Goal: Obtain resource: Obtain resource

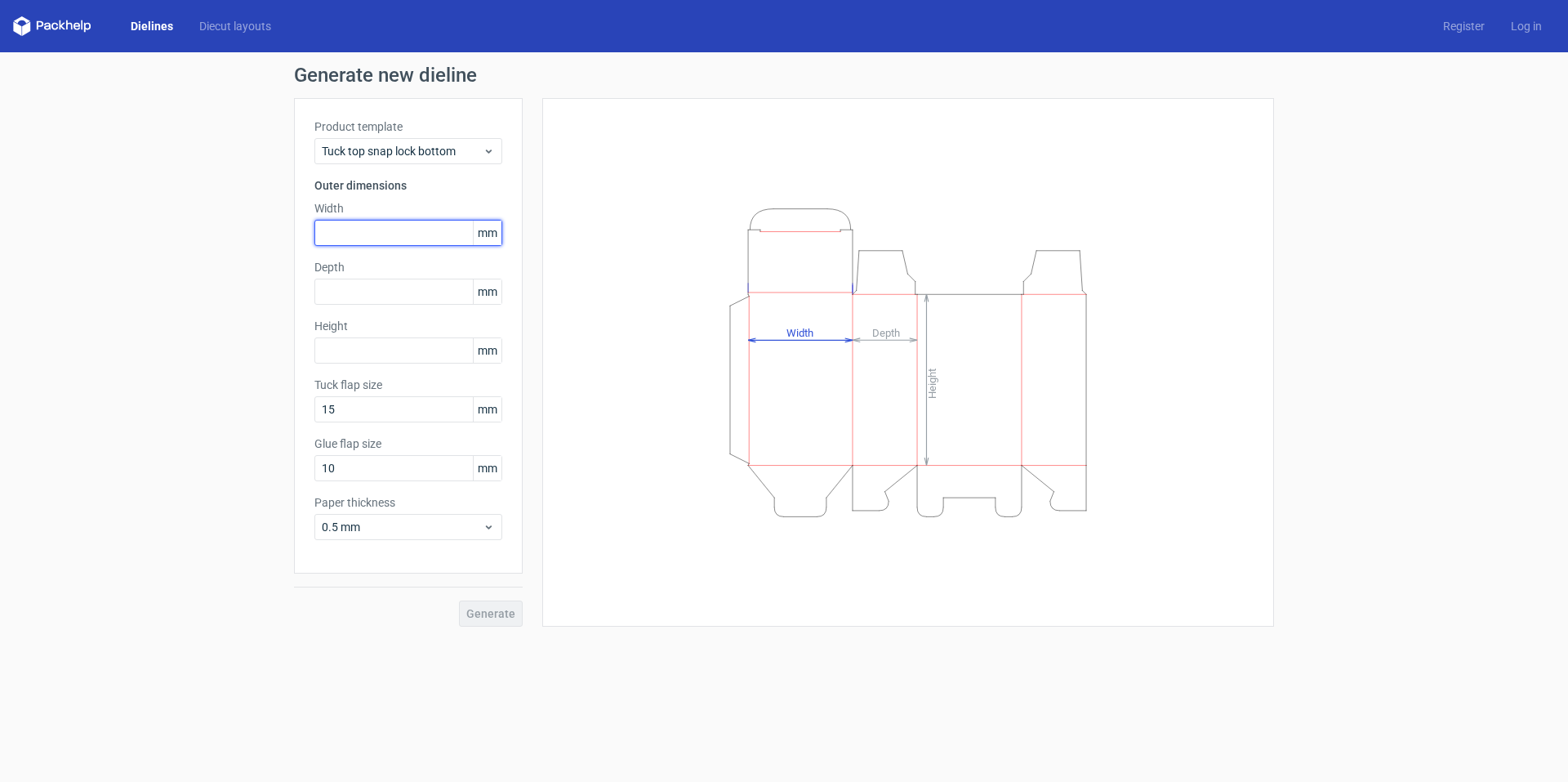
click at [404, 241] on input "text" at bounding box center [408, 233] width 188 height 26
type input "175"
type input "100"
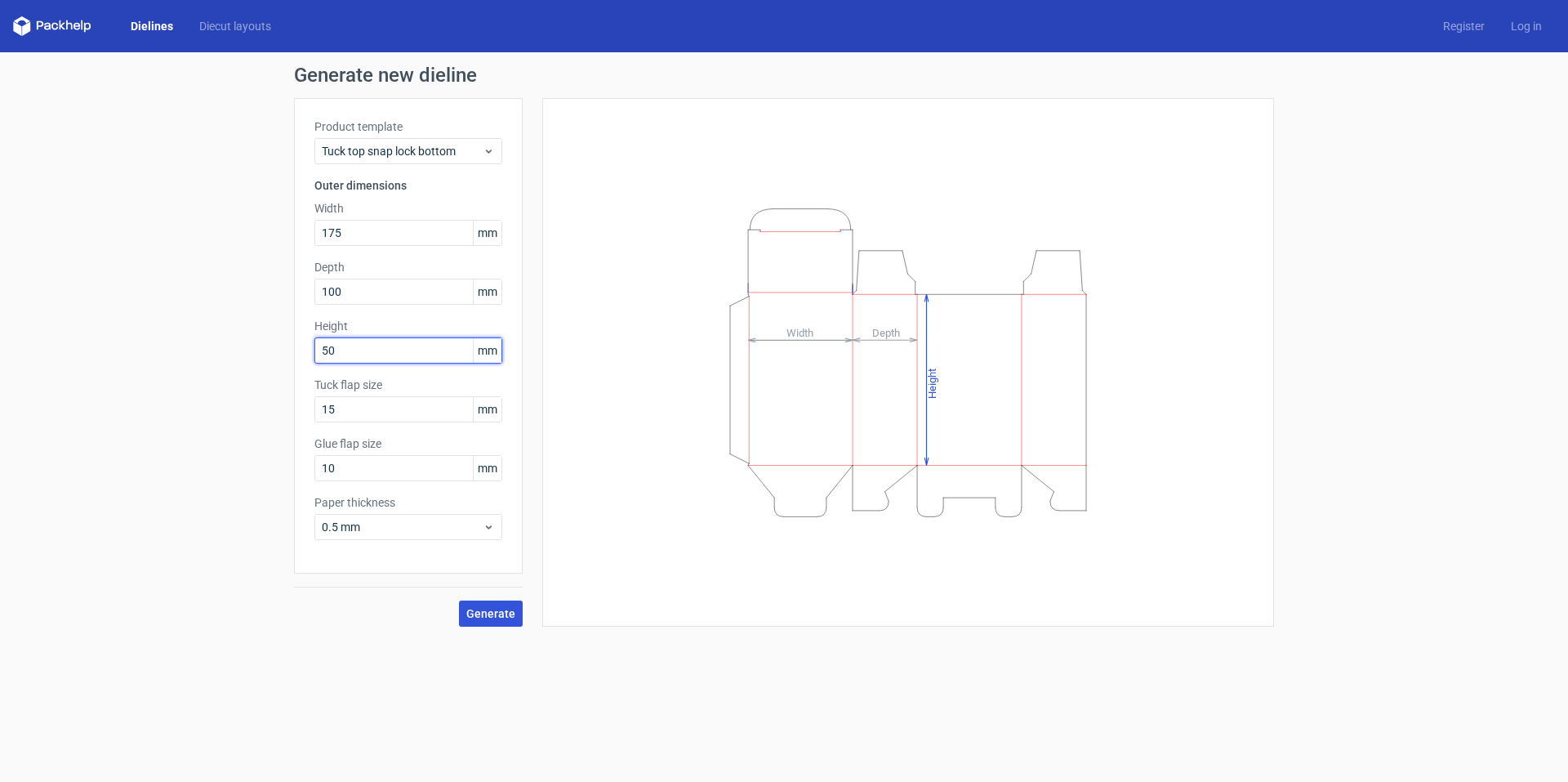
type input "50"
click at [478, 609] on span "Generate" at bounding box center [491, 613] width 49 height 11
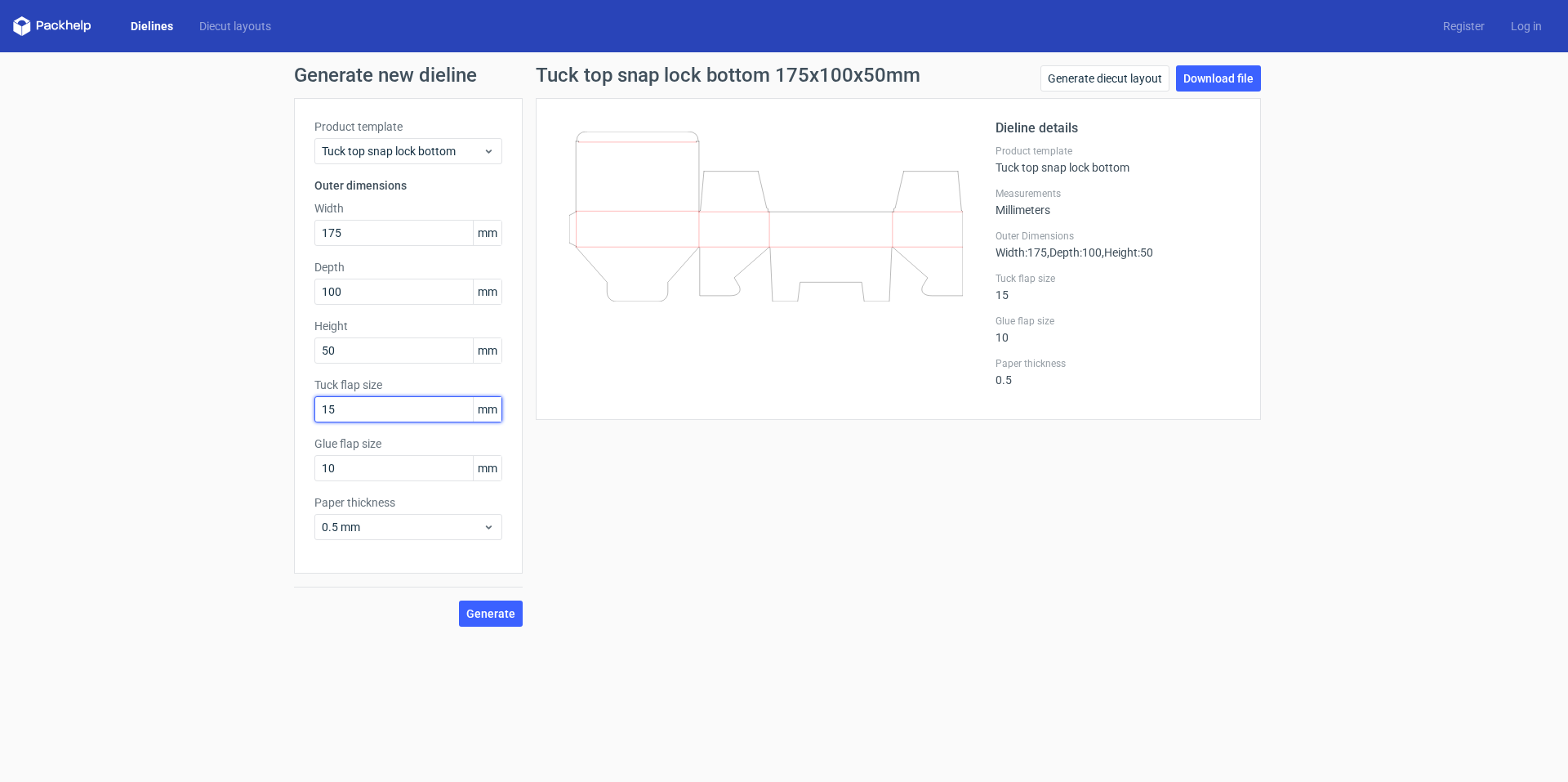
drag, startPoint x: 355, startPoint y: 411, endPoint x: 281, endPoint y: 416, distance: 74.2
click at [281, 416] on div "Generate new dieline Product template Tuck top snap lock bottom Outer dimension…" at bounding box center [784, 346] width 1568 height 587
type input "5"
type input "100"
click at [493, 620] on button "Generate" at bounding box center [490, 613] width 64 height 26
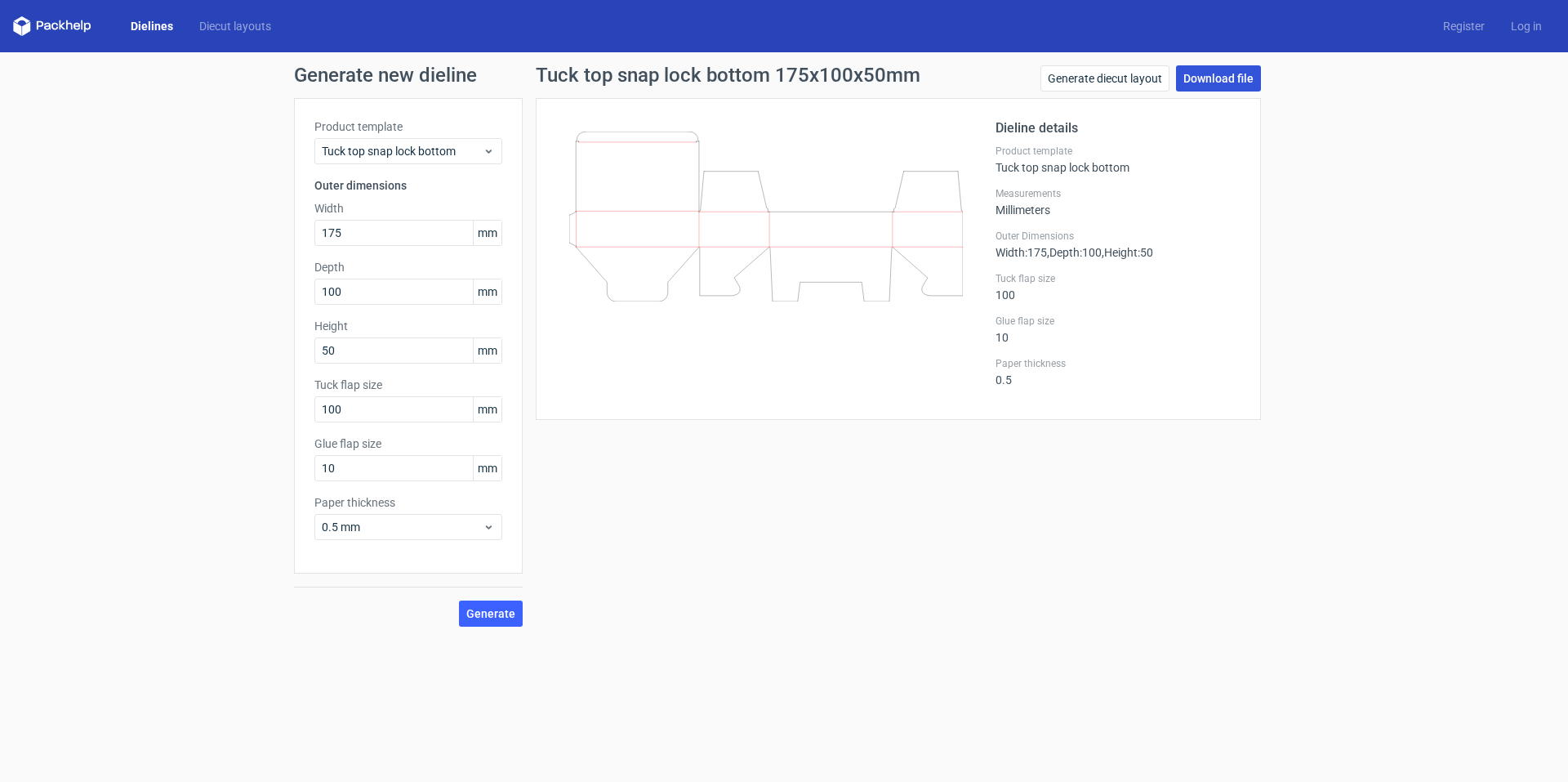
click at [1225, 85] on link "Download file" at bounding box center [1219, 78] width 85 height 26
click at [1310, 323] on div "Generate new dieline Product template Tuck top snap lock bottom Outer dimension…" at bounding box center [784, 346] width 1568 height 587
click at [969, 535] on div "Tuck top snap lock bottom 175x100x50mm Generate diecut layout Download file Die…" at bounding box center [898, 346] width 751 height 561
click at [488, 151] on use at bounding box center [489, 151] width 6 height 4
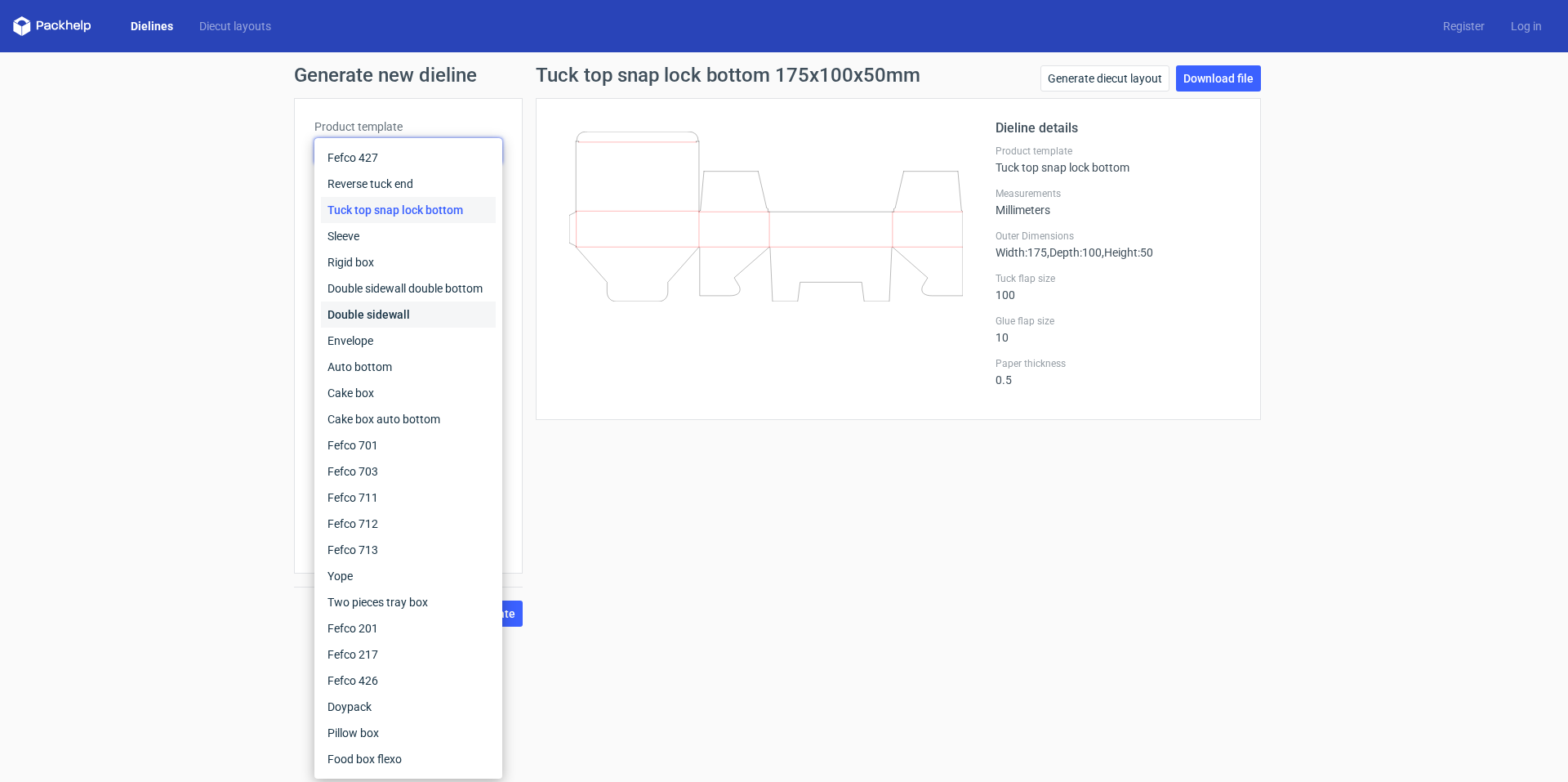
click at [388, 311] on div "Double sidewall" at bounding box center [409, 314] width 175 height 26
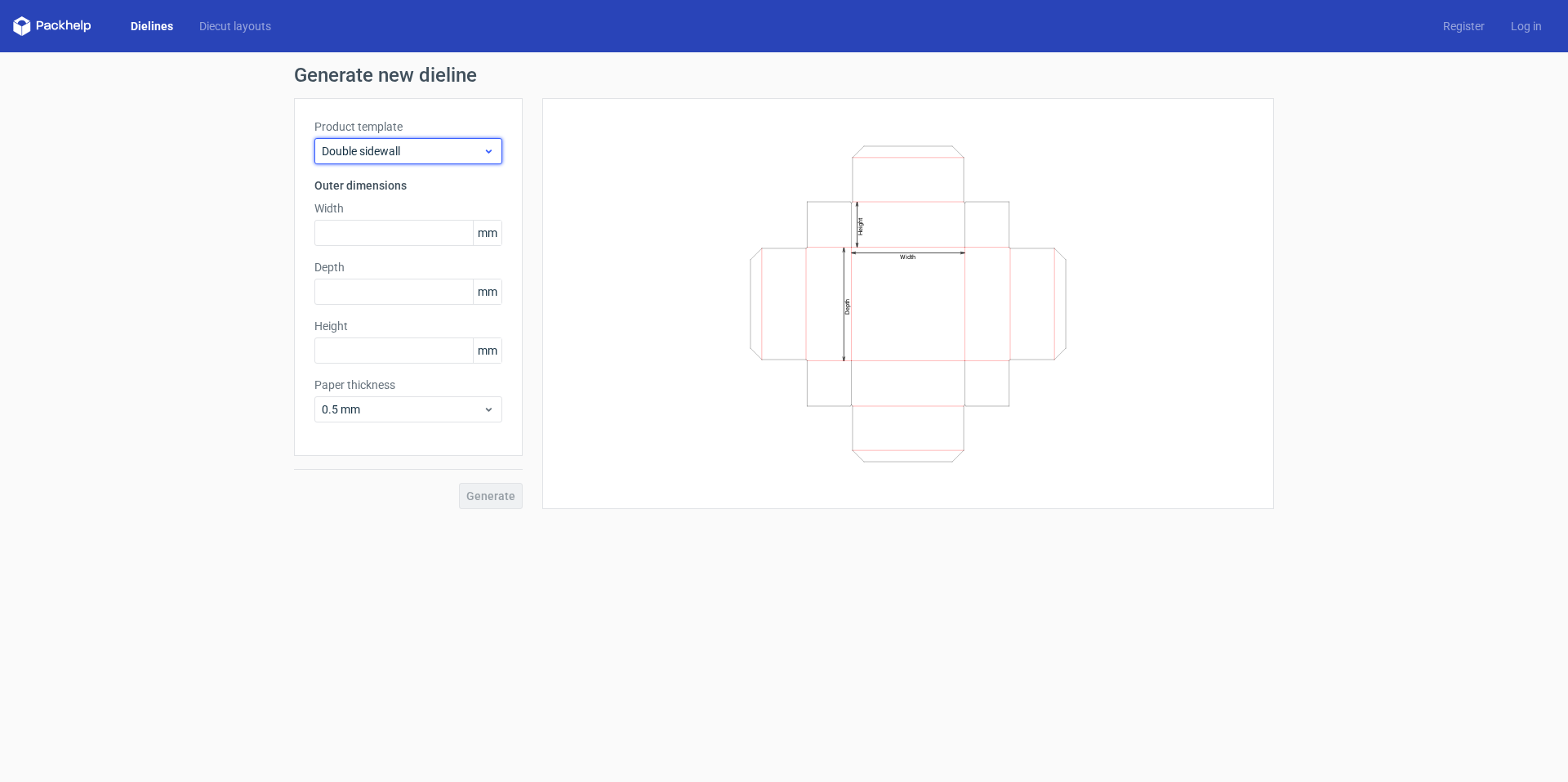
click at [493, 143] on div "Double sidewall" at bounding box center [408, 150] width 188 height 26
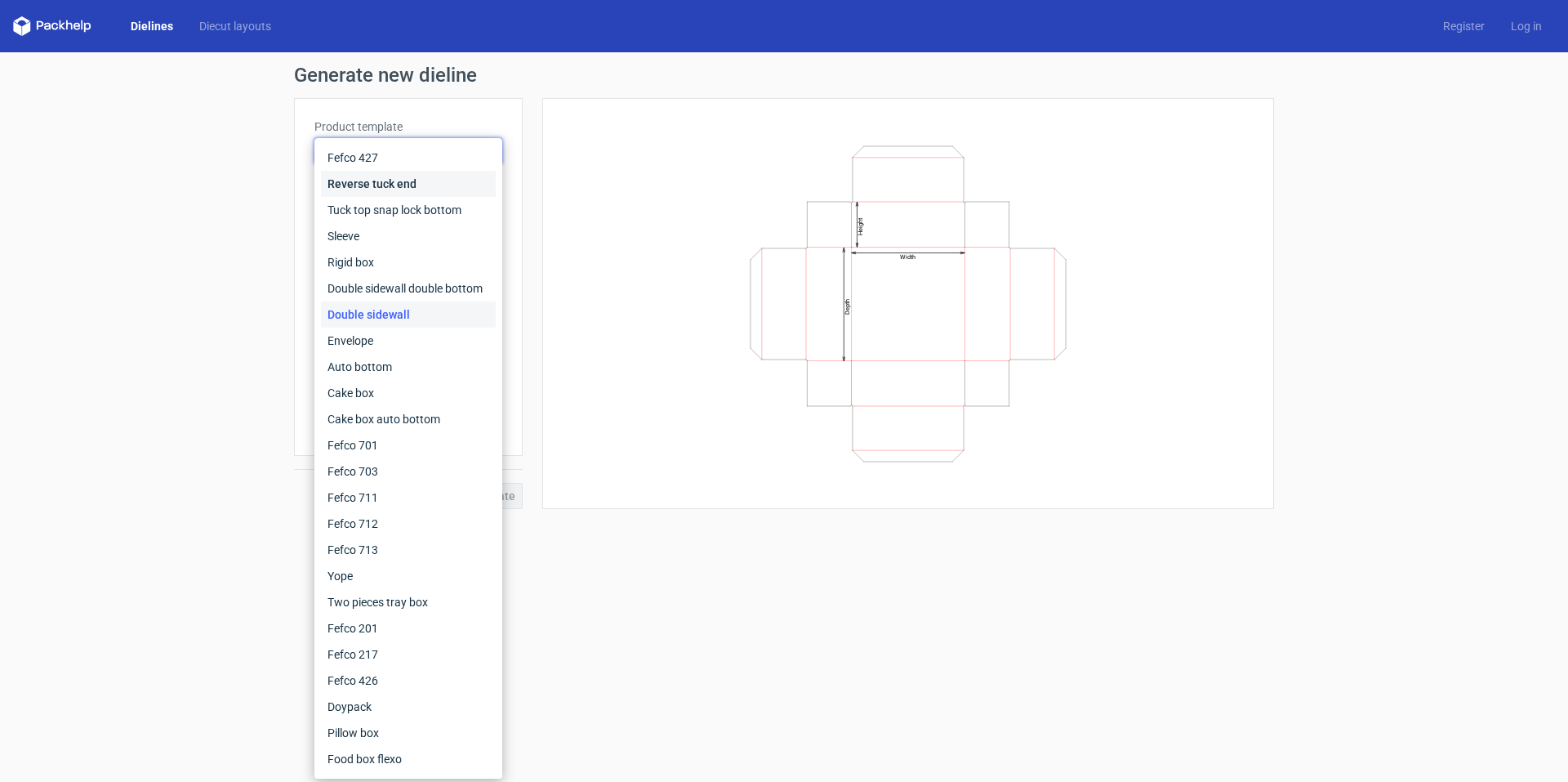
click at [428, 188] on div "Reverse tuck end" at bounding box center [409, 184] width 175 height 26
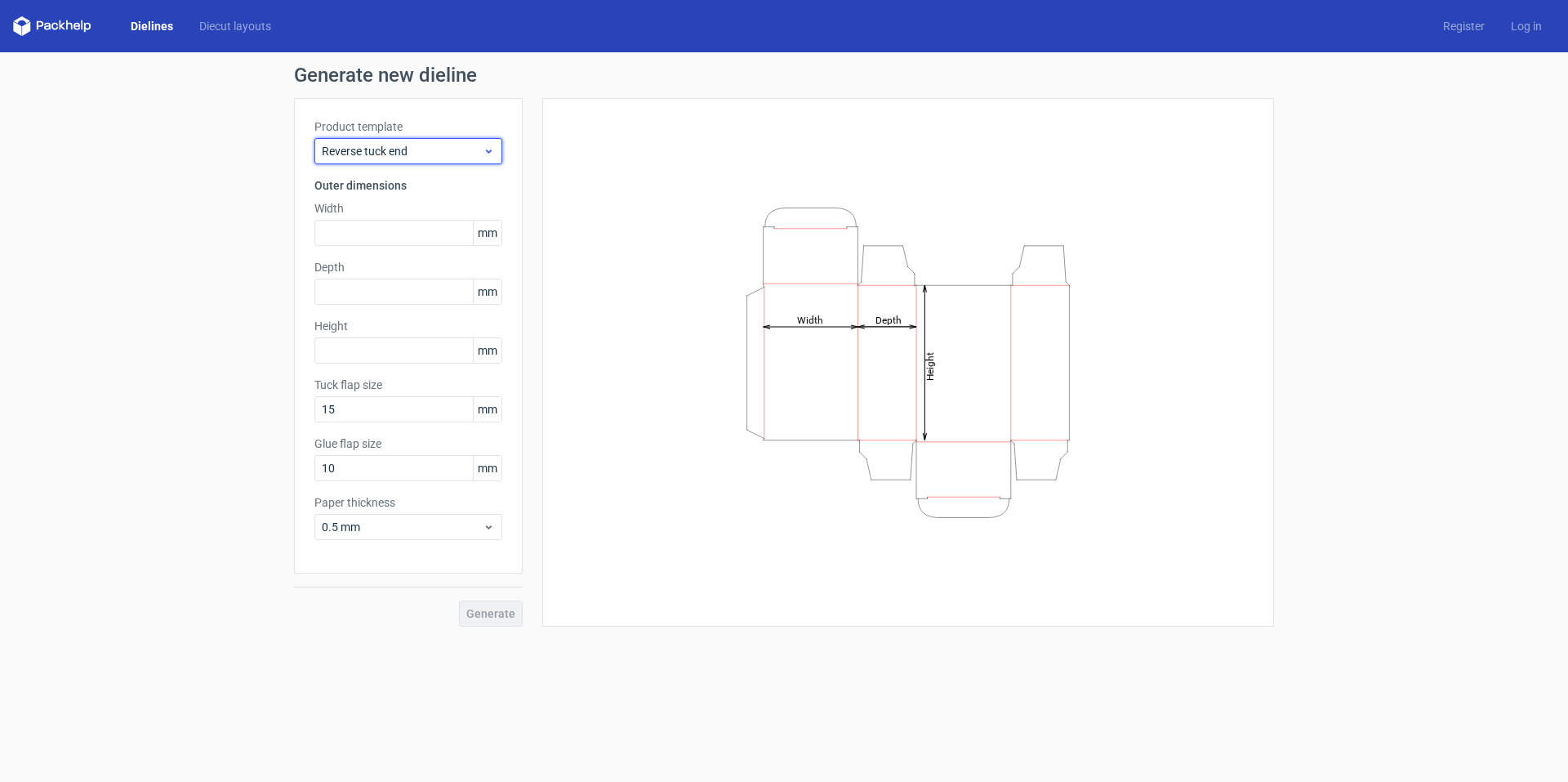
click at [489, 153] on use at bounding box center [489, 151] width 6 height 4
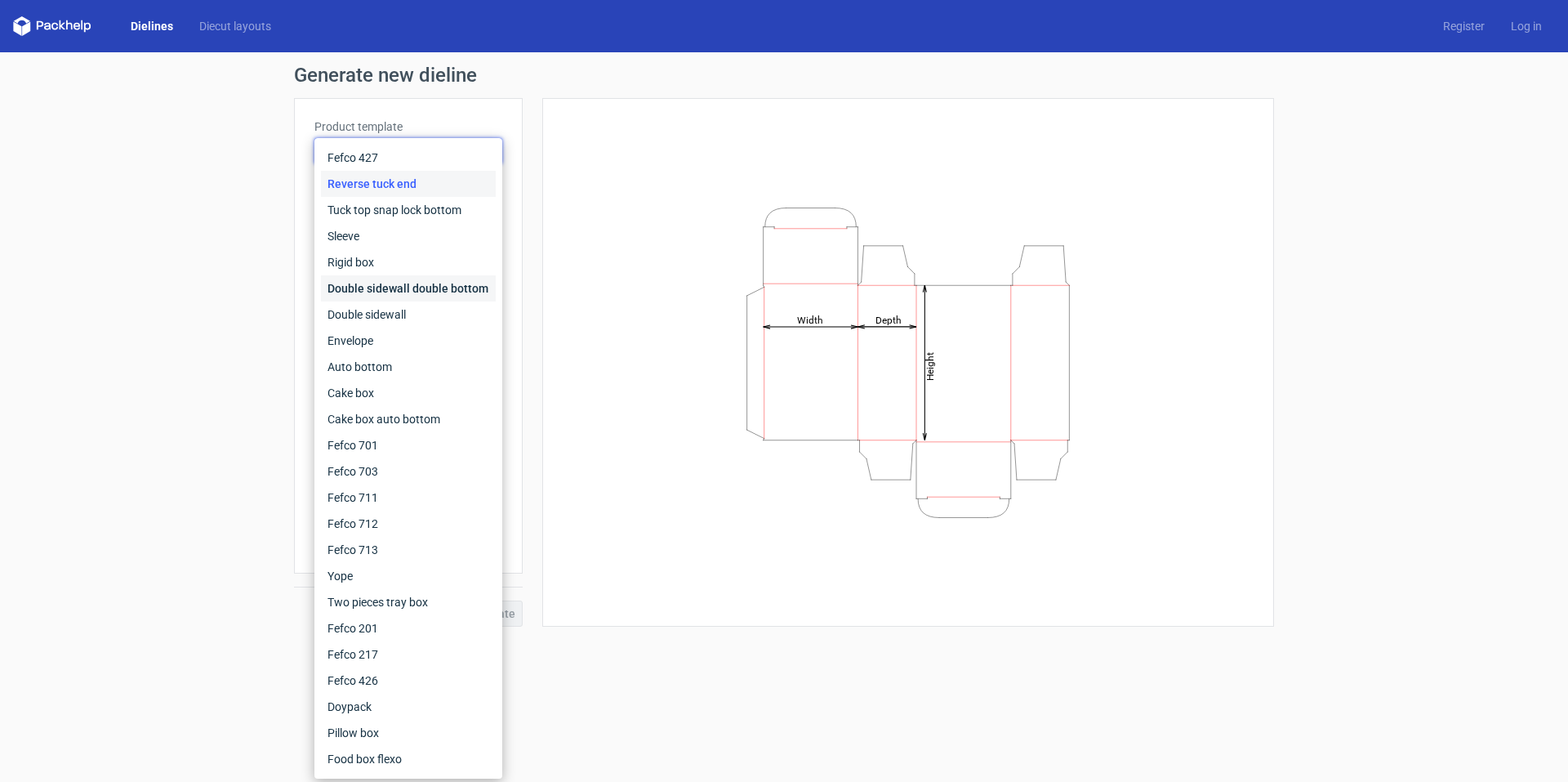
click at [421, 286] on div "Double sidewall double bottom" at bounding box center [409, 288] width 175 height 26
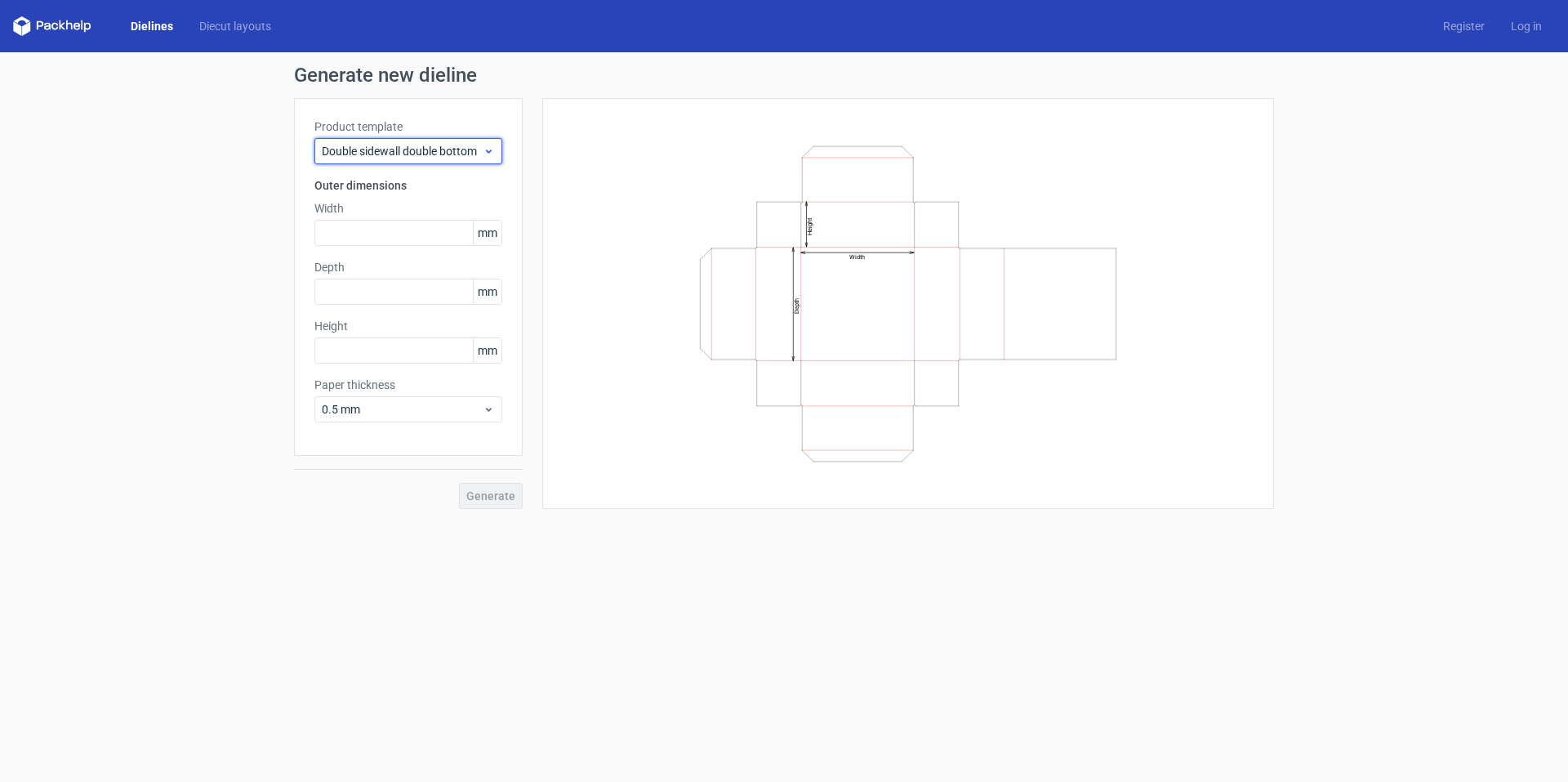
click at [494, 152] on icon at bounding box center [489, 150] width 12 height 13
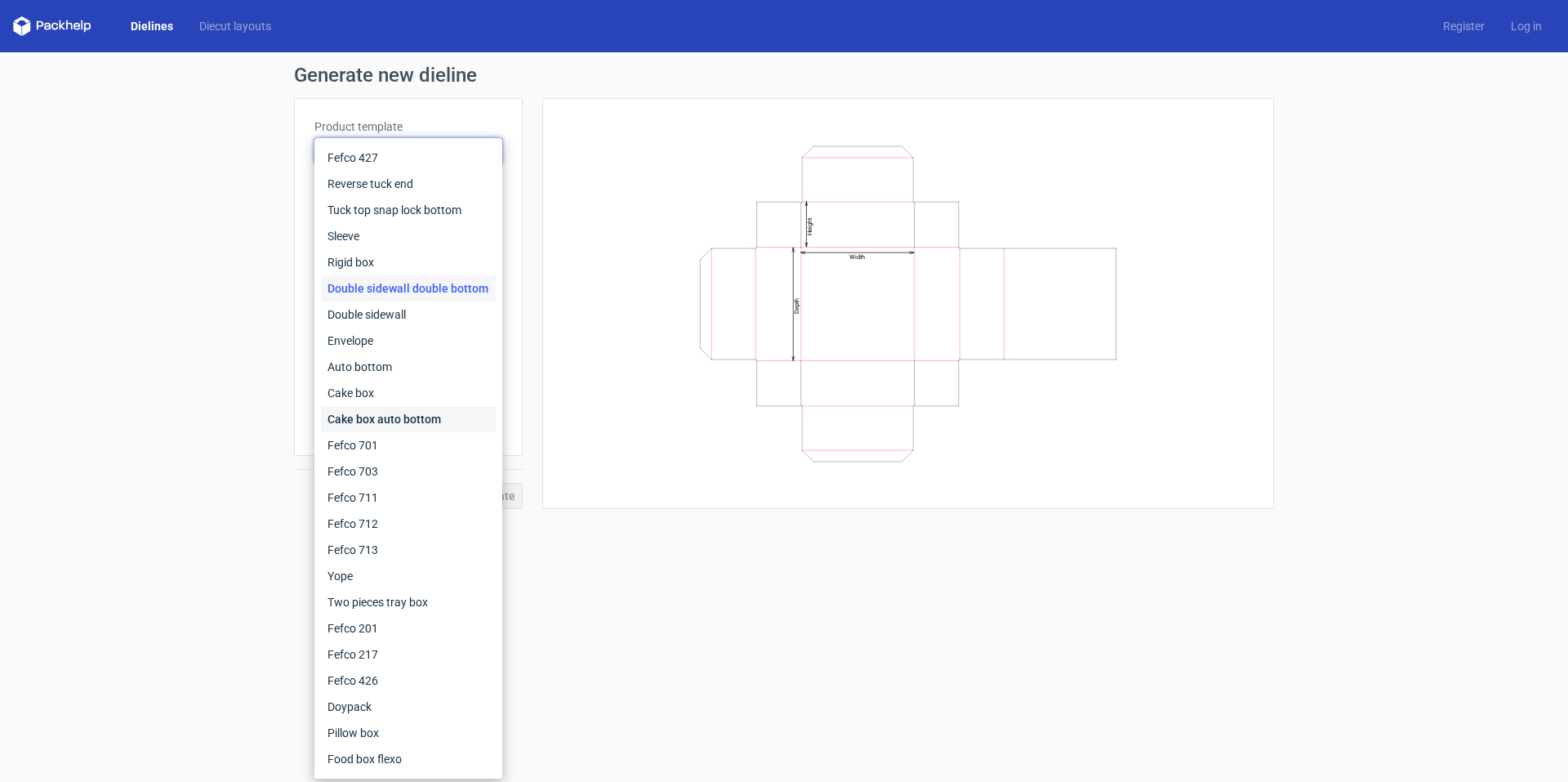
click at [451, 416] on div "Cake box auto bottom" at bounding box center [409, 419] width 175 height 26
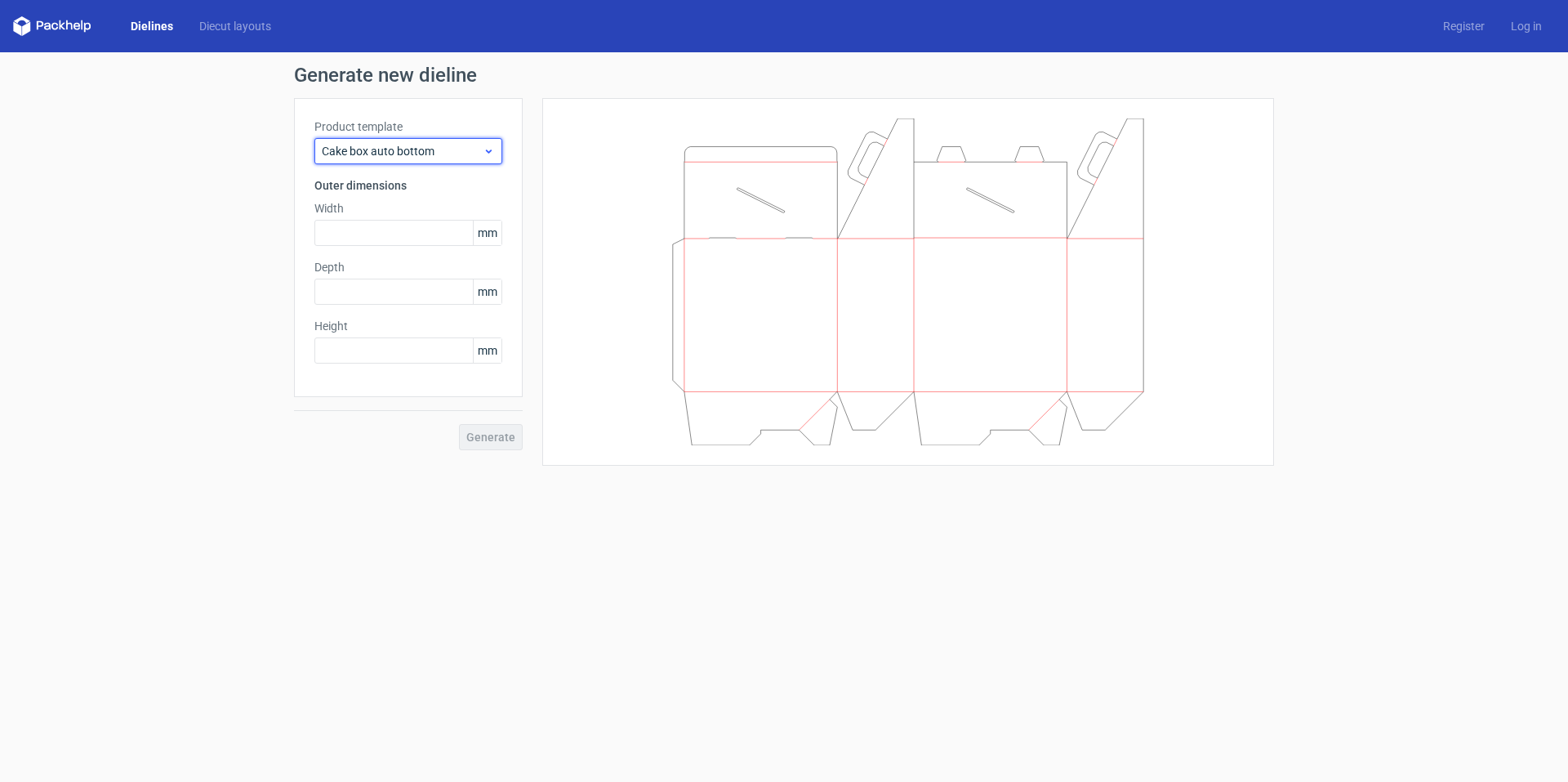
click at [488, 149] on icon at bounding box center [489, 150] width 12 height 13
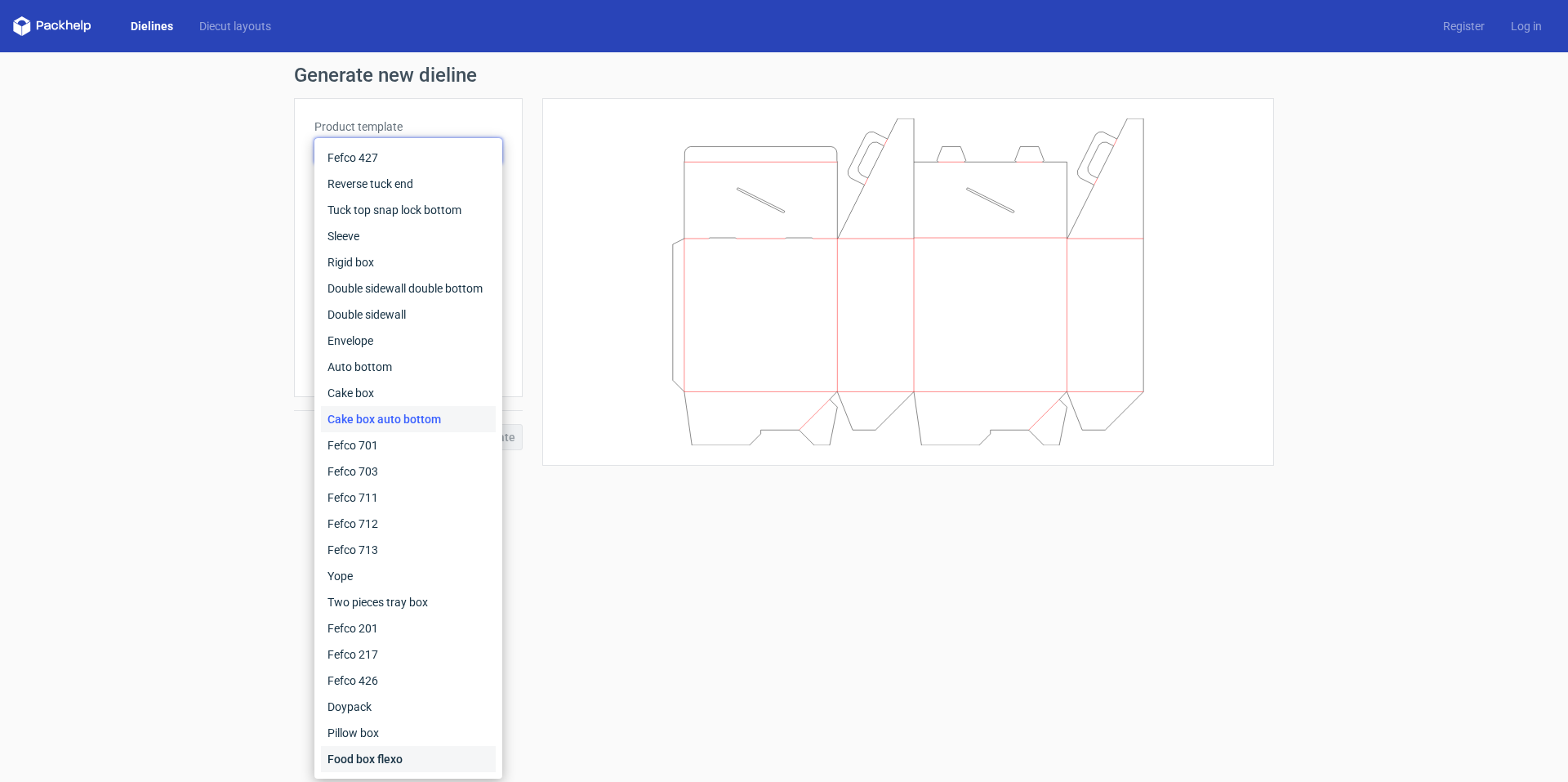
click at [433, 755] on div "Food box flexo" at bounding box center [409, 758] width 175 height 26
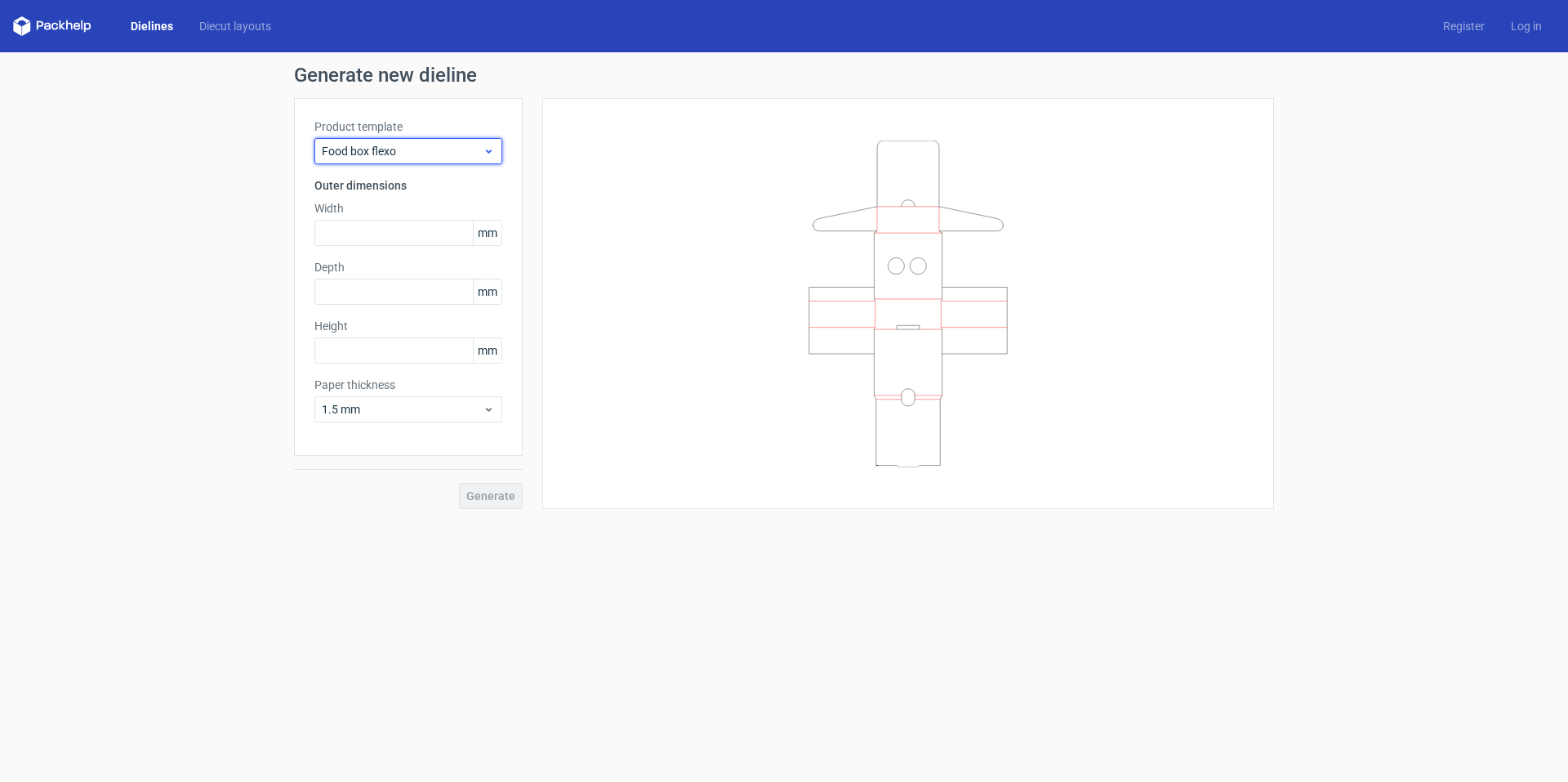
click at [495, 149] on div "Food box flexo" at bounding box center [408, 150] width 188 height 26
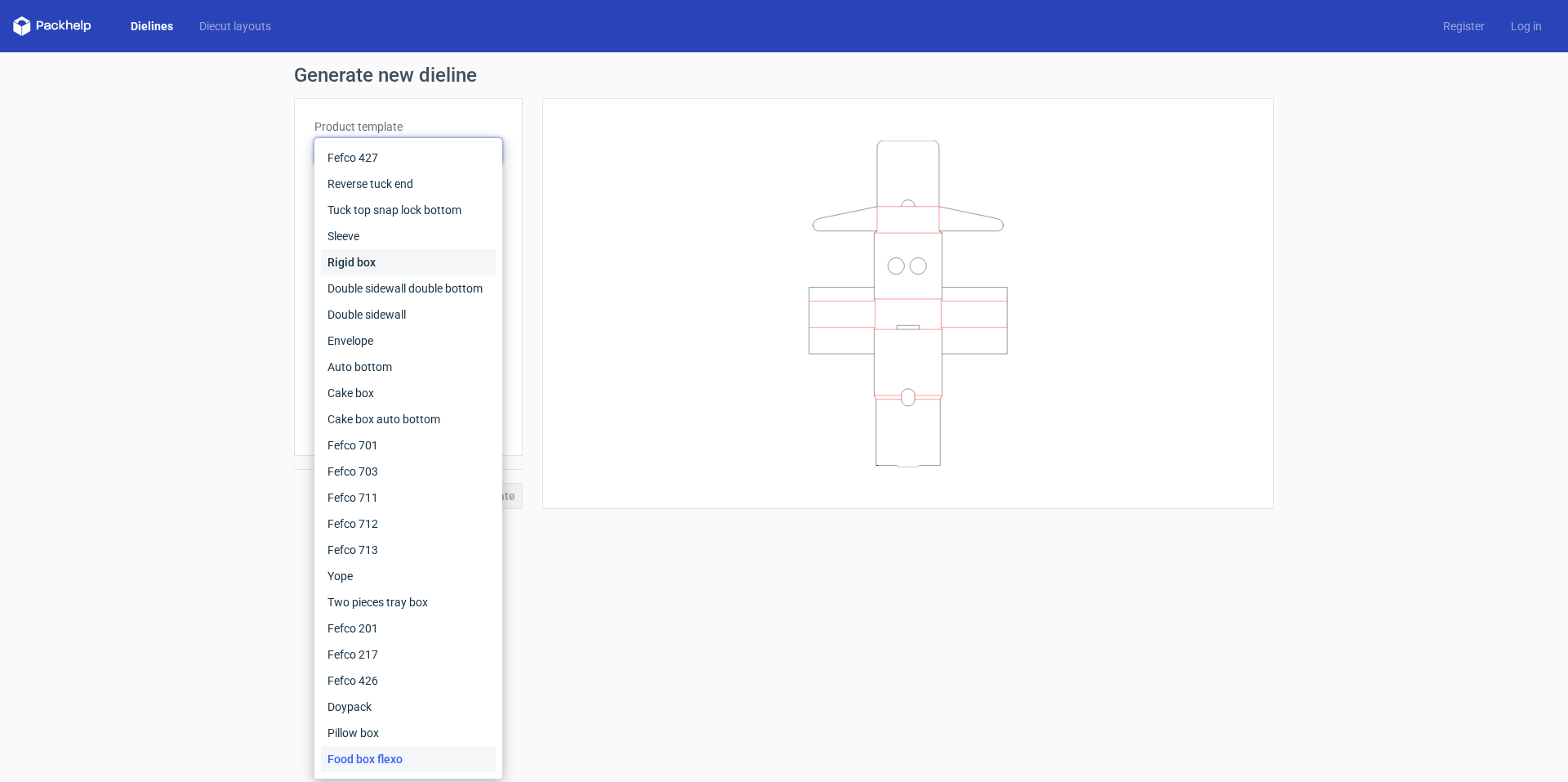
click at [421, 266] on div "Rigid box" at bounding box center [409, 262] width 175 height 26
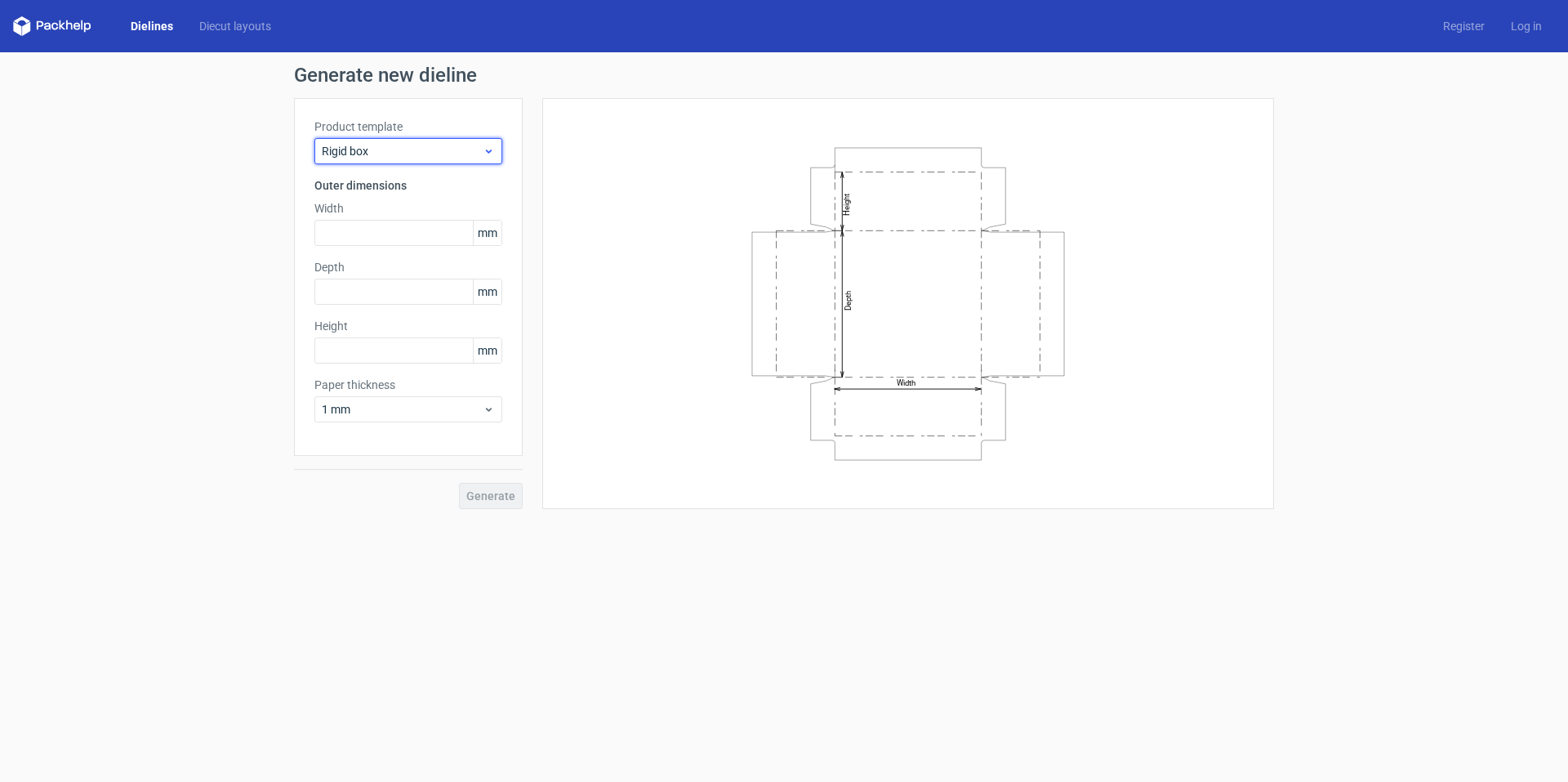
click at [493, 147] on icon at bounding box center [489, 150] width 12 height 13
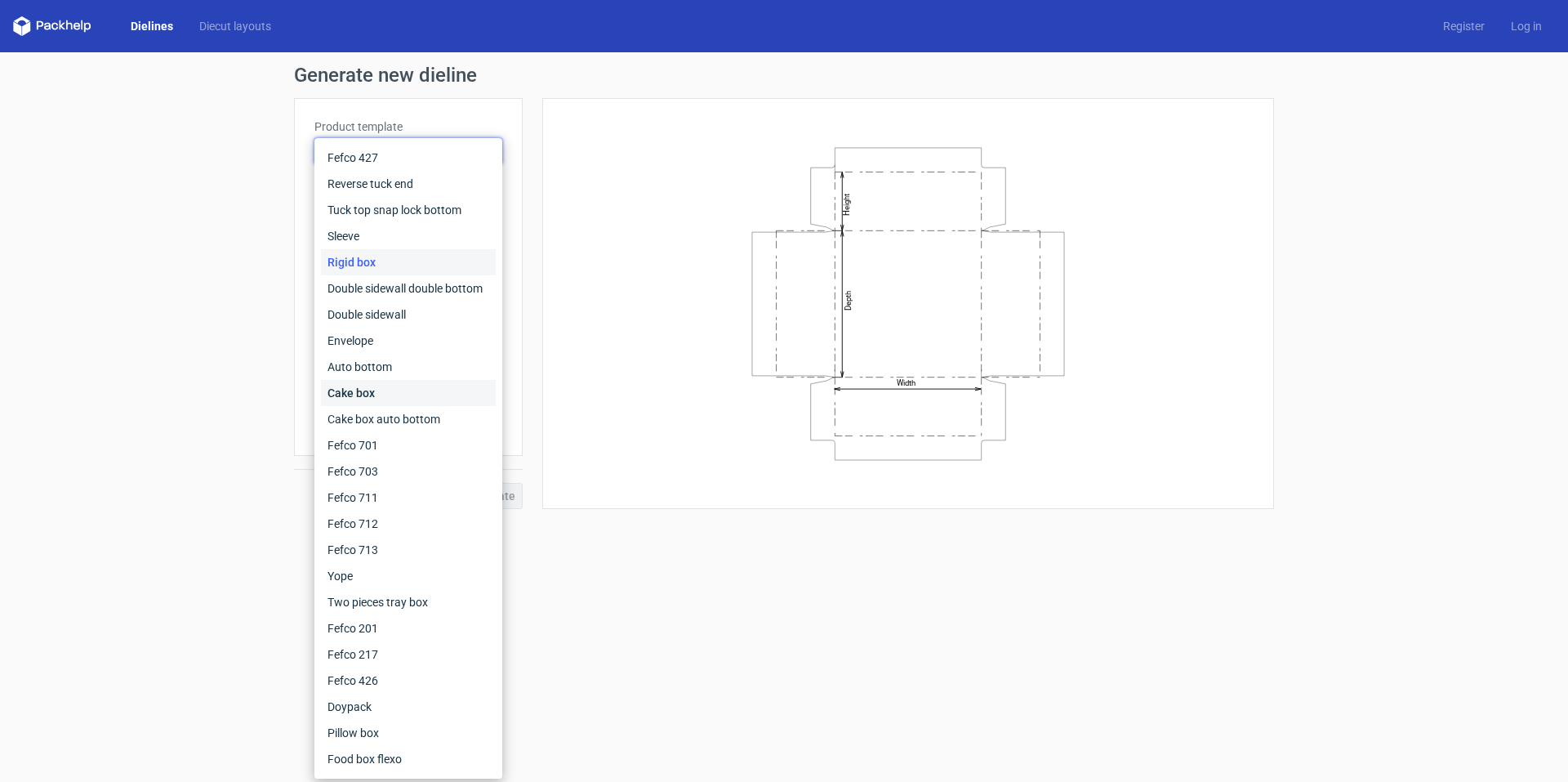
click at [429, 390] on div "Cake box" at bounding box center [409, 393] width 175 height 26
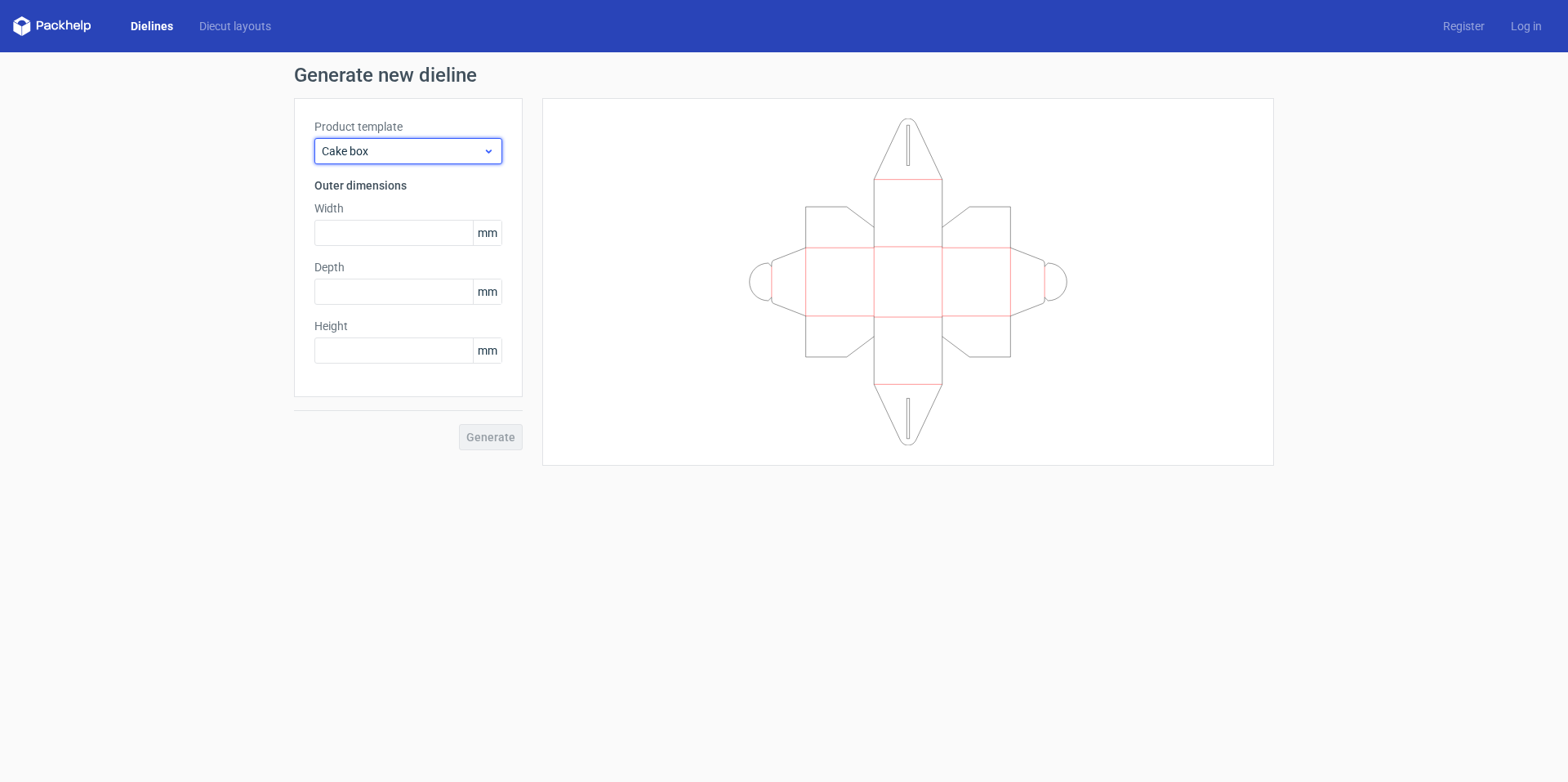
click at [491, 148] on icon at bounding box center [489, 150] width 12 height 13
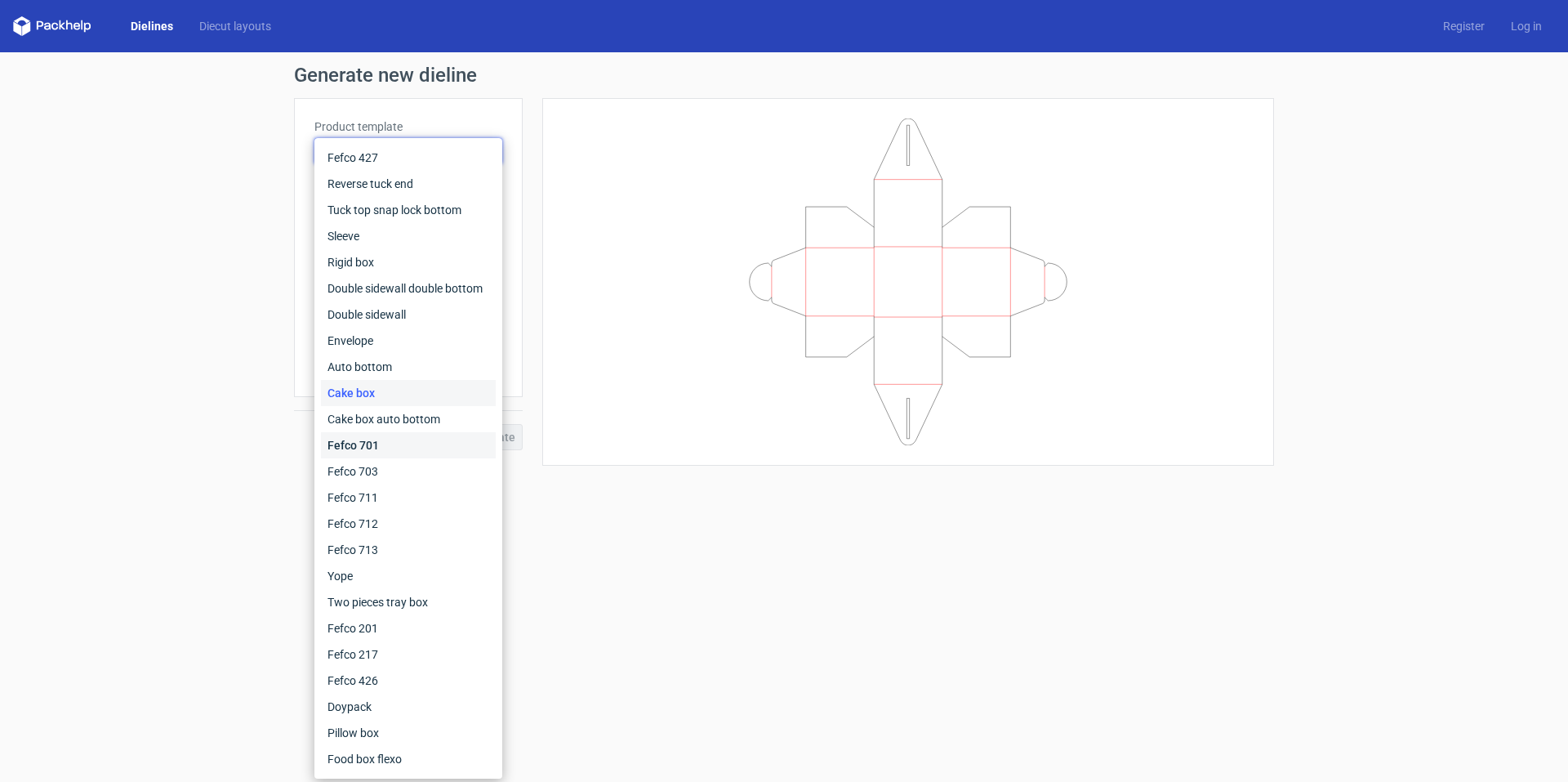
click at [406, 435] on div "Fefco 701" at bounding box center [409, 445] width 175 height 26
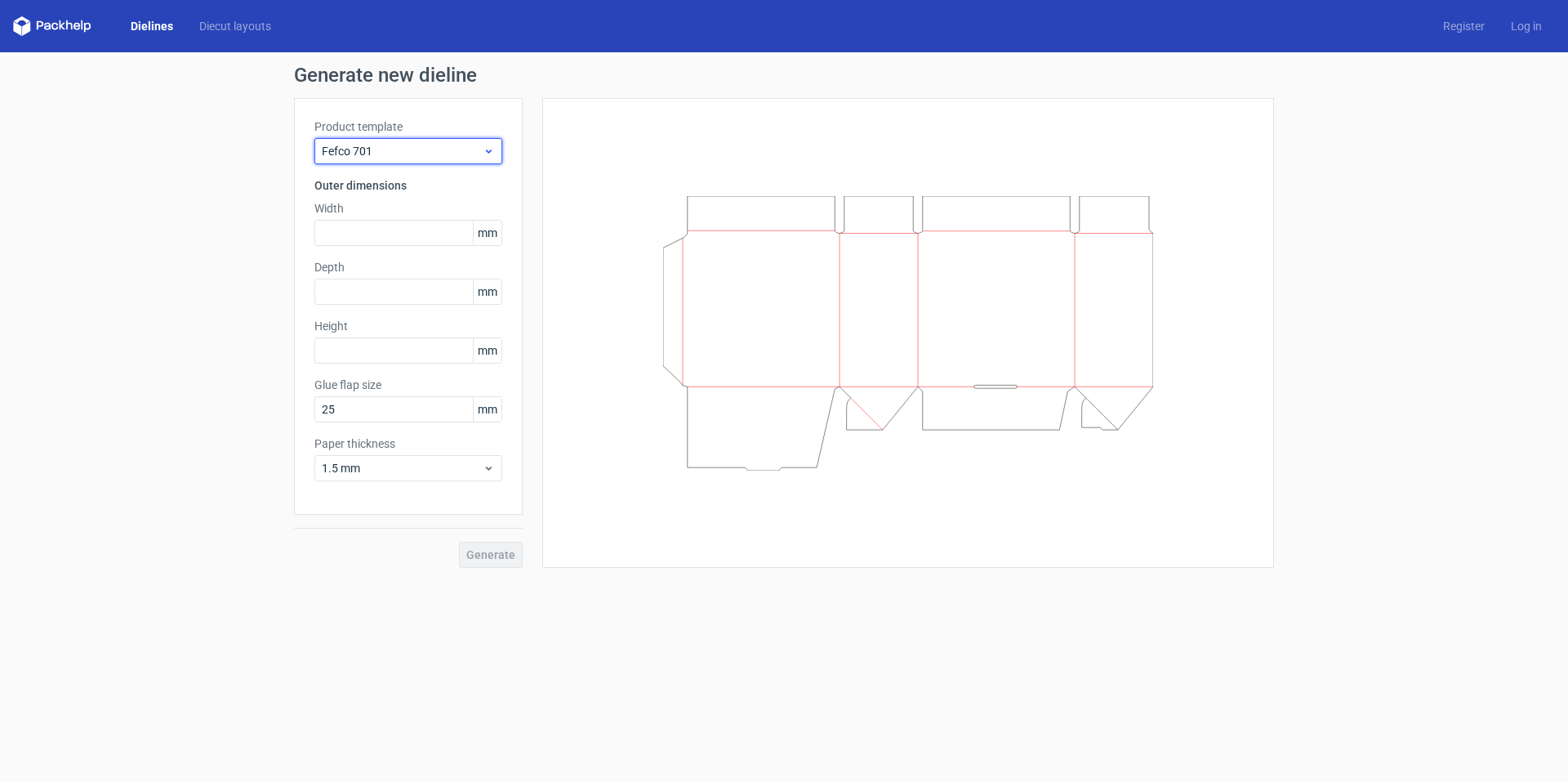
click at [490, 154] on icon at bounding box center [489, 150] width 12 height 13
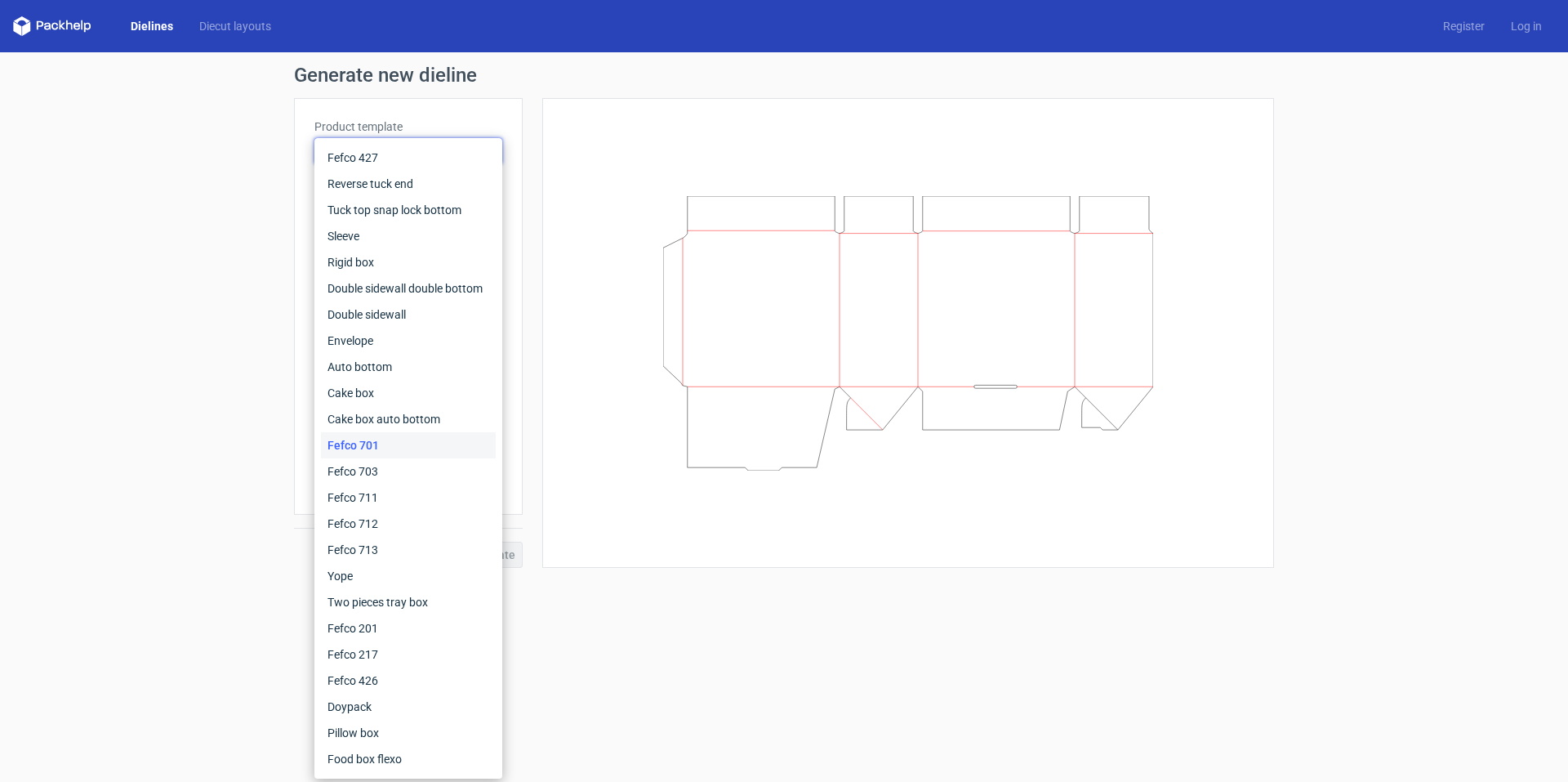
click at [530, 106] on div at bounding box center [898, 332] width 751 height 470
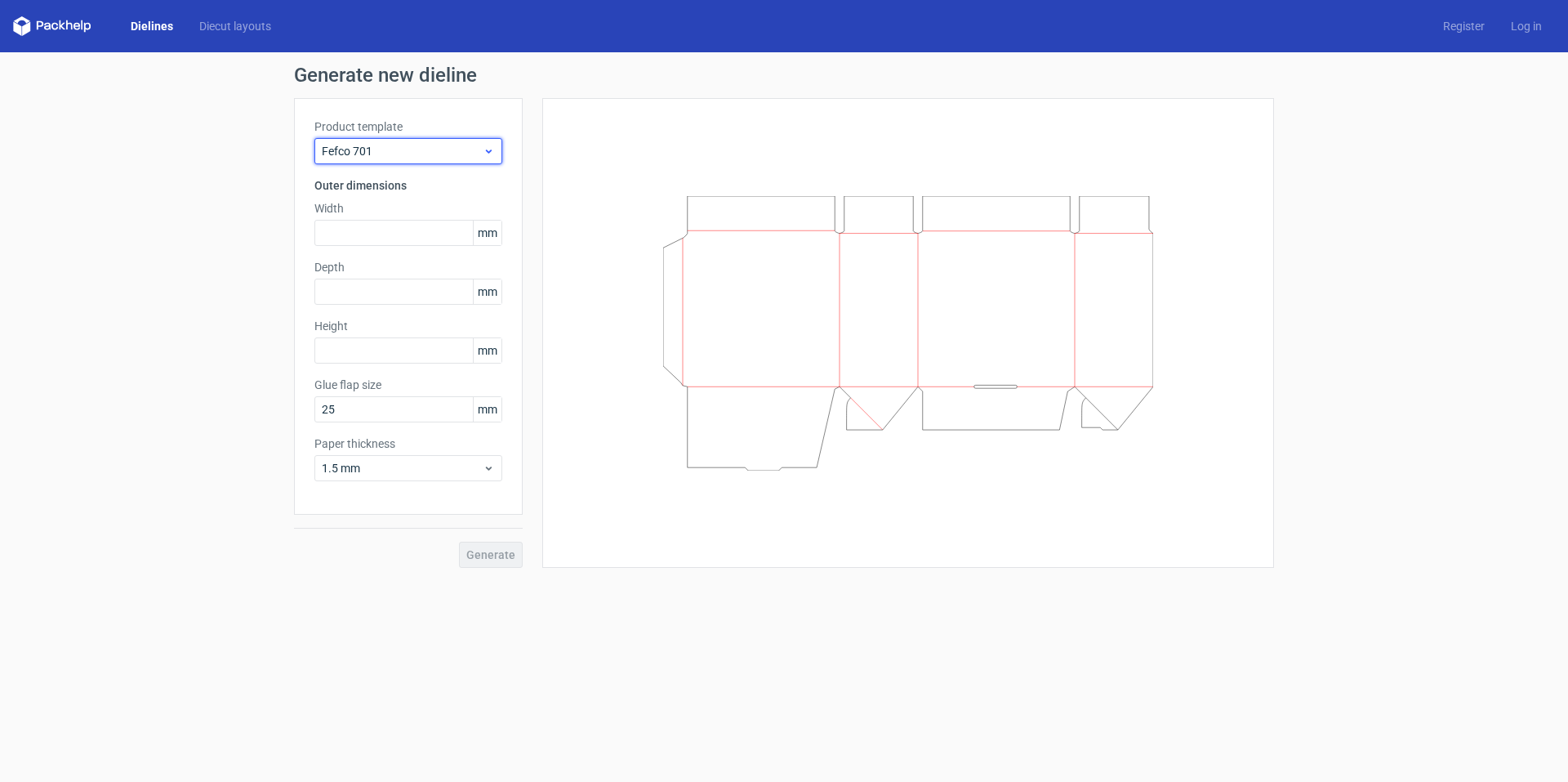
click at [490, 152] on use at bounding box center [489, 151] width 6 height 4
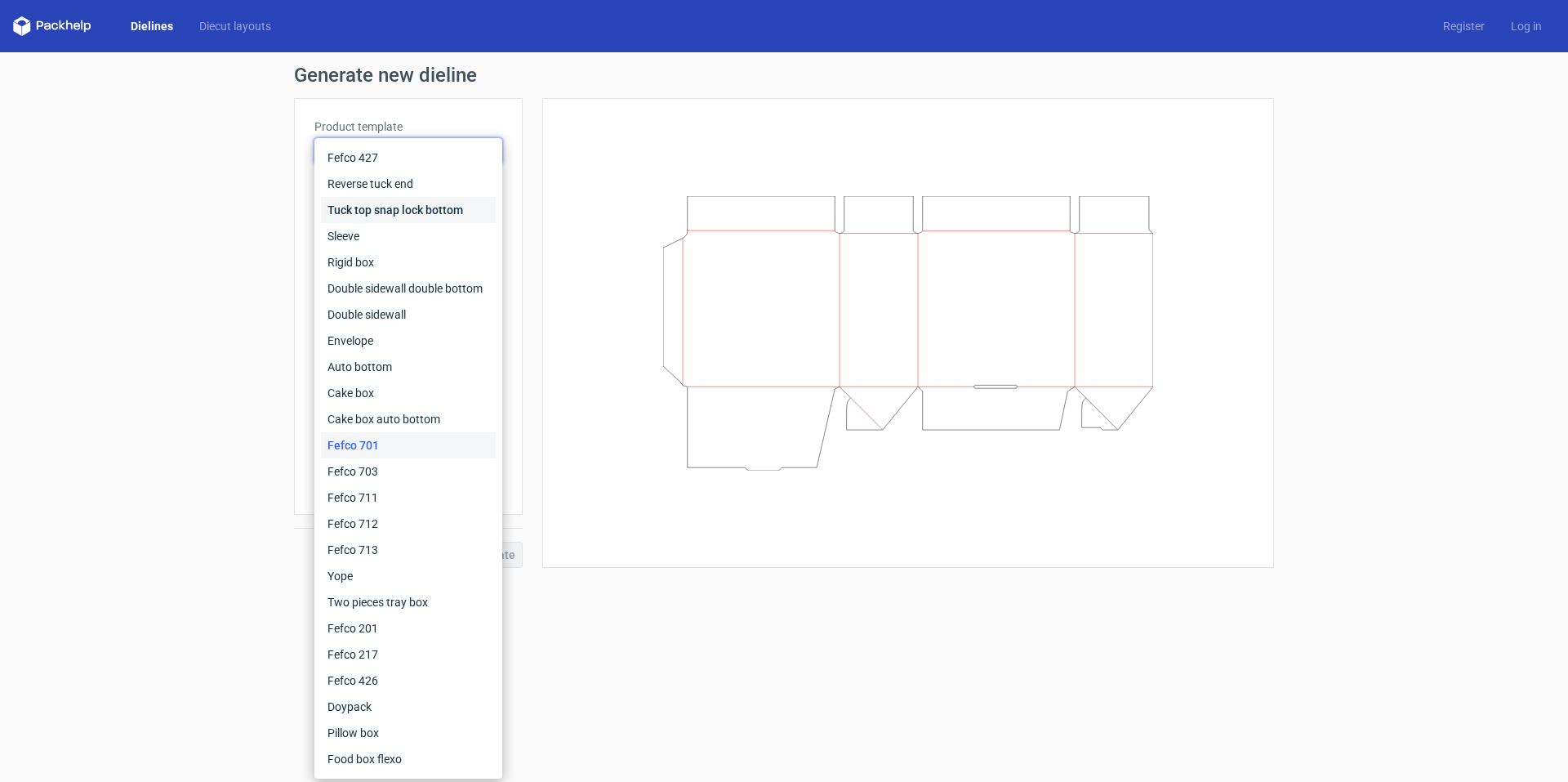
click at [456, 205] on div "Tuck top snap lock bottom" at bounding box center [409, 210] width 175 height 26
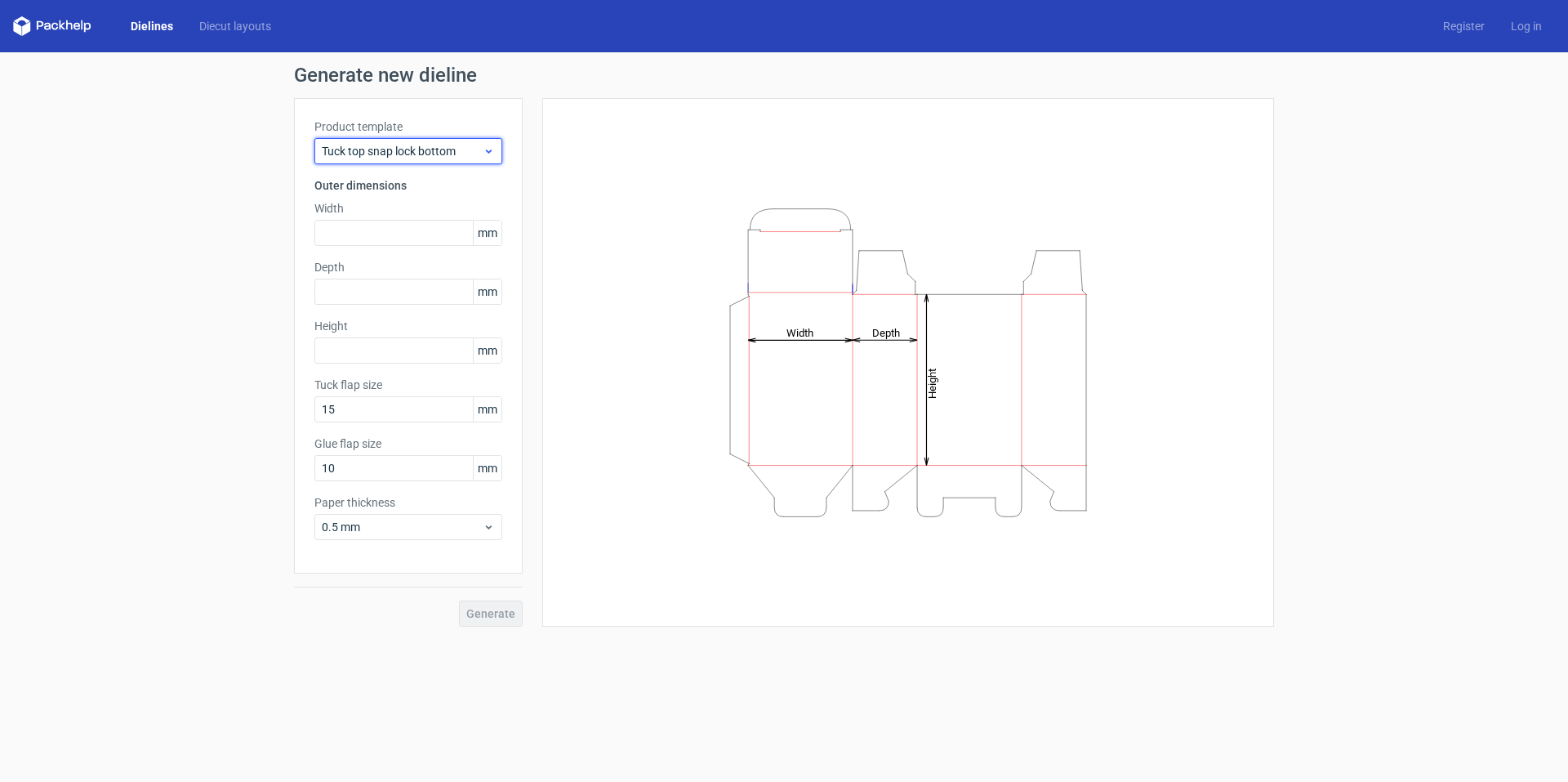
click at [493, 150] on icon at bounding box center [489, 150] width 12 height 13
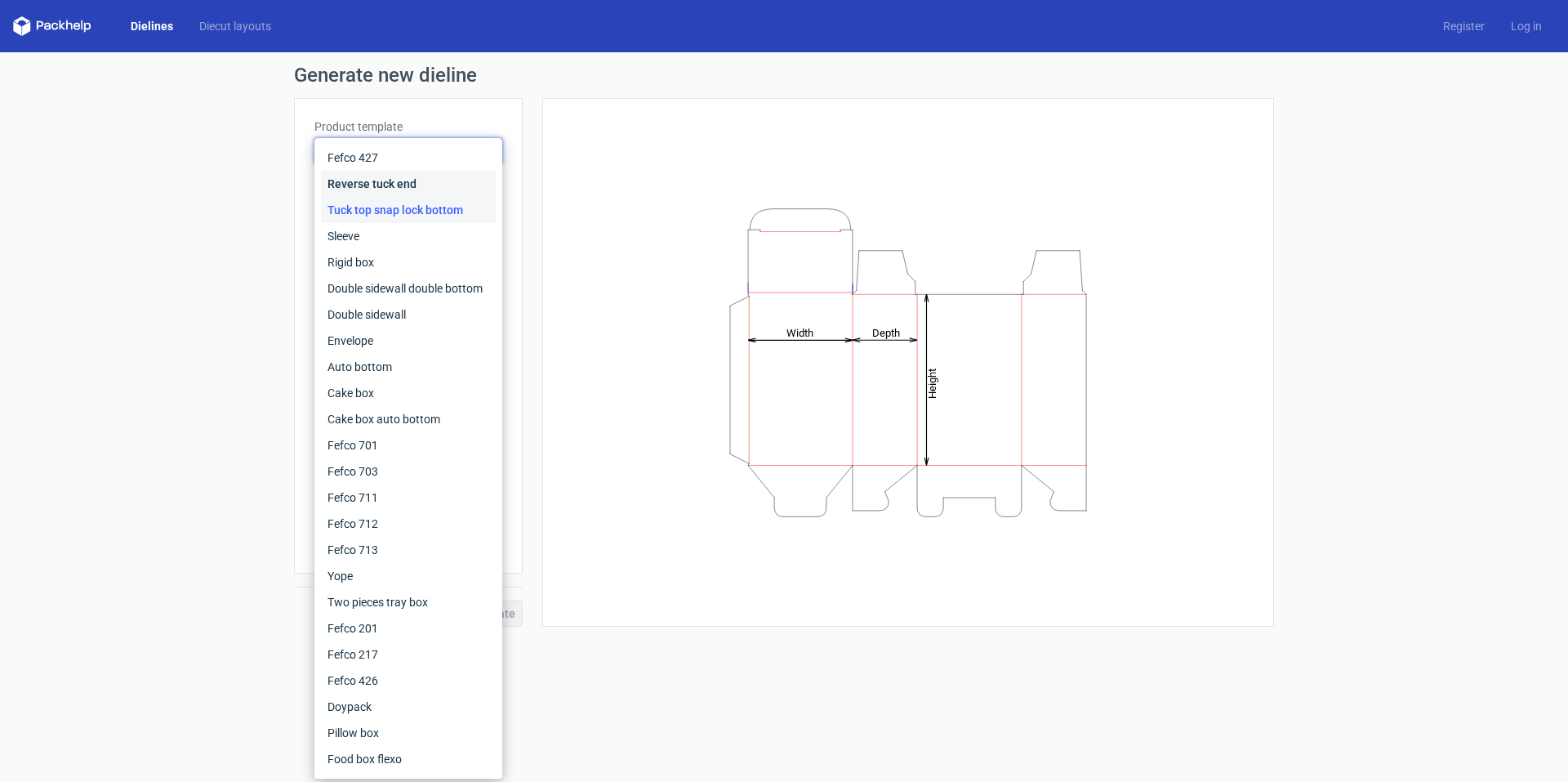
click at [434, 184] on div "Reverse tuck end" at bounding box center [409, 184] width 175 height 26
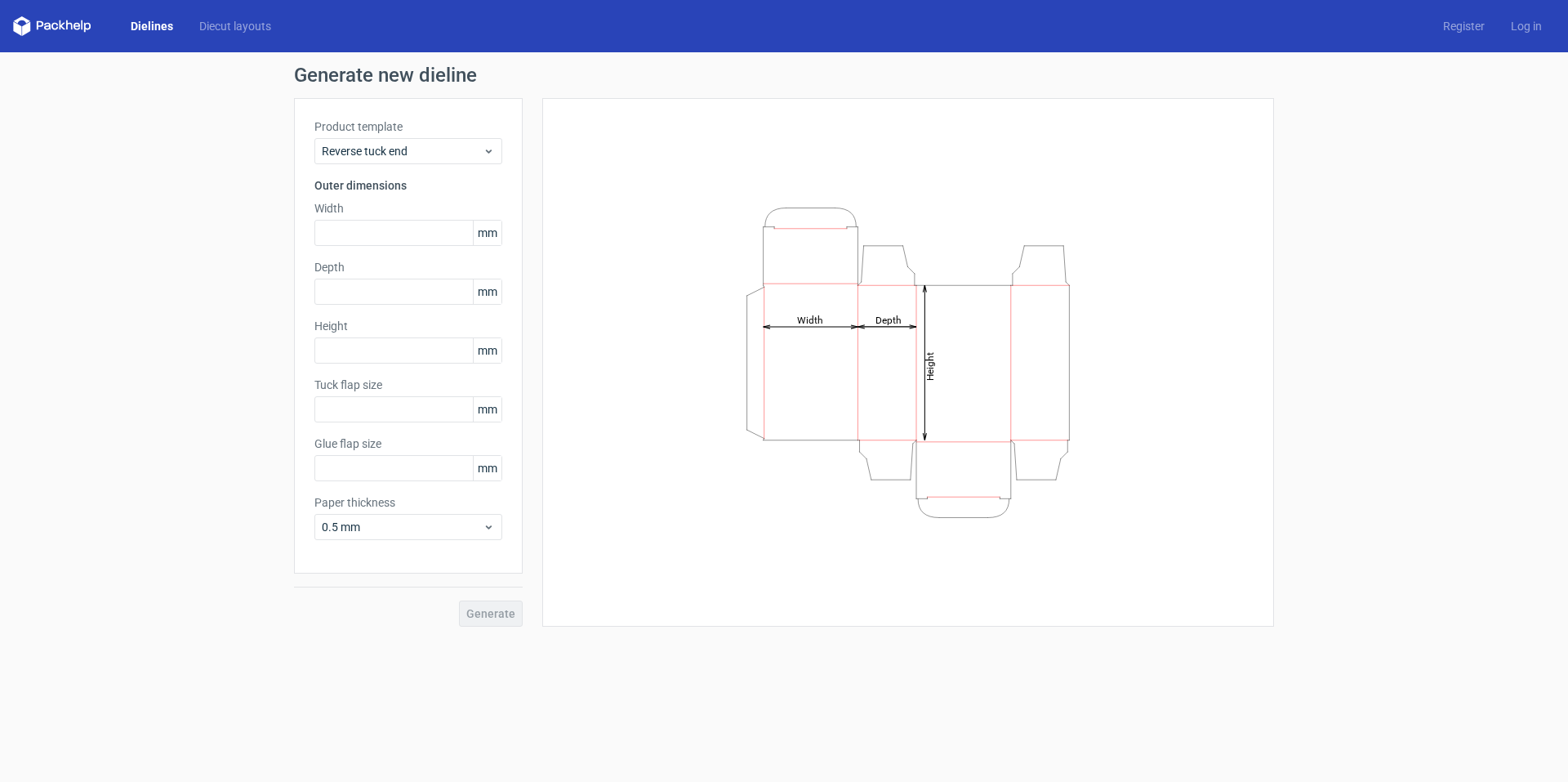
type input "15"
type input "10"
click at [489, 153] on use at bounding box center [489, 151] width 6 height 4
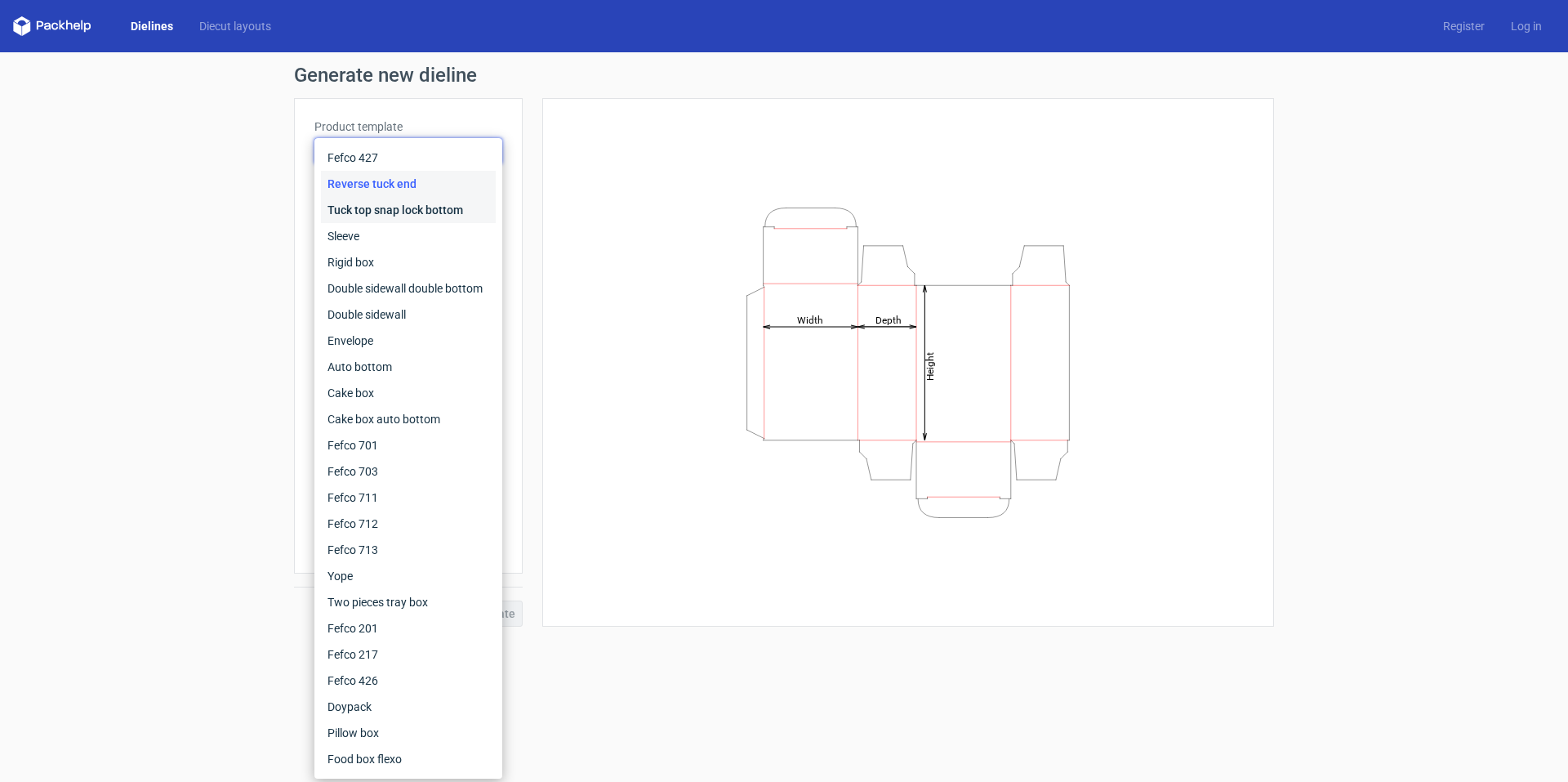
click at [425, 207] on div "Tuck top snap lock bottom" at bounding box center [409, 210] width 175 height 26
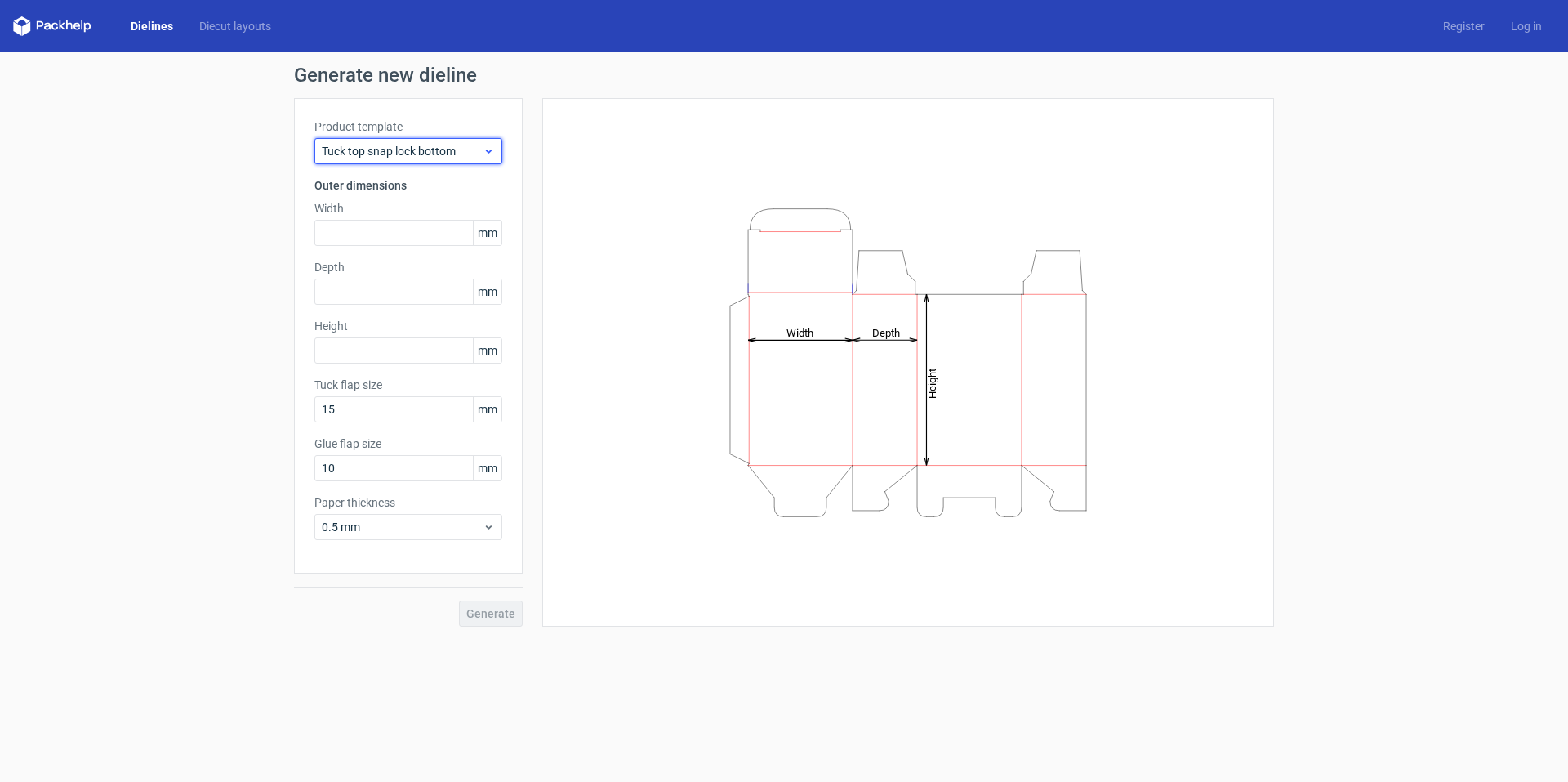
click at [490, 151] on use at bounding box center [489, 151] width 6 height 4
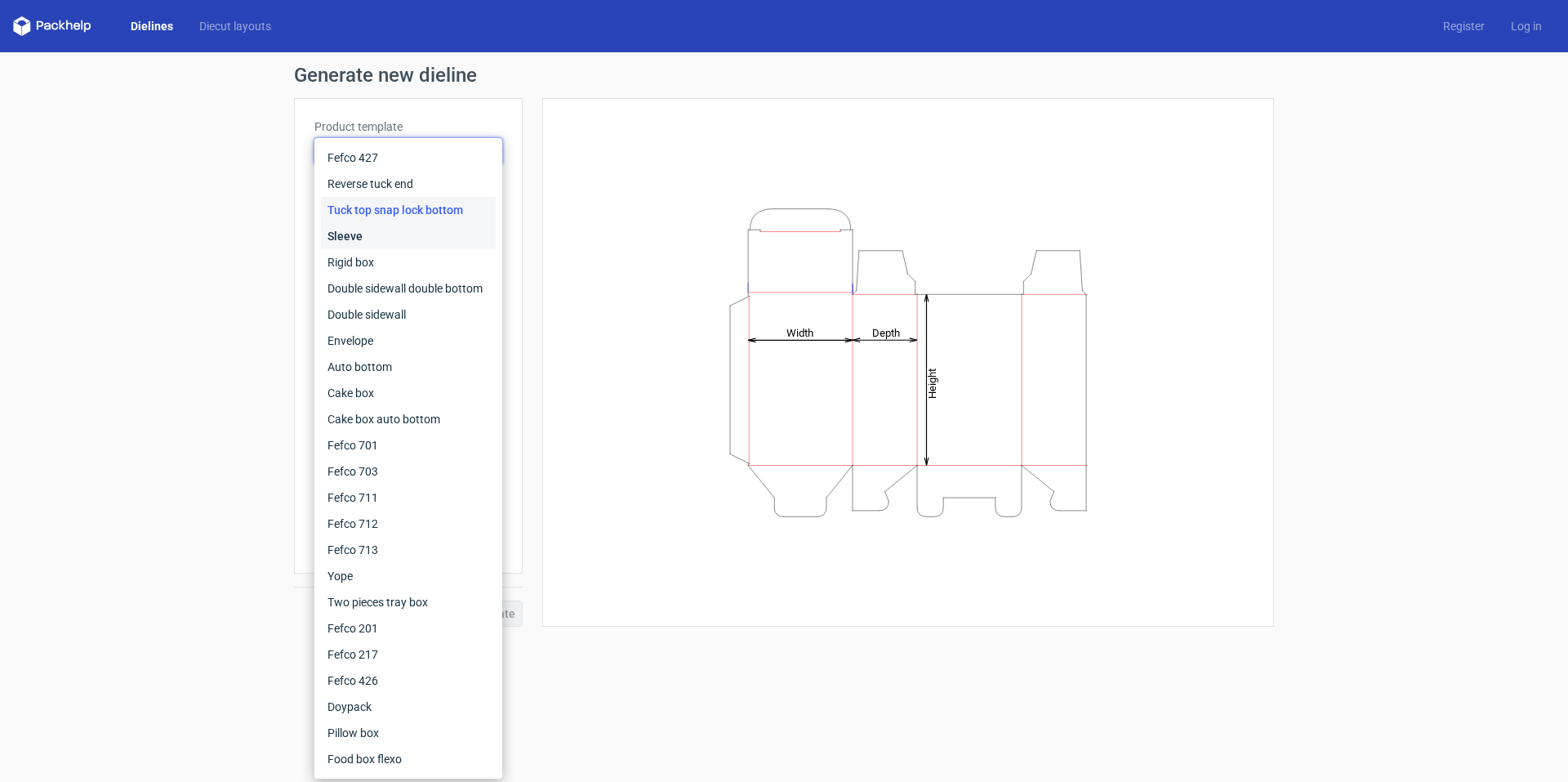
click at [394, 239] on div "Sleeve" at bounding box center [409, 235] width 175 height 26
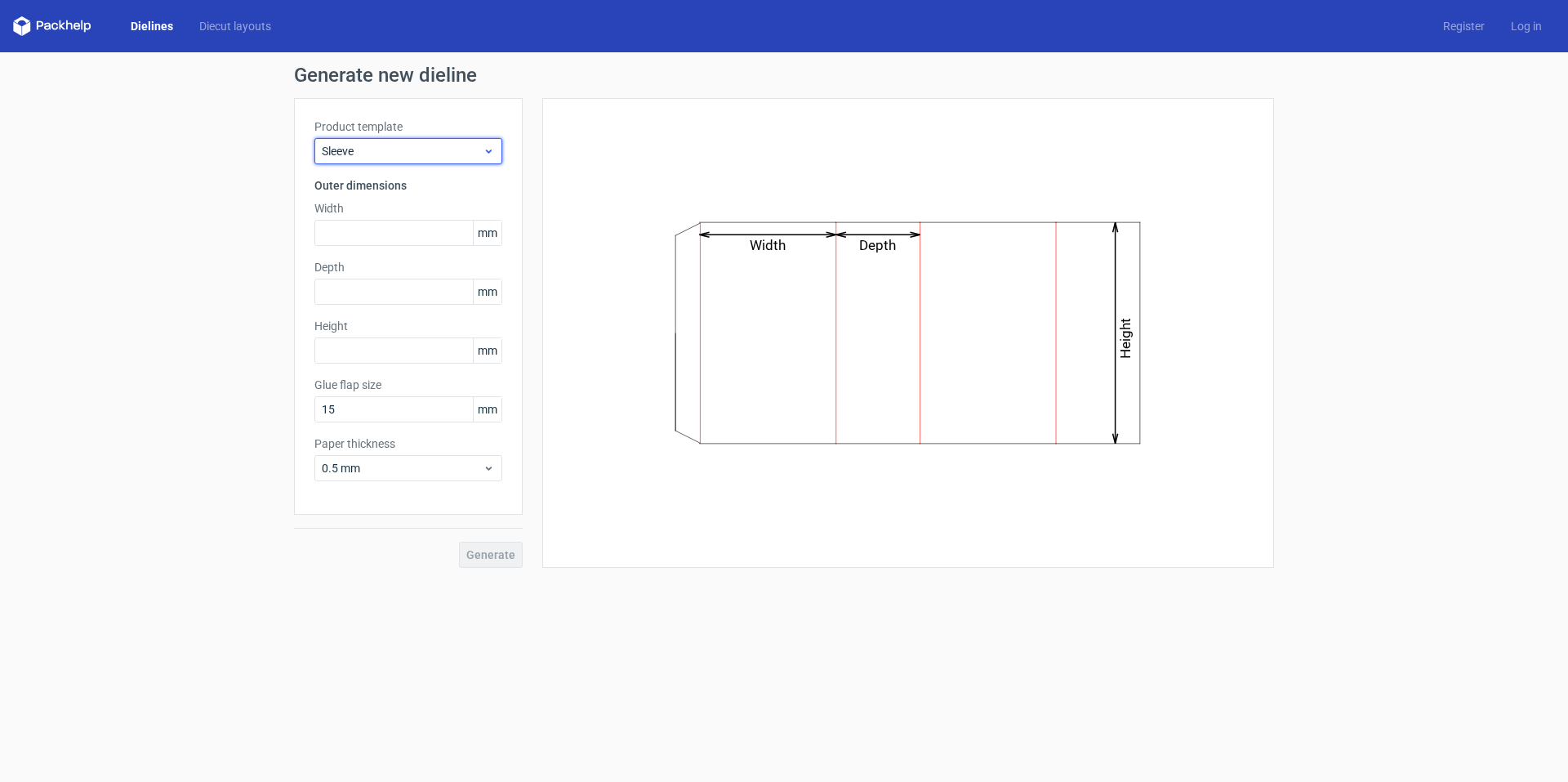
click at [493, 147] on icon at bounding box center [489, 150] width 12 height 13
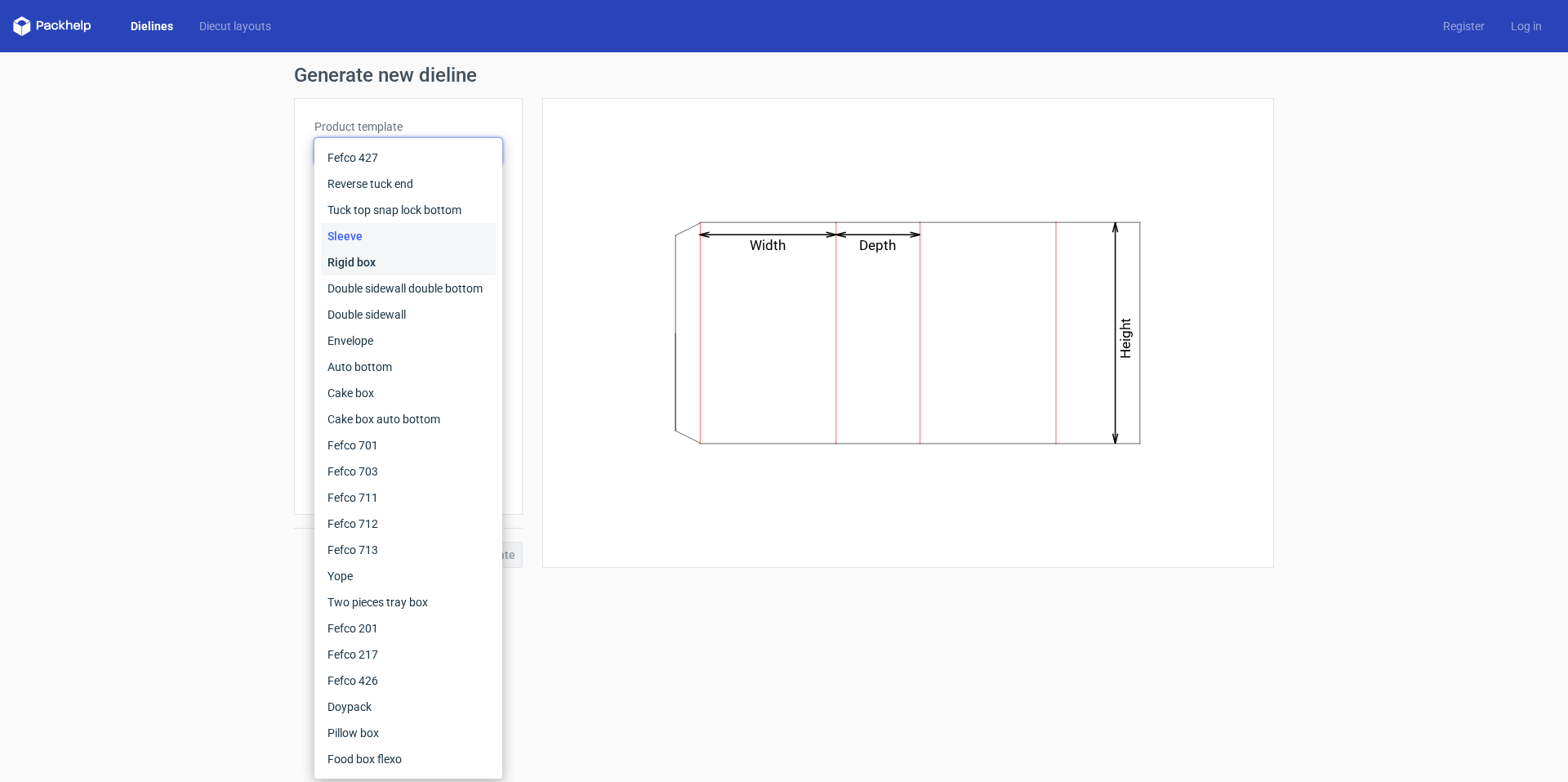
click at [388, 259] on div "Rigid box" at bounding box center [409, 262] width 175 height 26
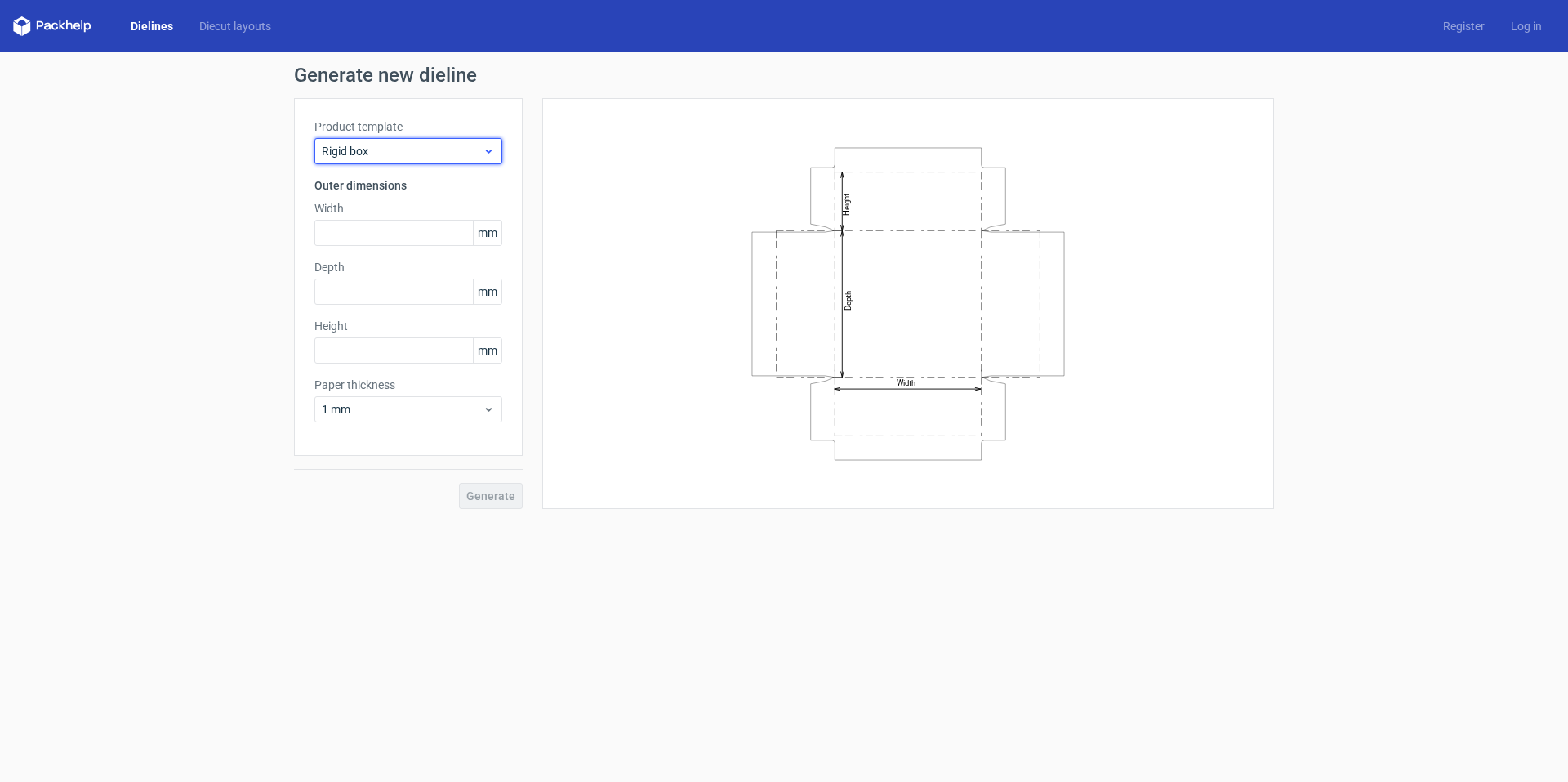
click at [494, 146] on icon at bounding box center [489, 150] width 12 height 13
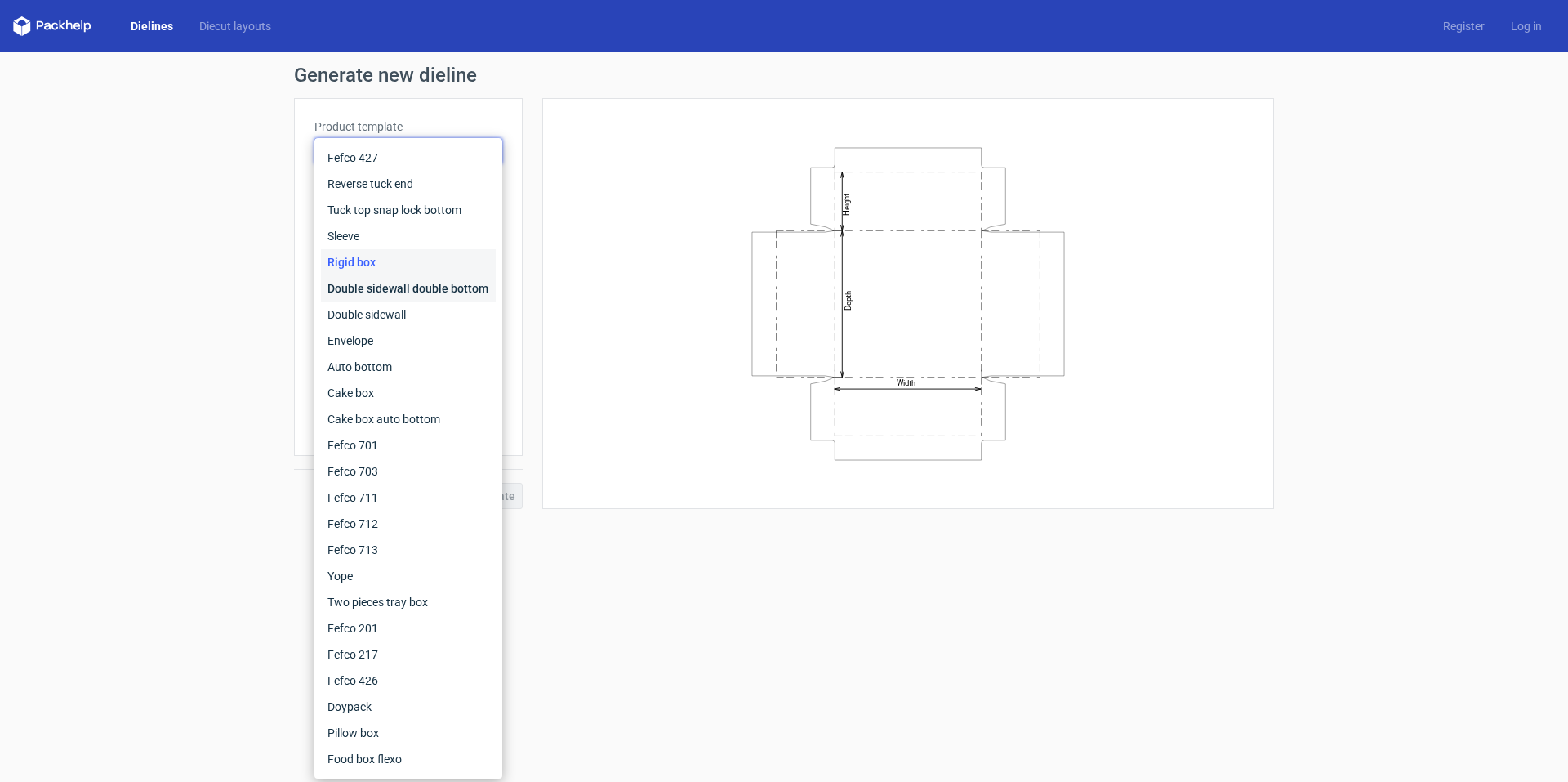
click at [399, 282] on div "Double sidewall double bottom" at bounding box center [409, 288] width 175 height 26
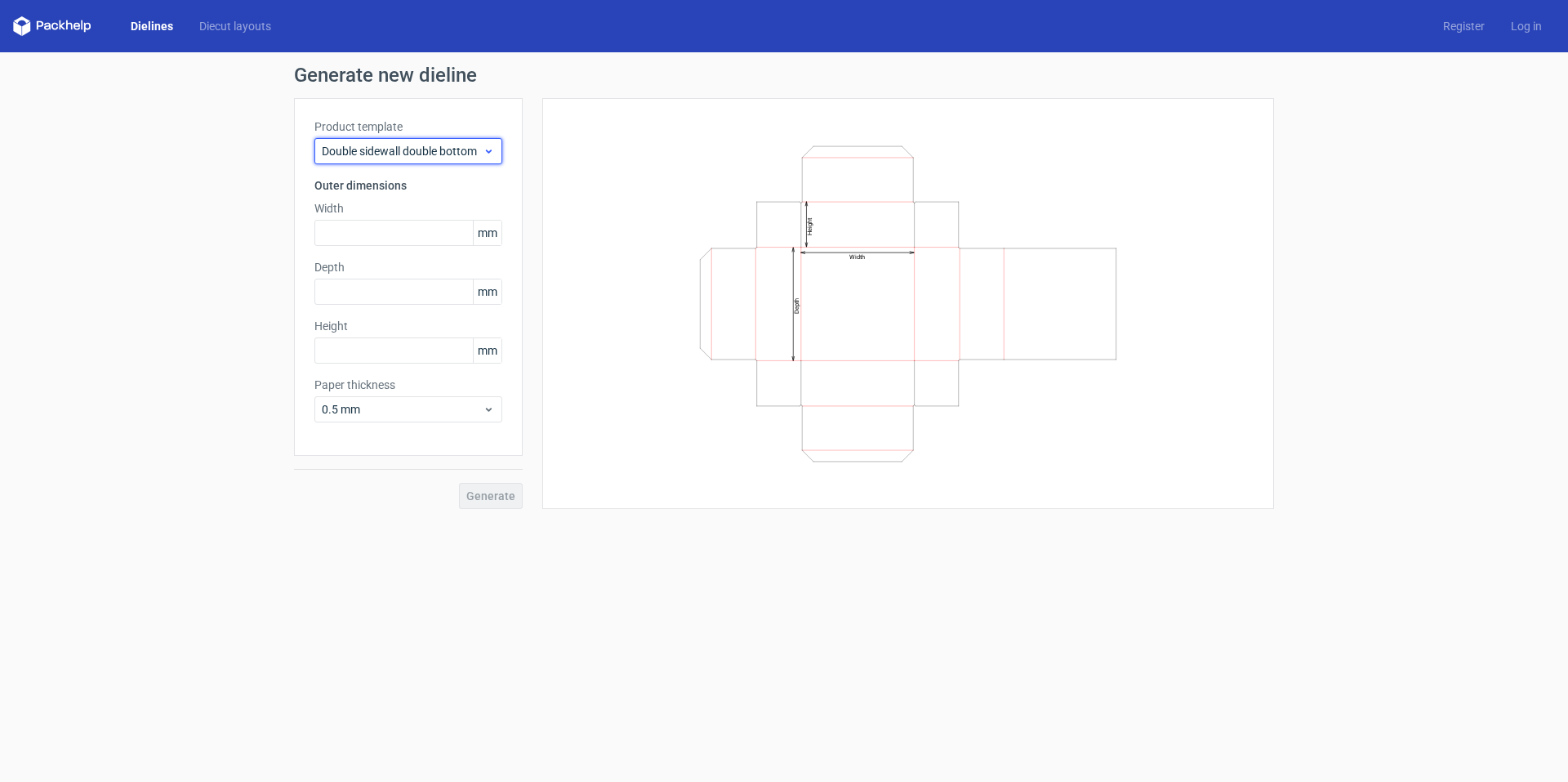
click at [490, 151] on icon at bounding box center [489, 150] width 12 height 13
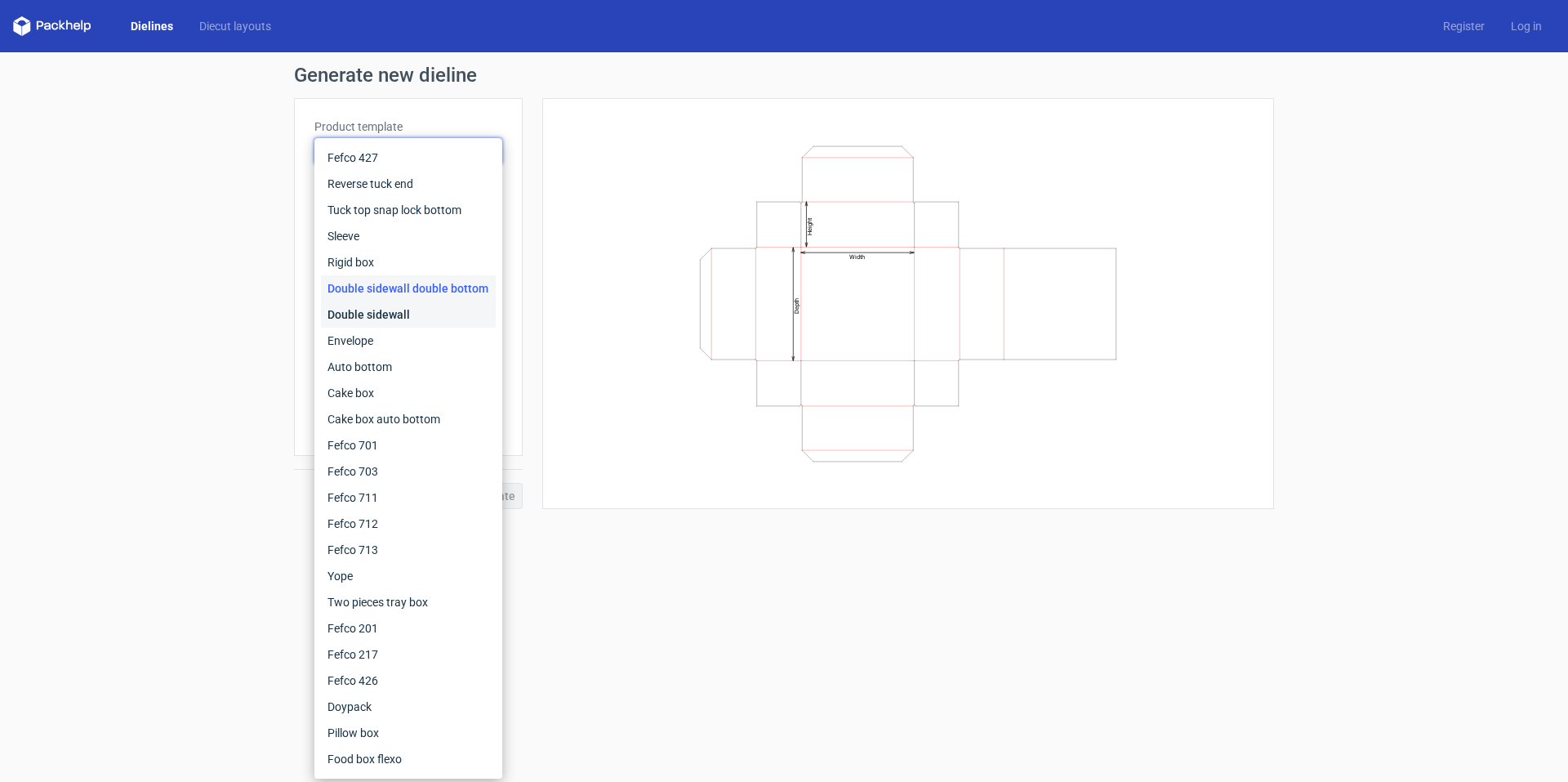
click at [420, 306] on div "Double sidewall" at bounding box center [409, 314] width 175 height 26
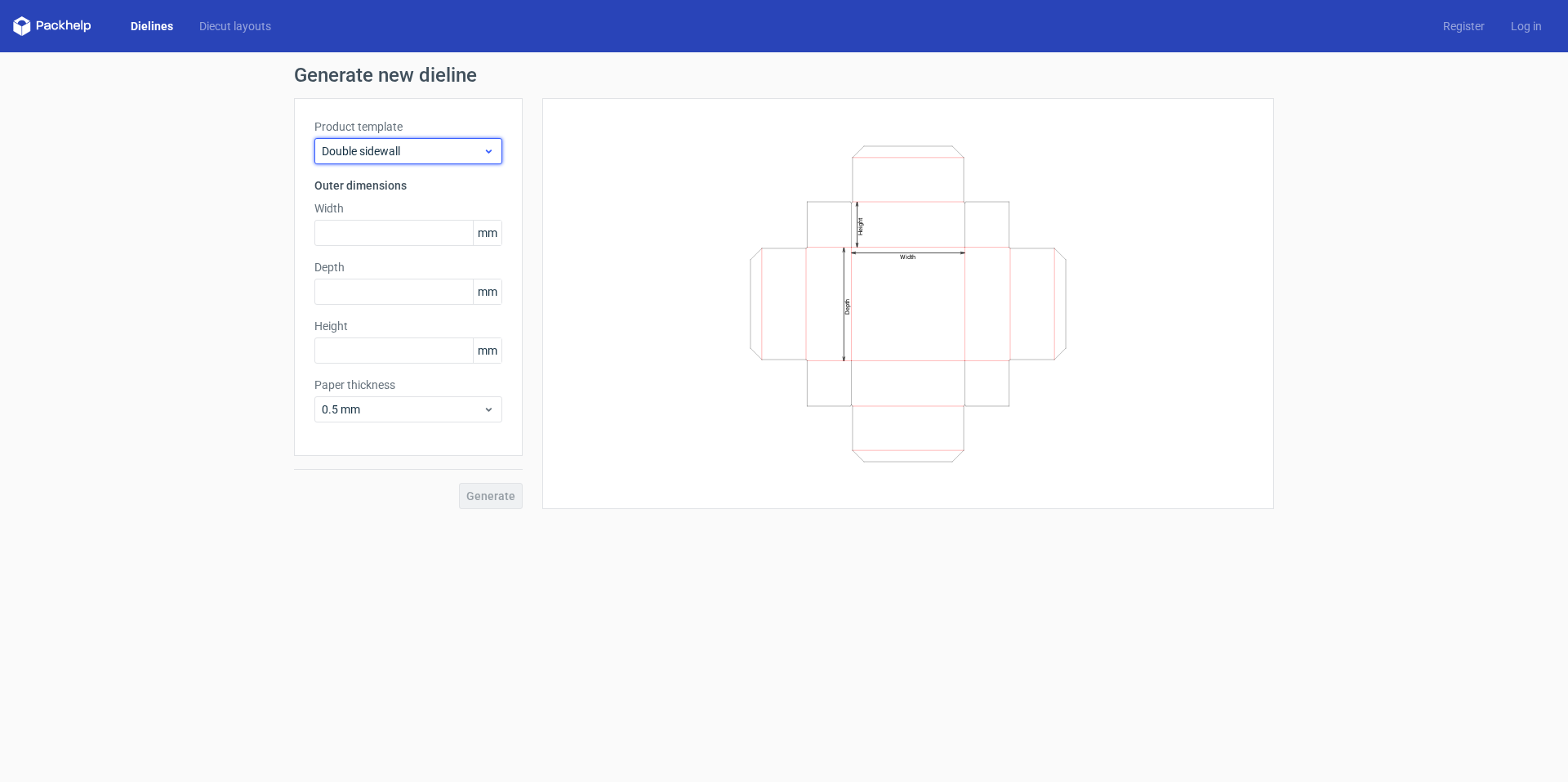
click at [488, 150] on use at bounding box center [489, 151] width 6 height 4
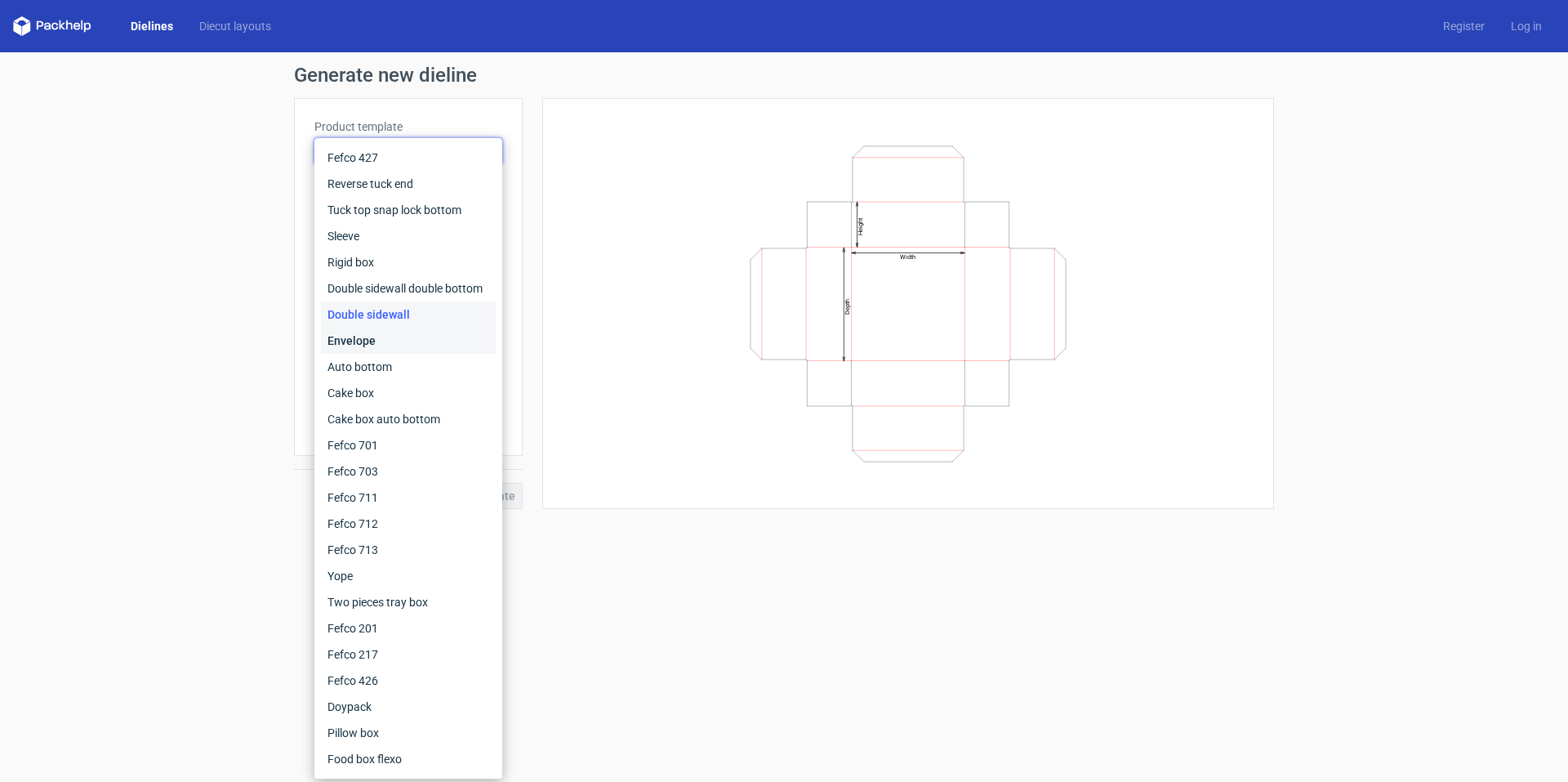
click at [393, 343] on div "Envelope" at bounding box center [409, 340] width 175 height 26
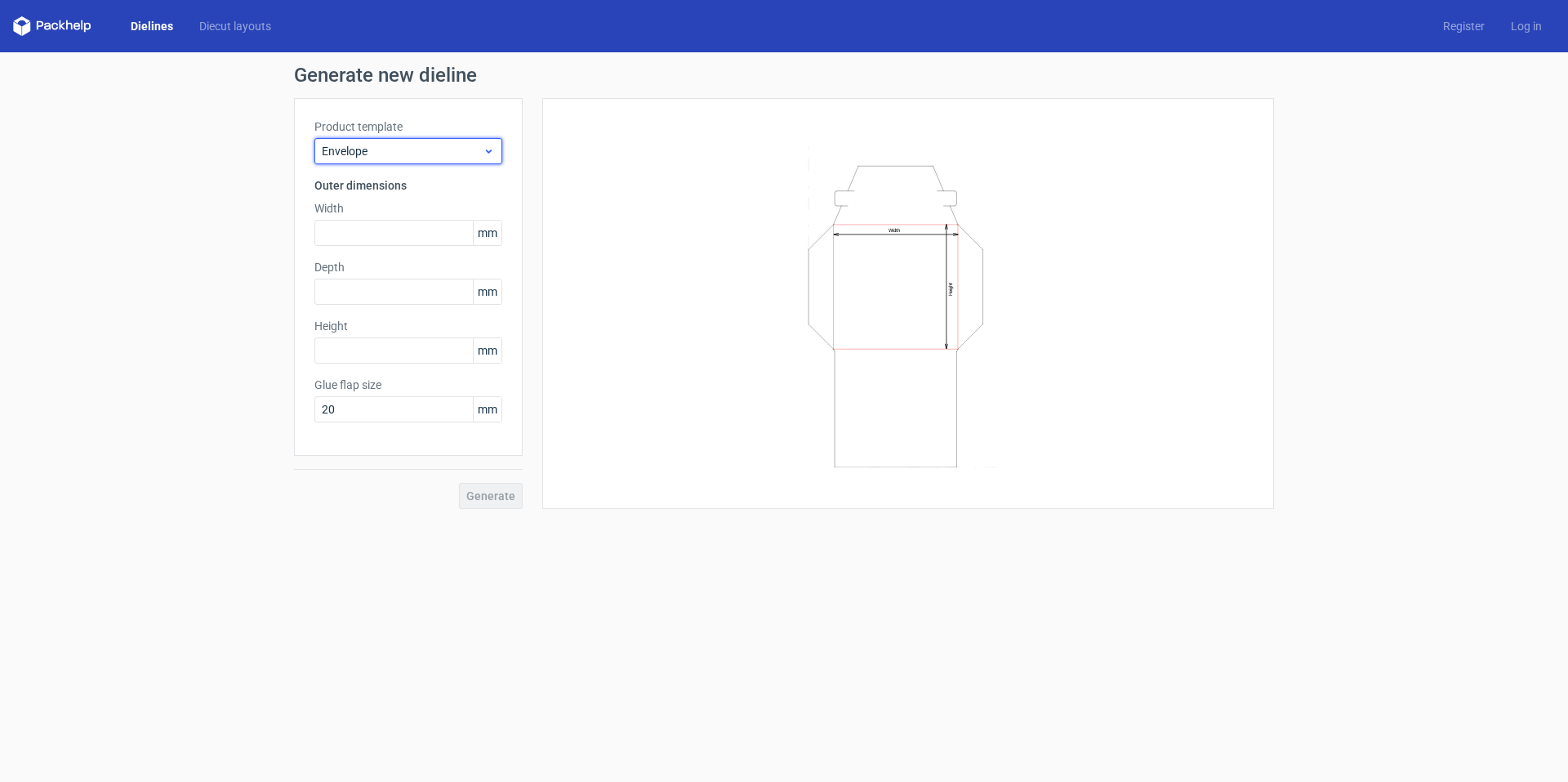
click at [488, 151] on use at bounding box center [489, 151] width 6 height 4
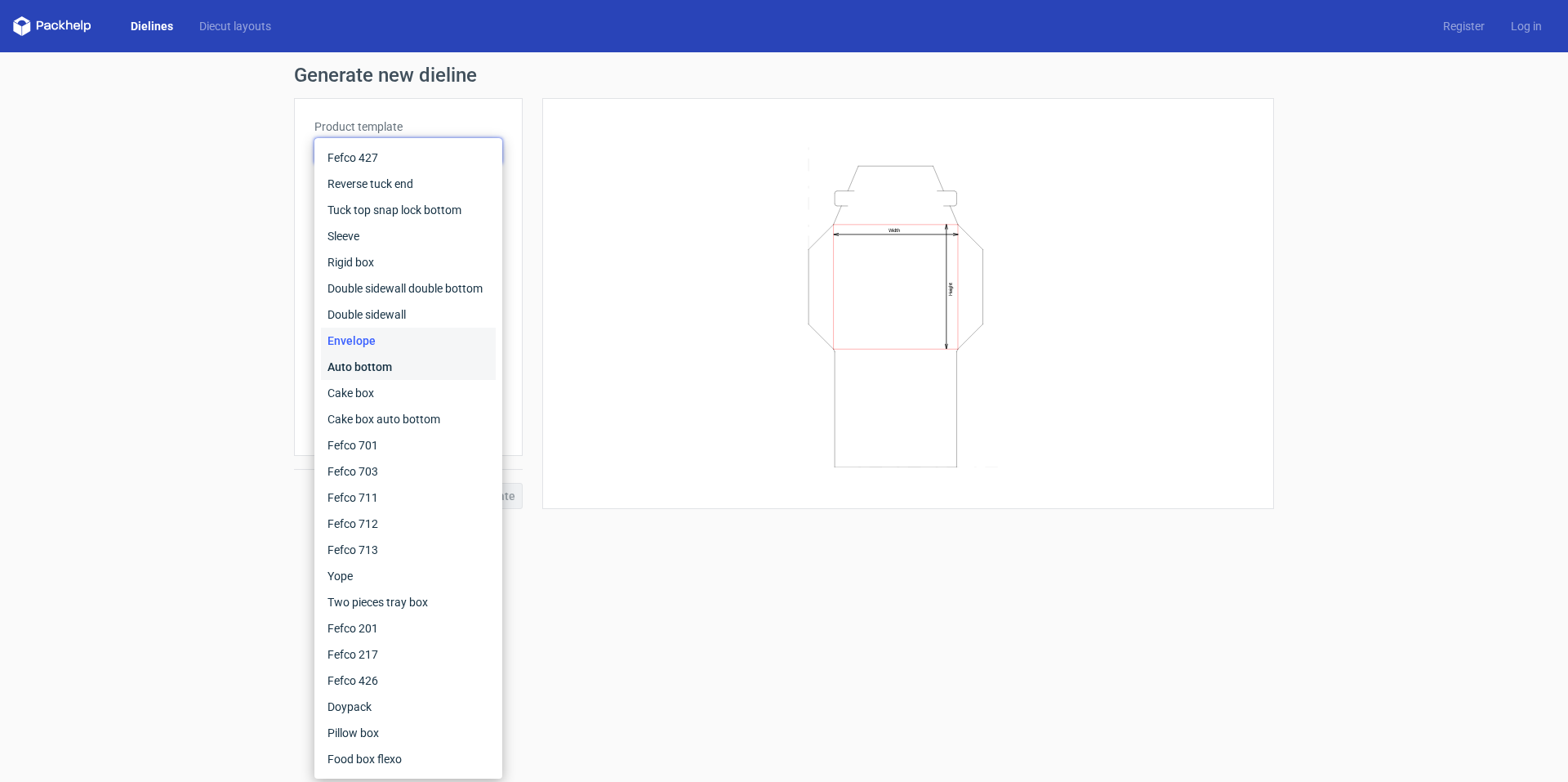
click at [394, 365] on div "Auto bottom" at bounding box center [409, 366] width 175 height 26
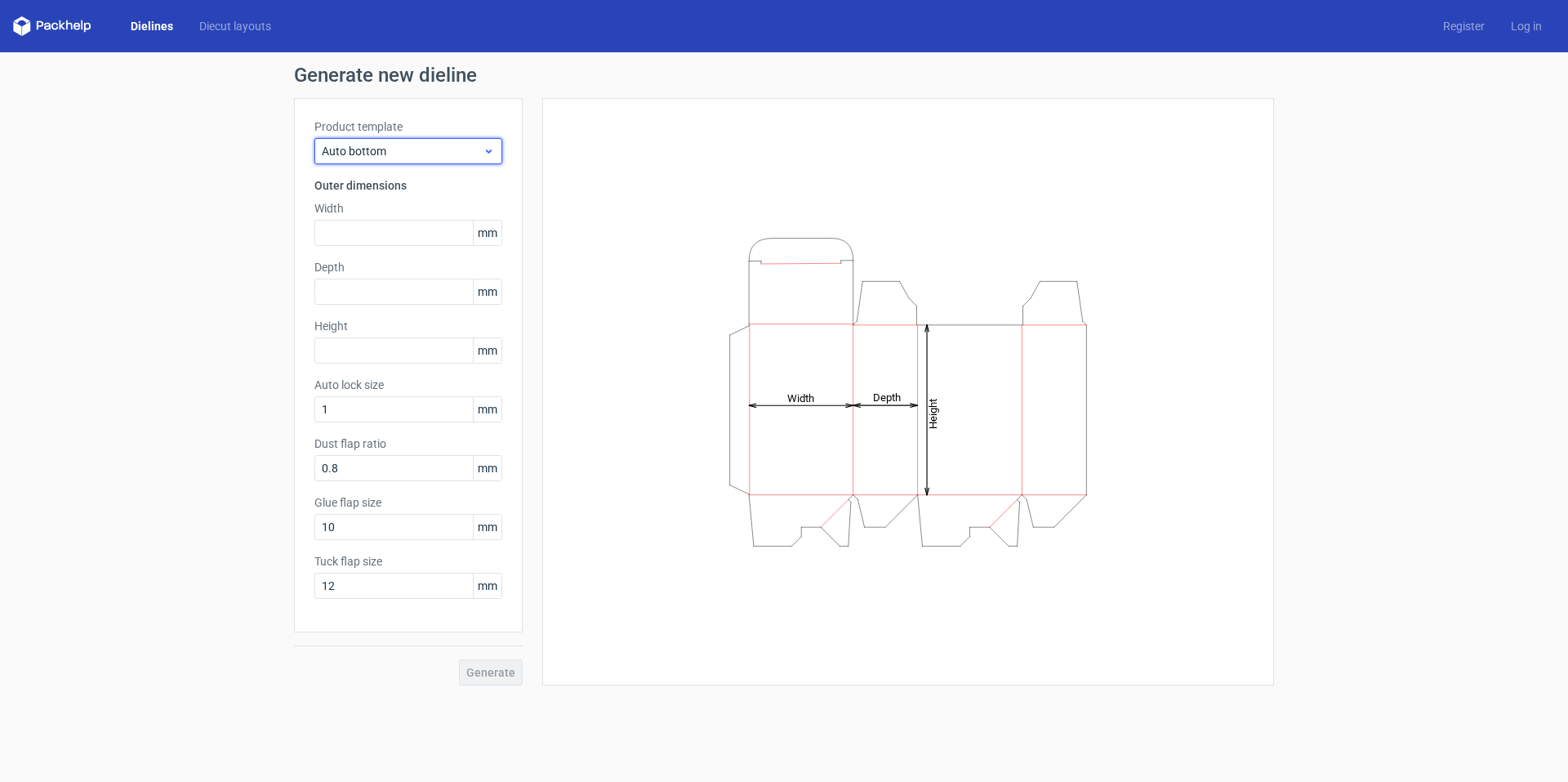
click at [491, 151] on use at bounding box center [489, 151] width 6 height 4
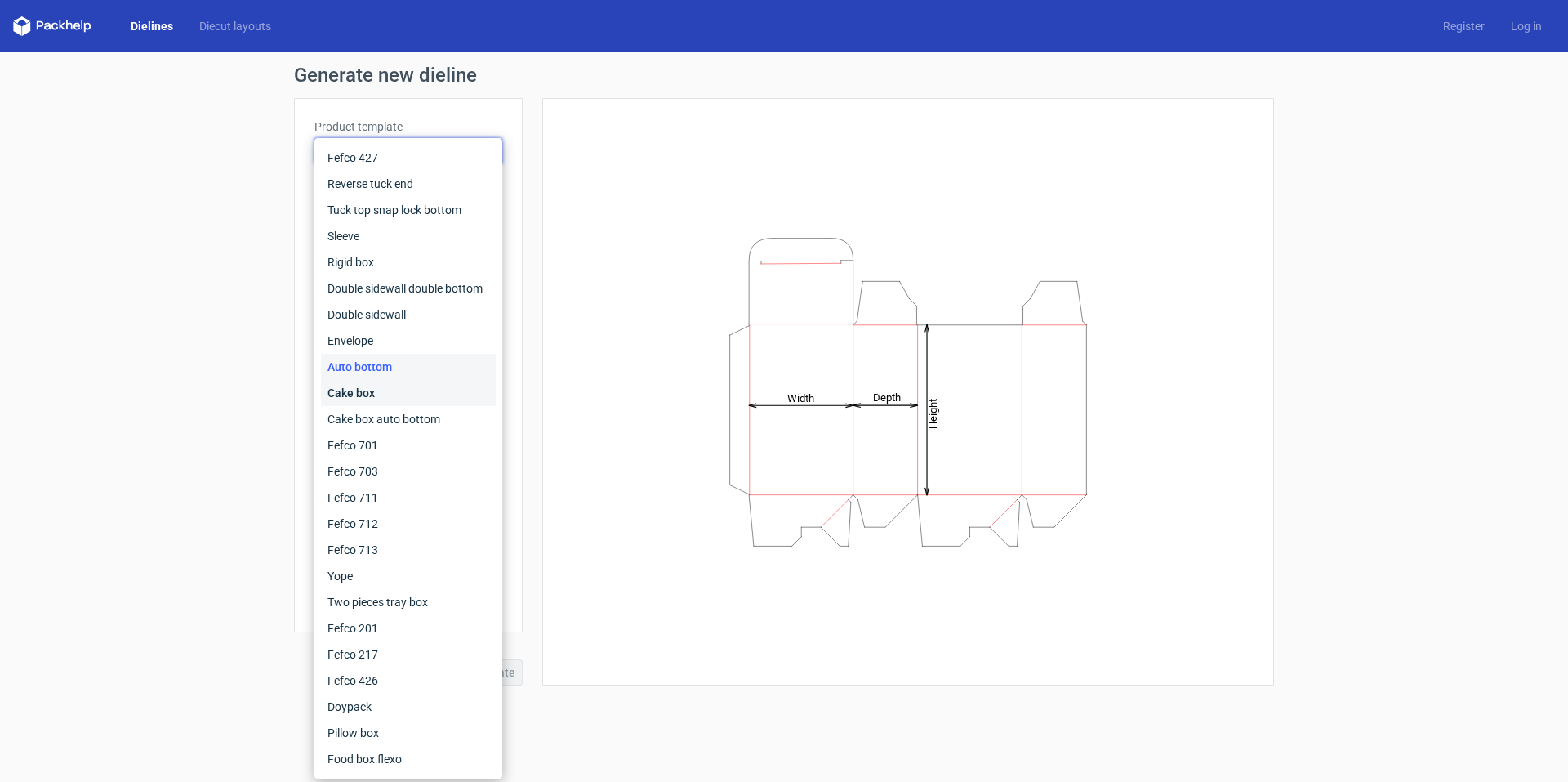
click at [388, 388] on div "Cake box" at bounding box center [409, 393] width 175 height 26
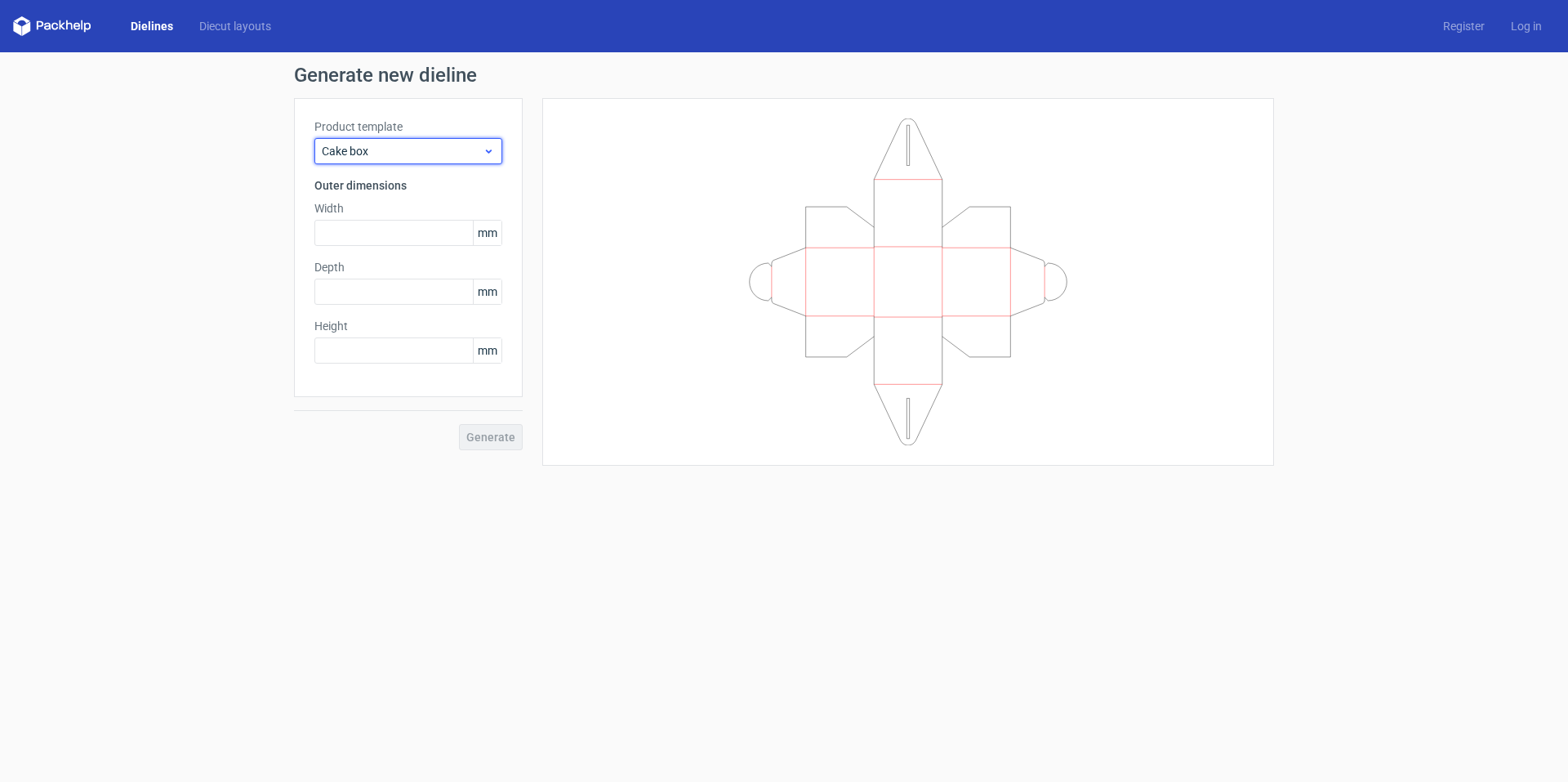
click at [490, 152] on use at bounding box center [489, 151] width 6 height 4
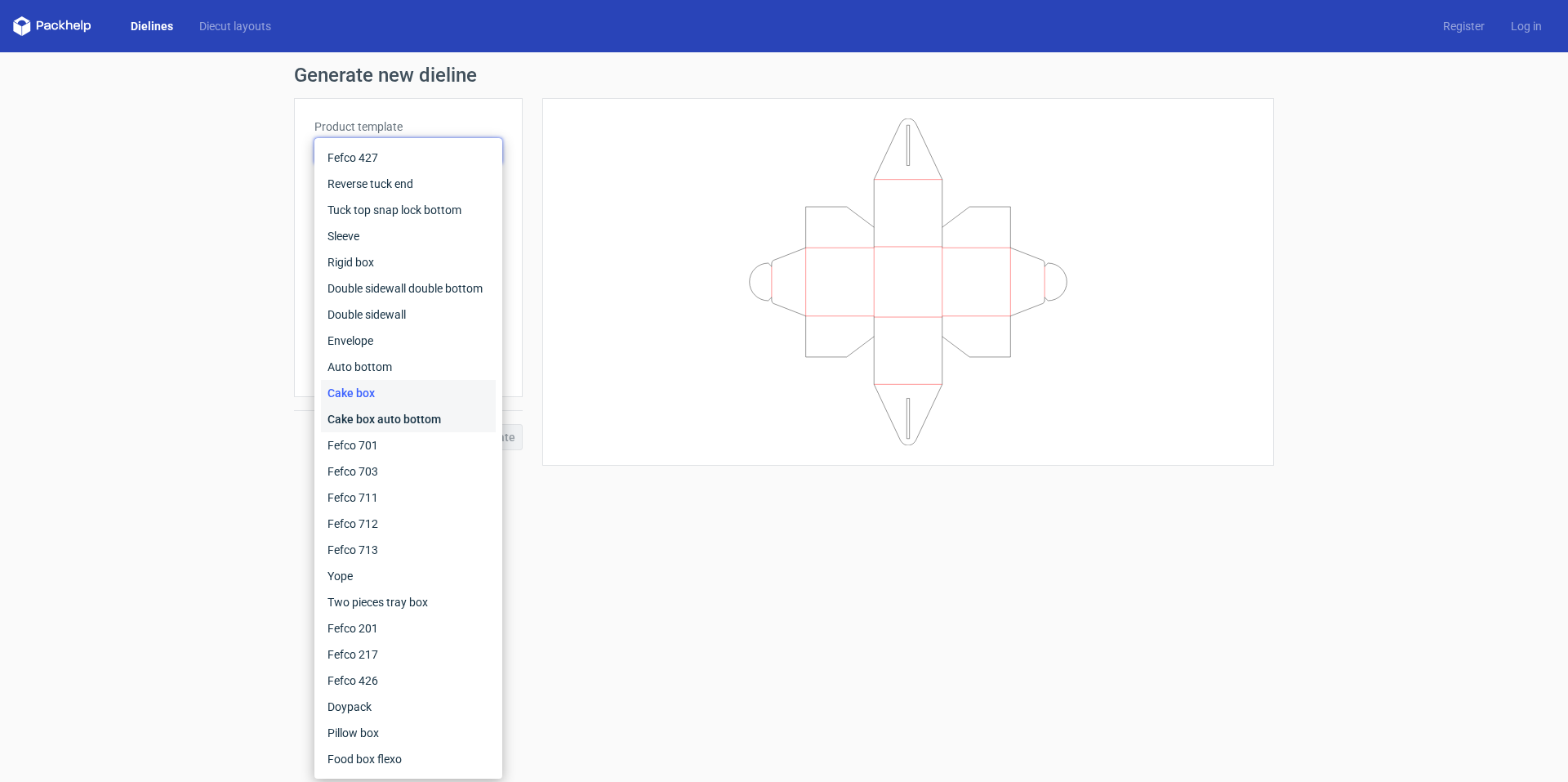
click at [422, 419] on div "Cake box auto bottom" at bounding box center [409, 419] width 175 height 26
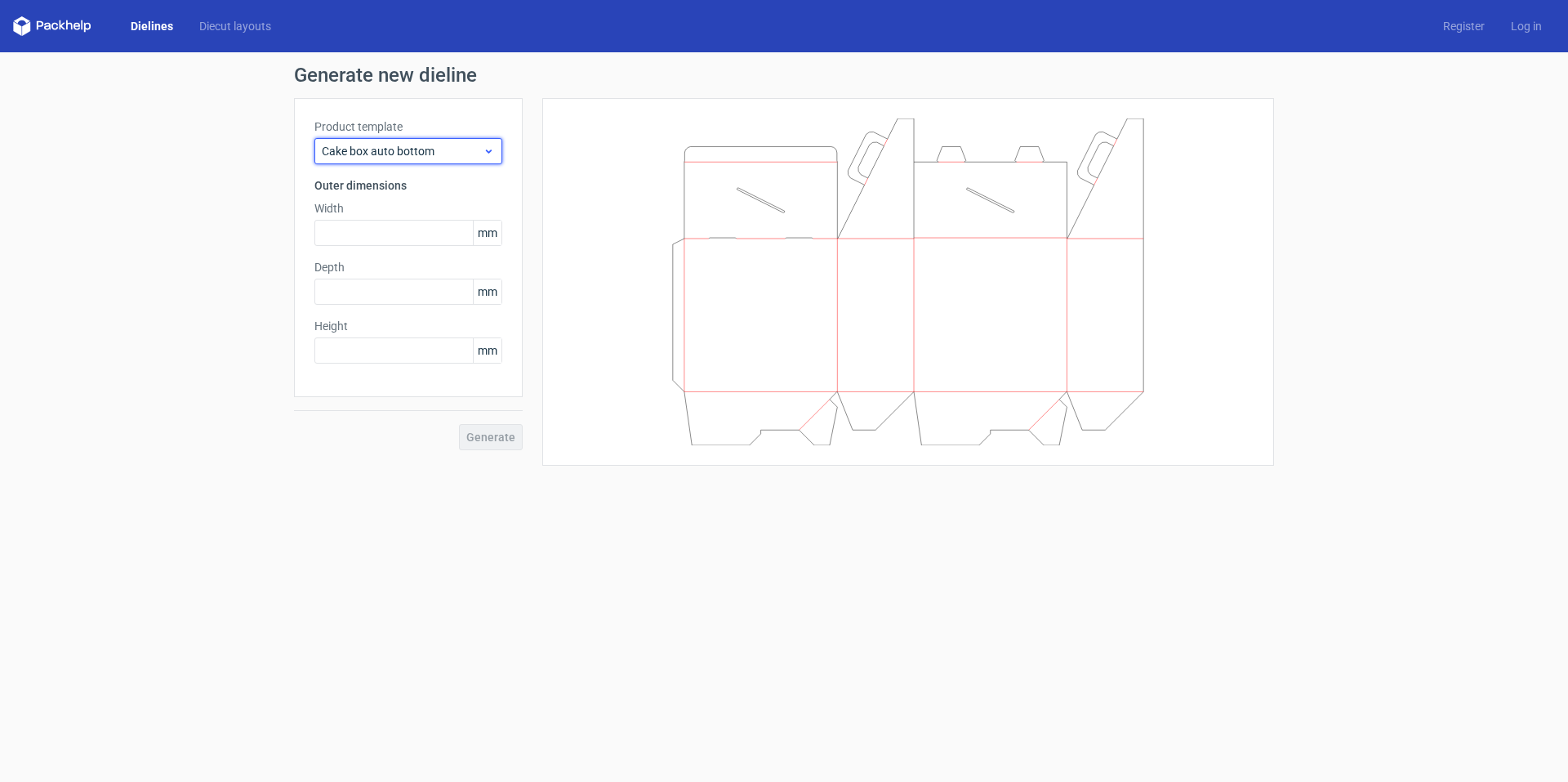
click at [489, 151] on use at bounding box center [489, 151] width 6 height 4
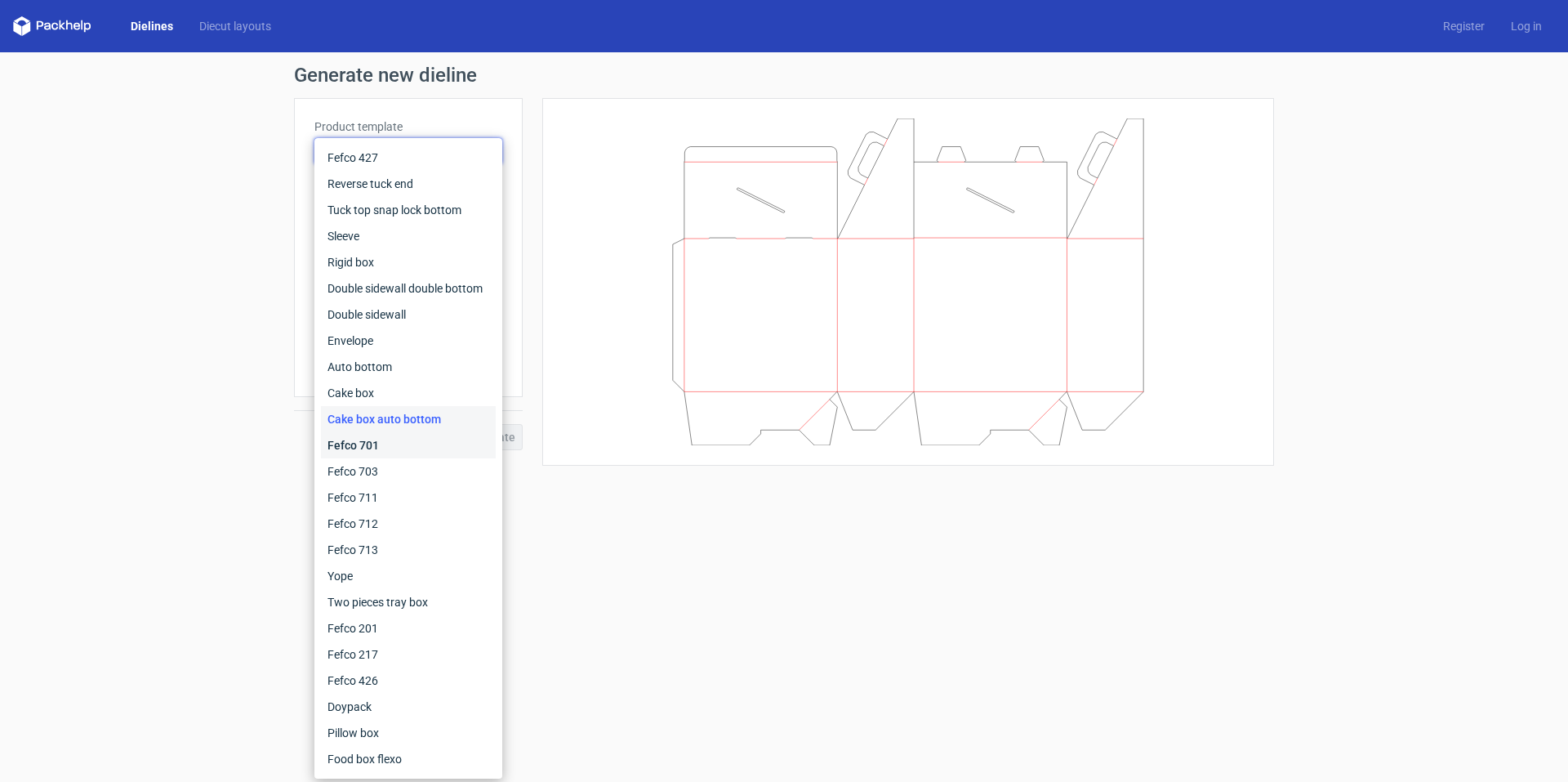
click at [417, 442] on div "Fefco 701" at bounding box center [409, 445] width 175 height 26
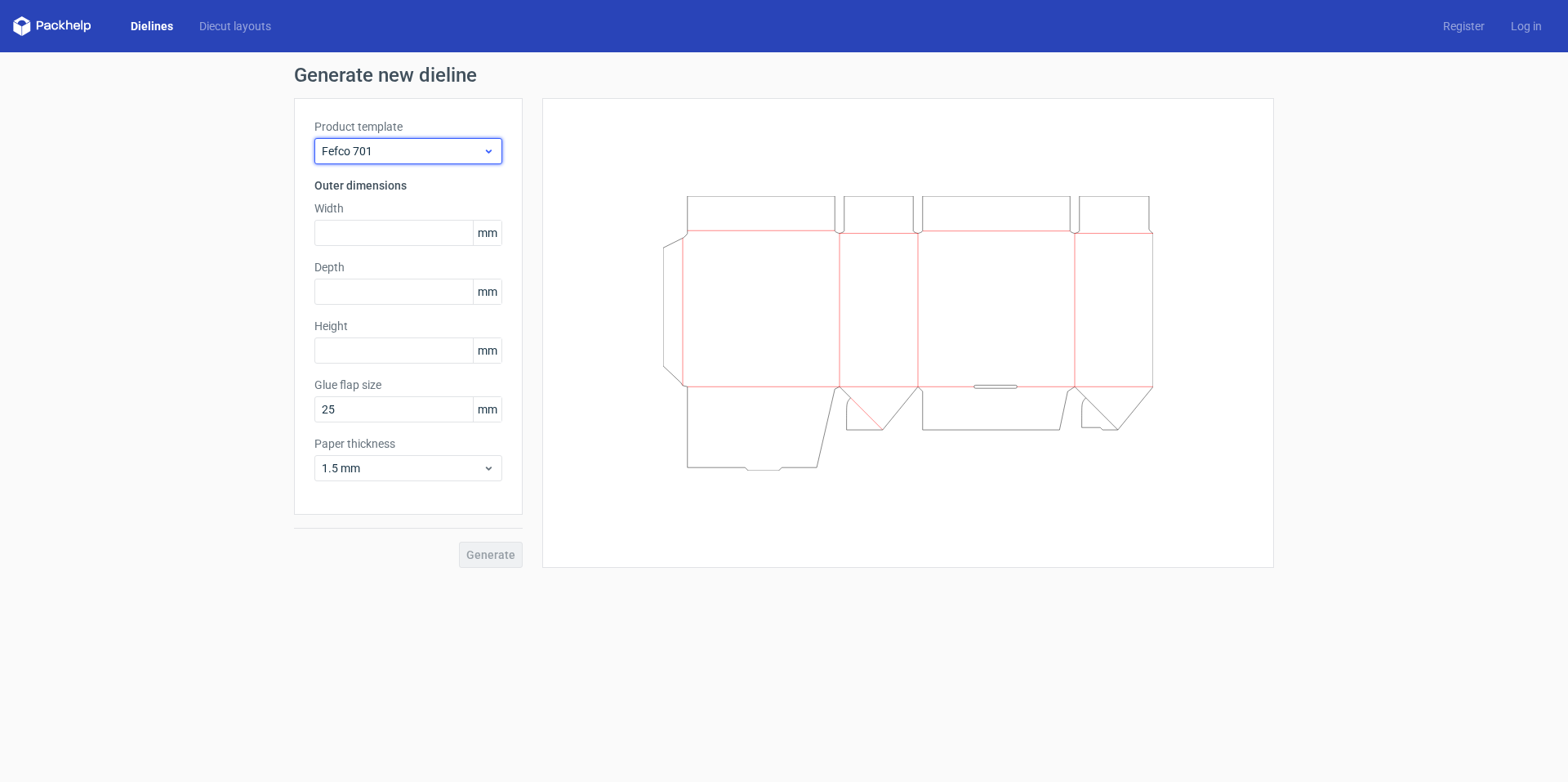
click at [488, 150] on use at bounding box center [489, 151] width 6 height 4
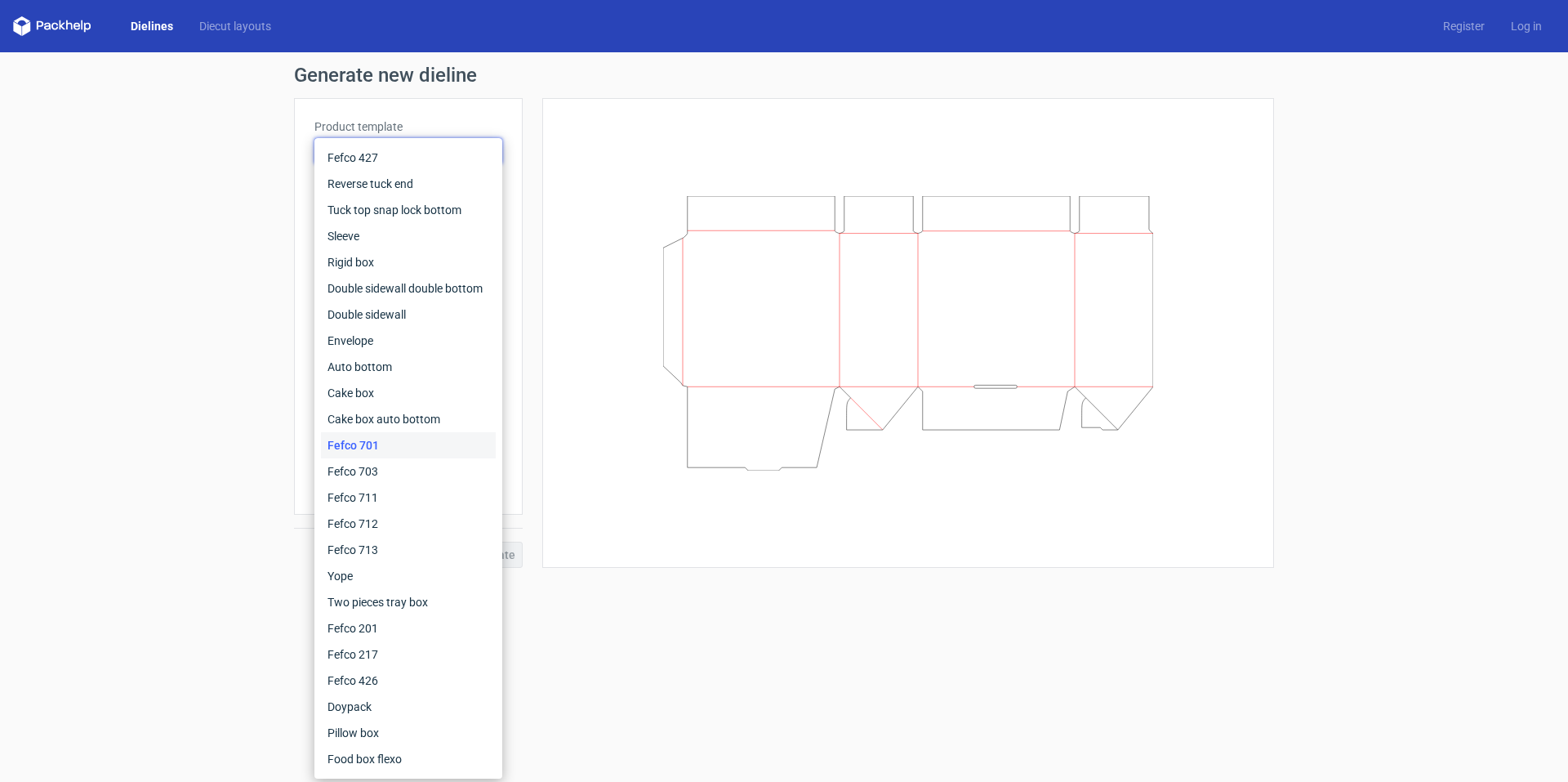
click at [382, 456] on div "Fefco 701" at bounding box center [409, 445] width 175 height 26
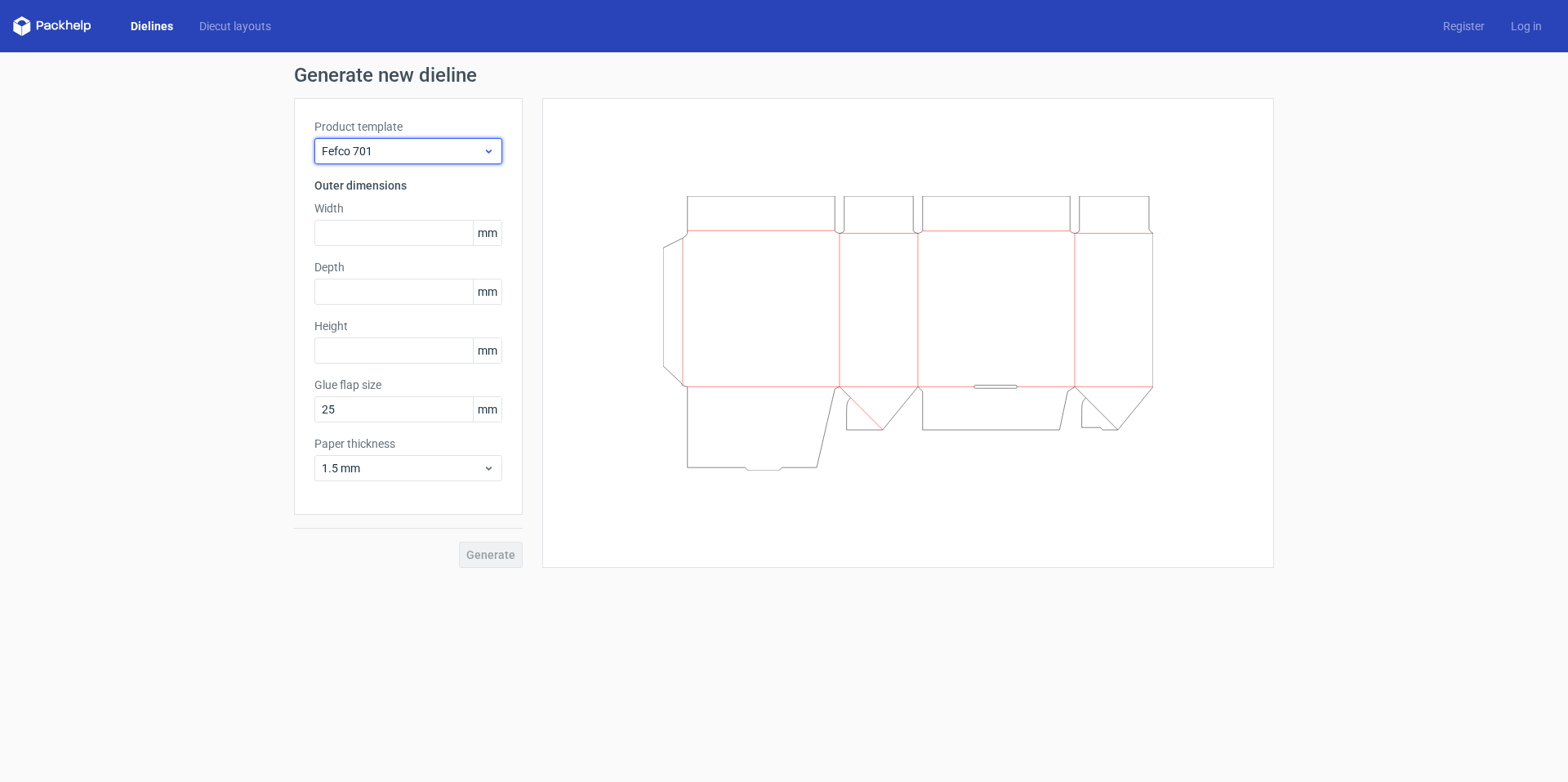
click at [488, 153] on icon at bounding box center [489, 150] width 12 height 13
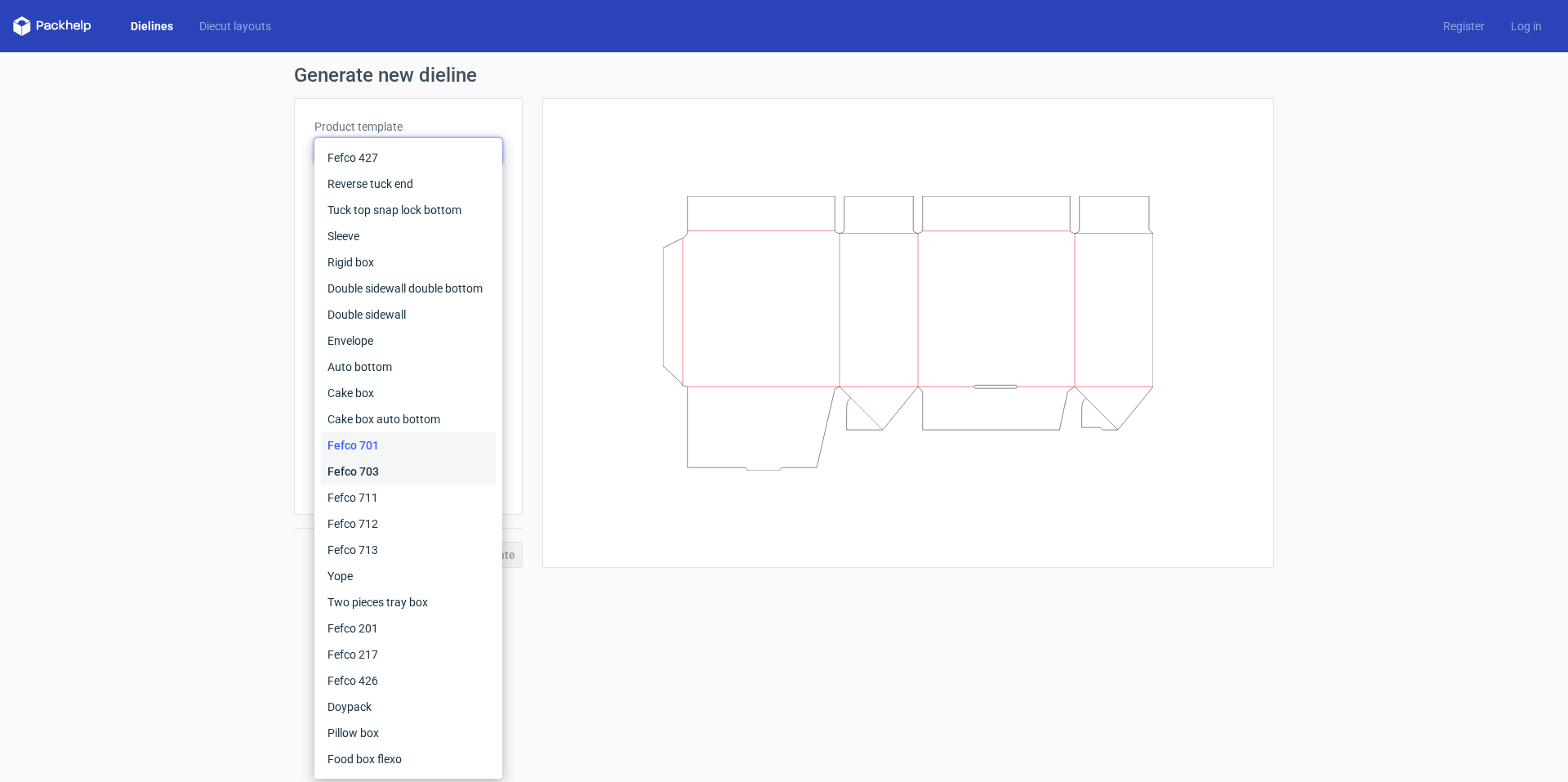
click at [381, 468] on div "Fefco 703" at bounding box center [409, 471] width 175 height 26
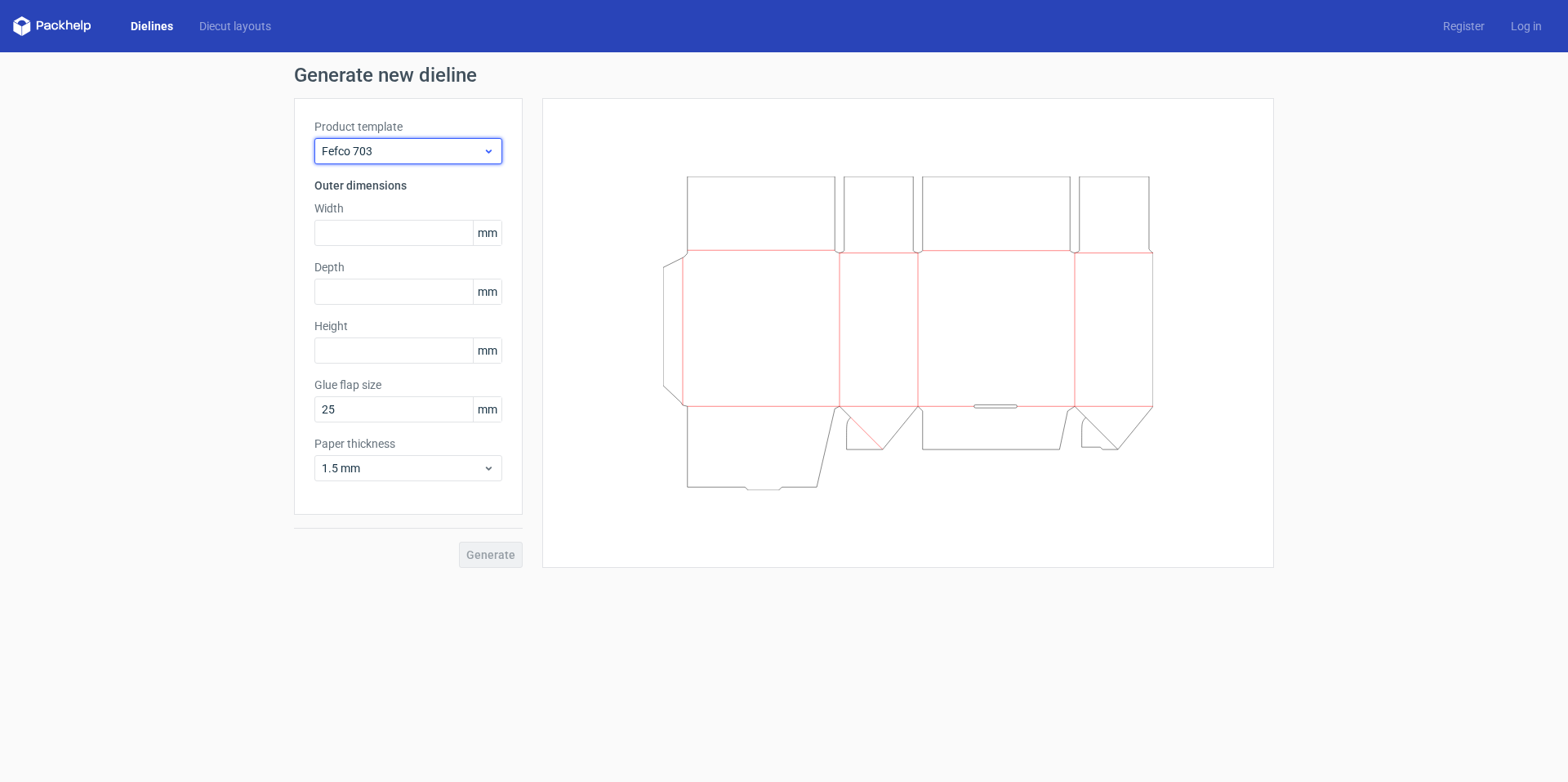
click at [485, 152] on icon at bounding box center [489, 150] width 12 height 13
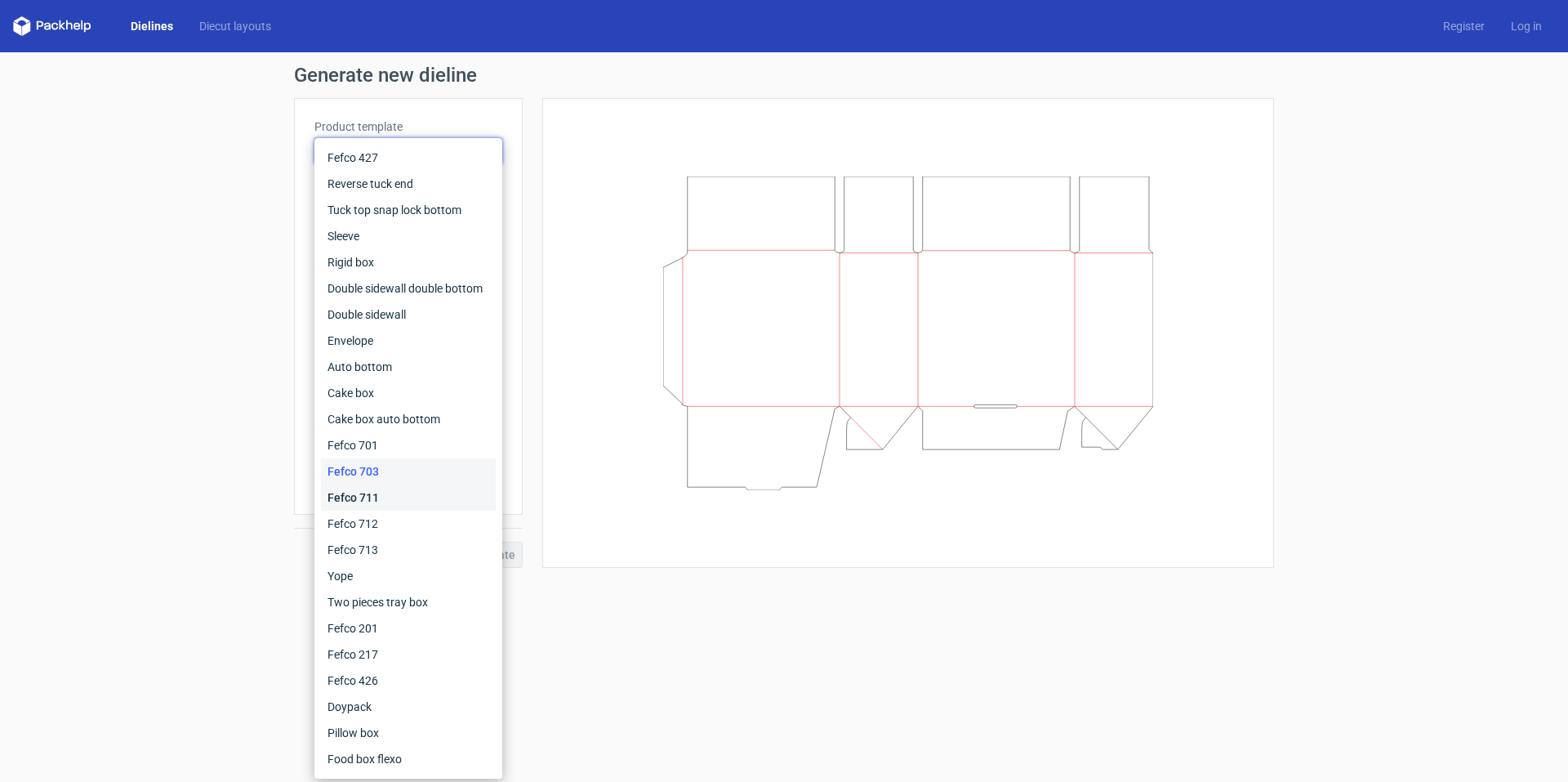
click at [368, 497] on div "Fefco 711" at bounding box center [409, 497] width 175 height 26
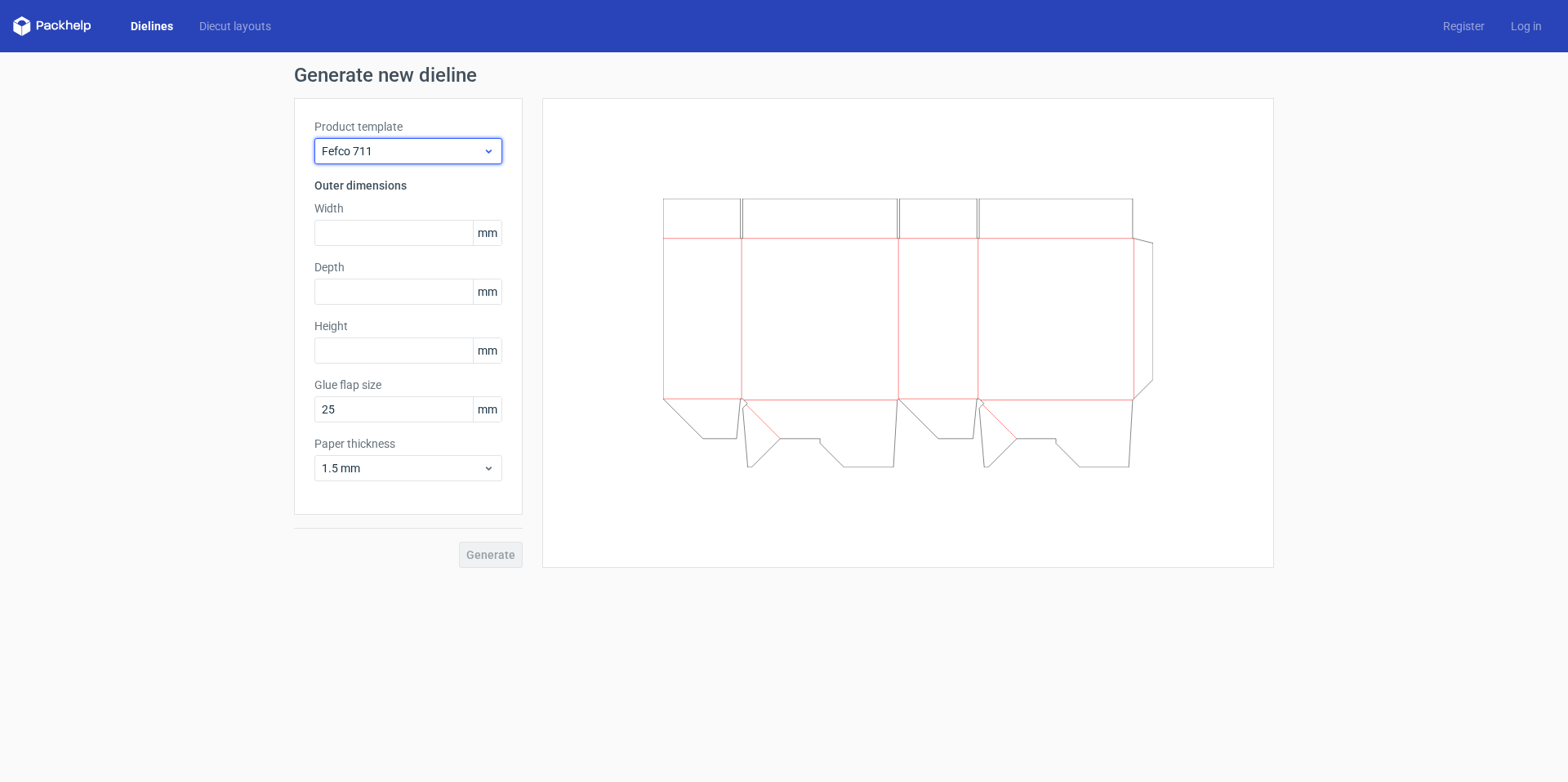
click at [485, 148] on icon at bounding box center [489, 150] width 12 height 13
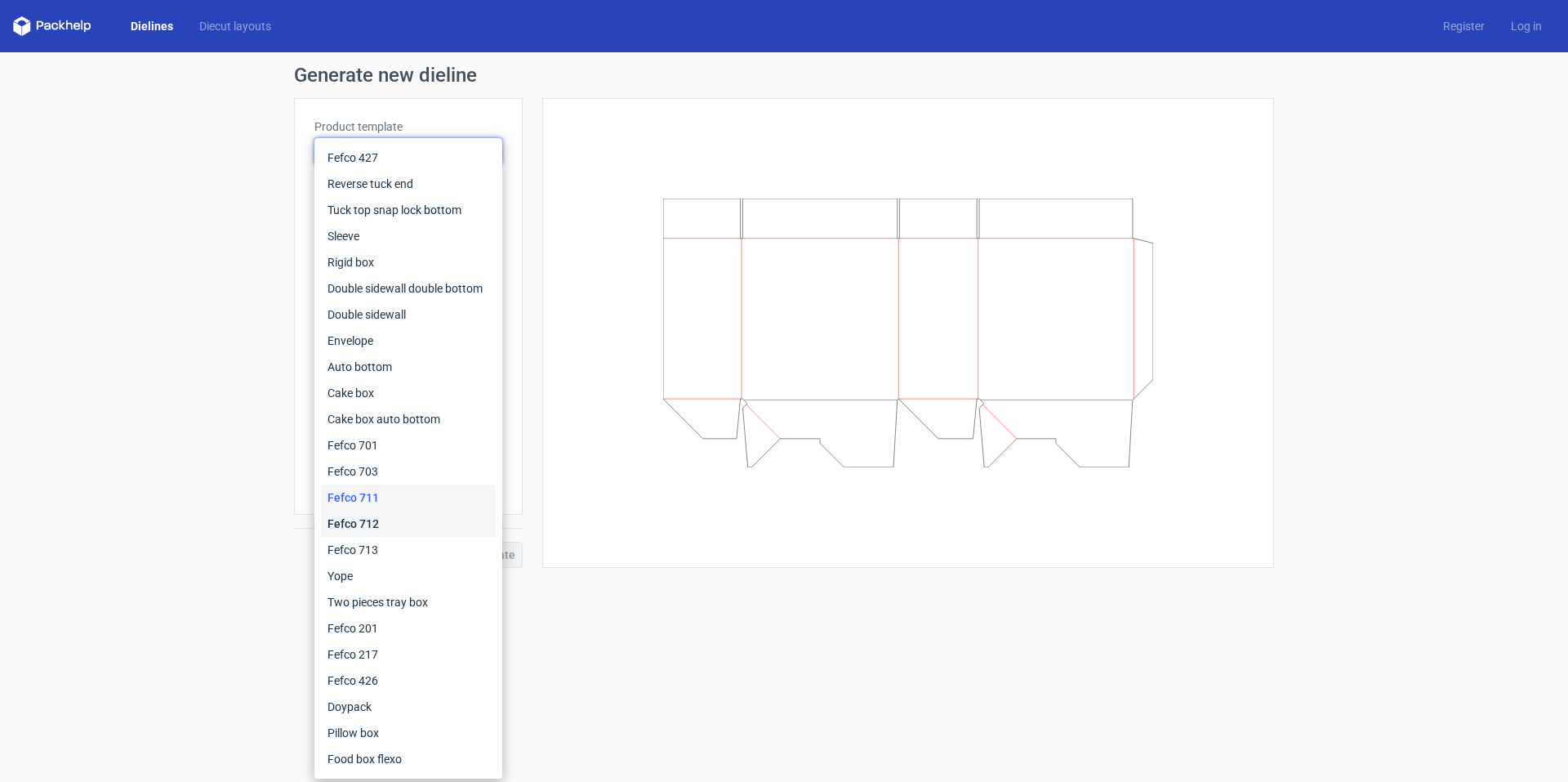
click at [382, 530] on div "Fefco 712" at bounding box center [409, 524] width 175 height 26
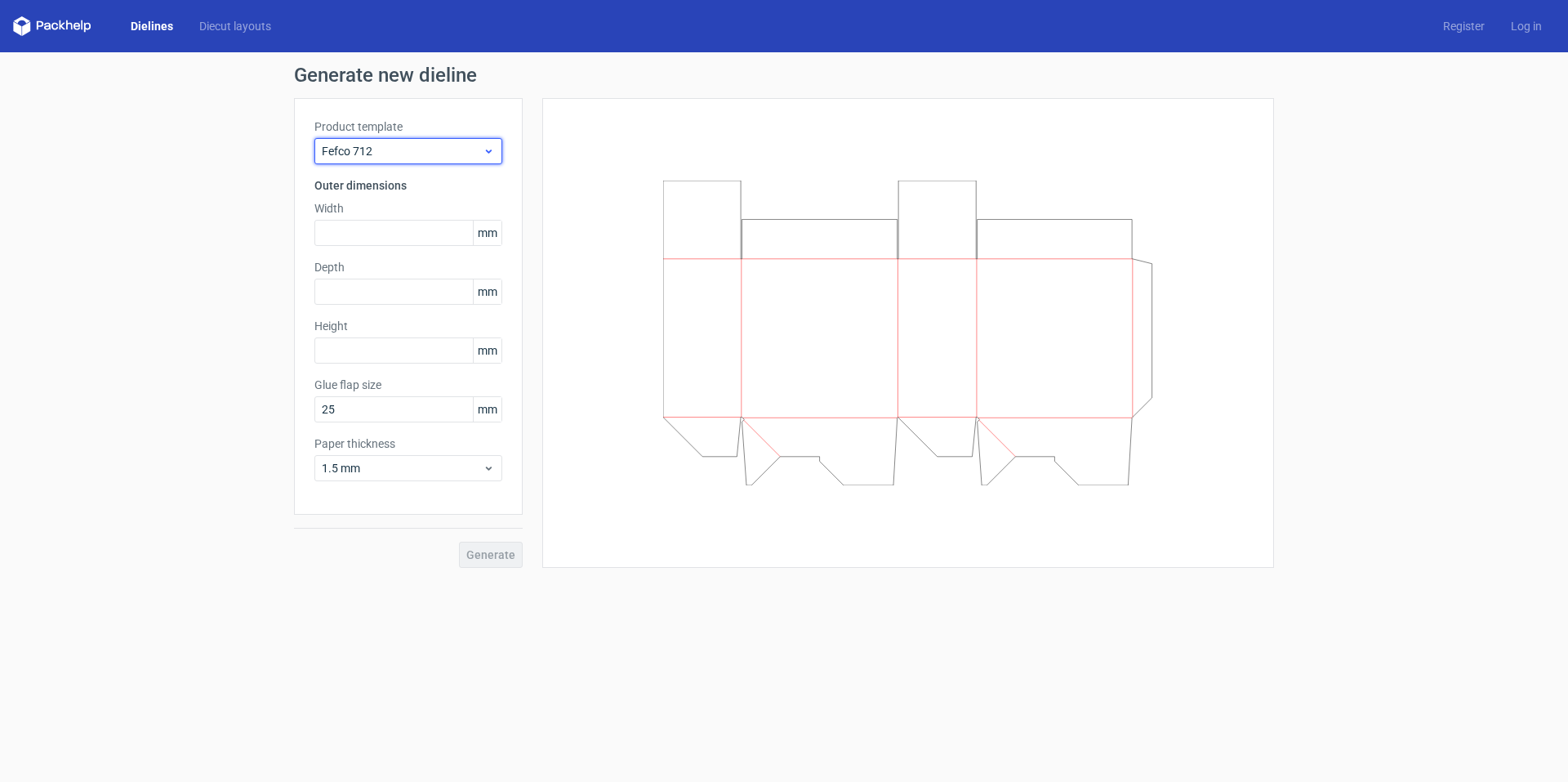
click at [489, 148] on icon at bounding box center [489, 150] width 12 height 13
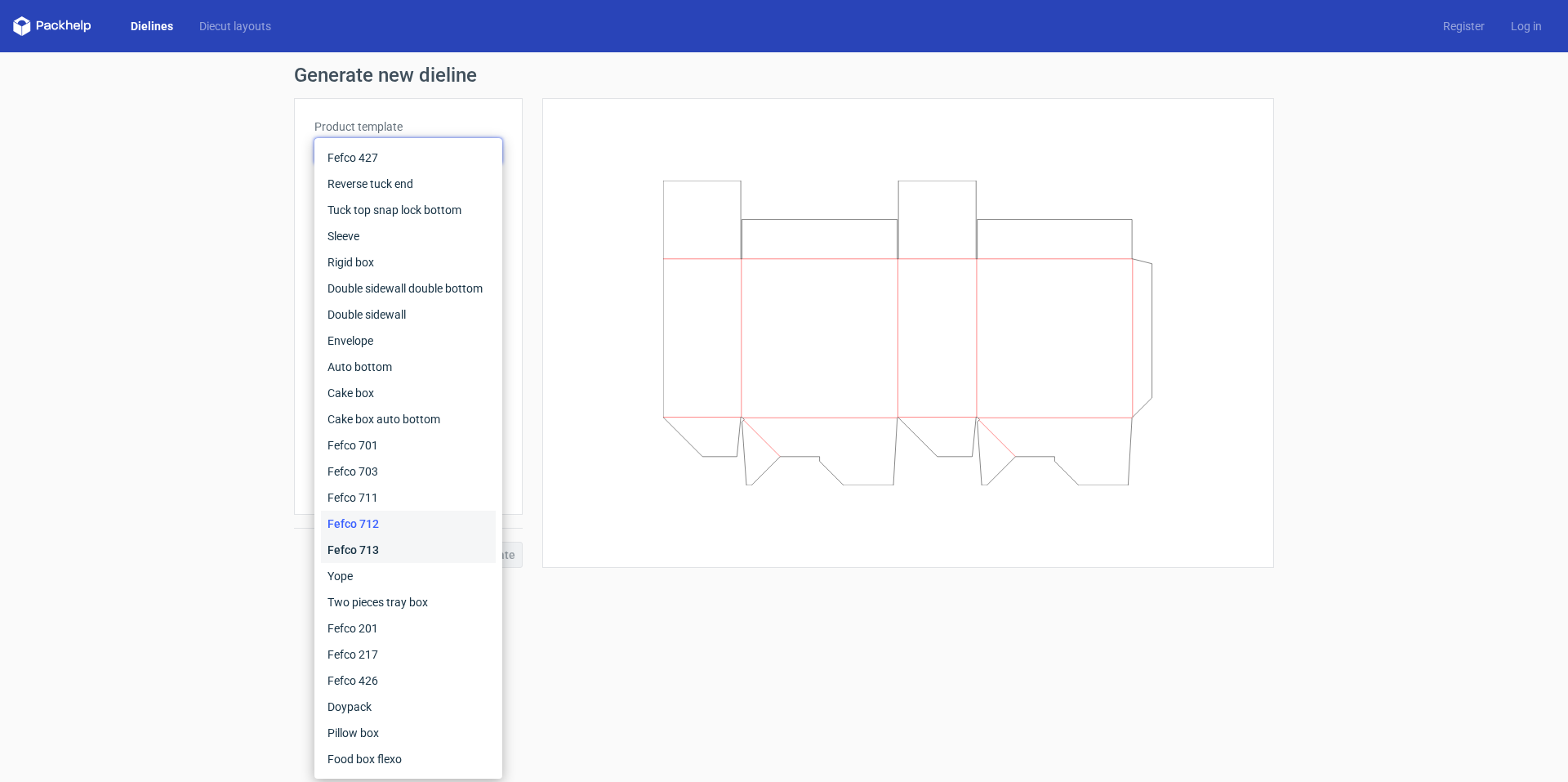
click at [389, 552] on div "Fefco 713" at bounding box center [409, 549] width 175 height 26
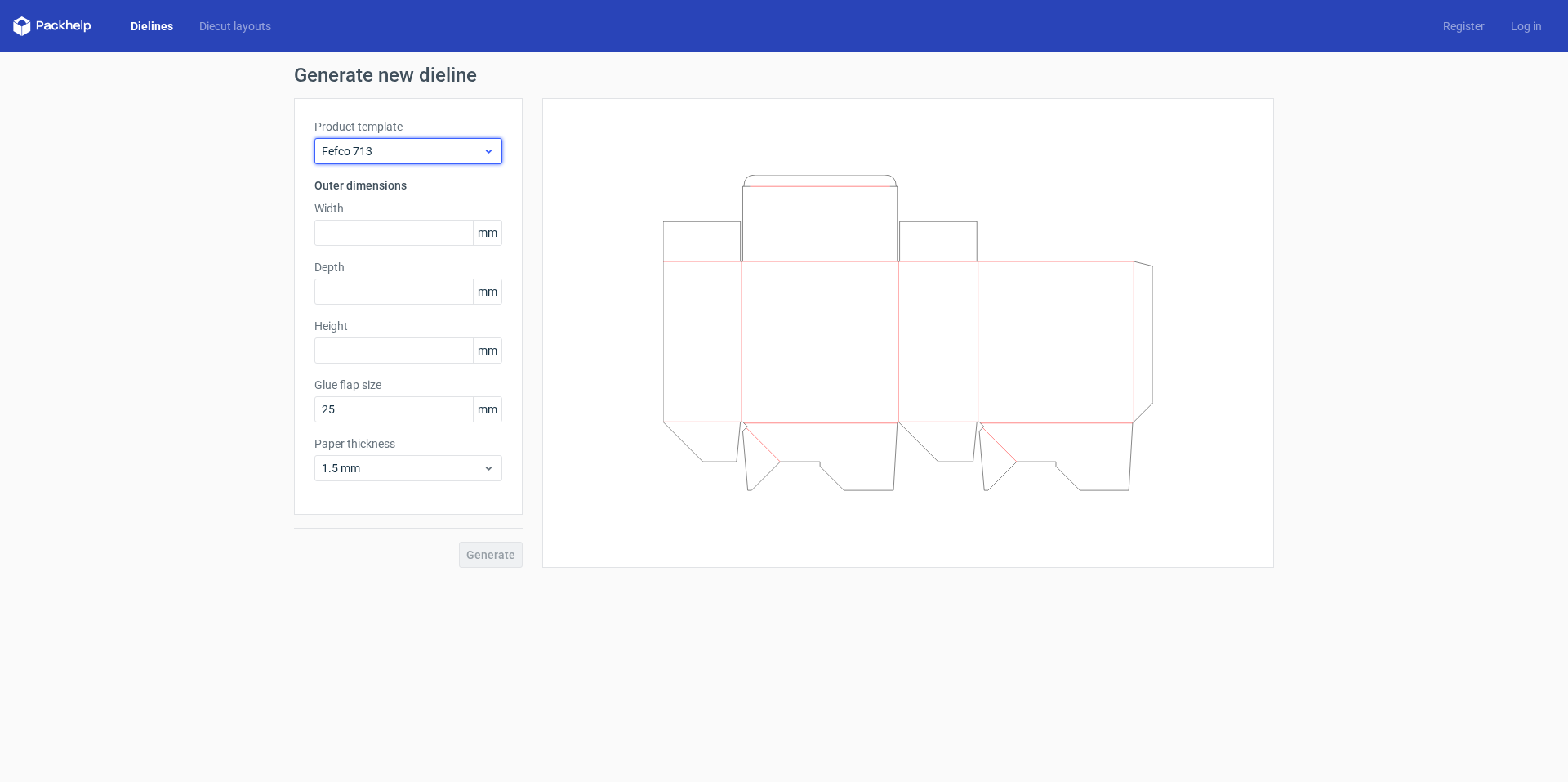
click at [490, 147] on icon at bounding box center [489, 150] width 12 height 13
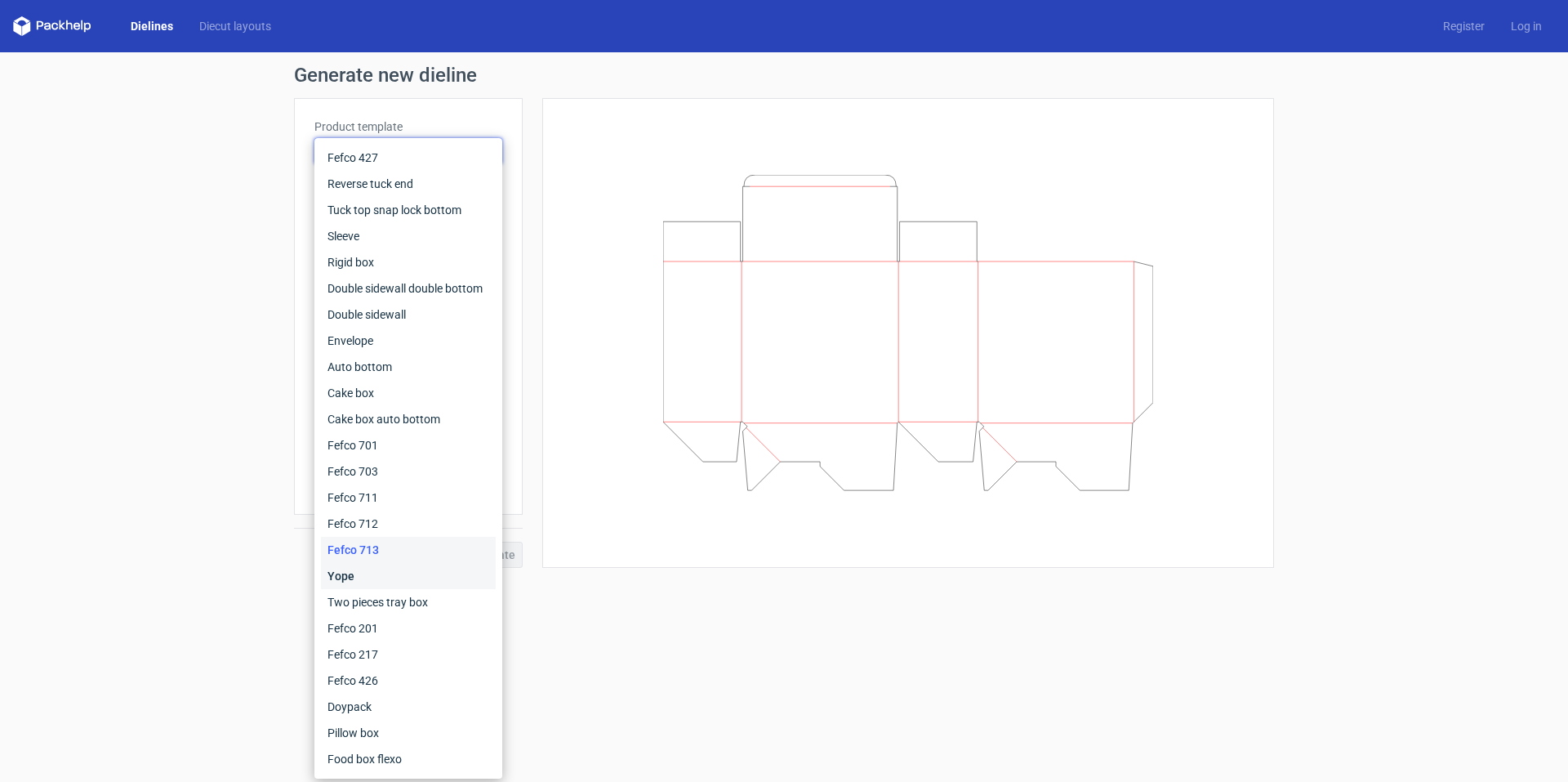
click at [377, 577] on div "Yope" at bounding box center [409, 575] width 175 height 26
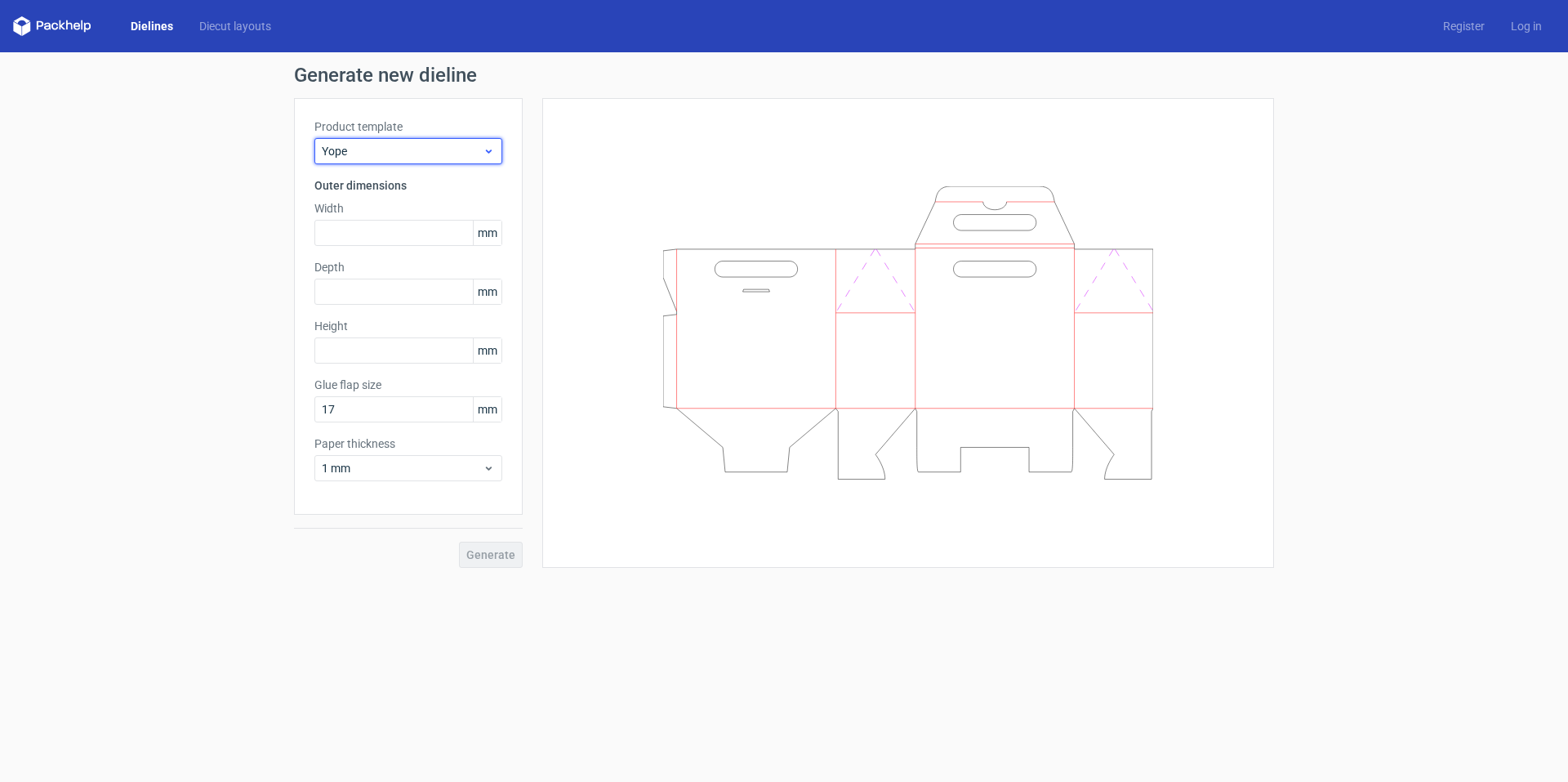
click at [490, 151] on use at bounding box center [489, 151] width 6 height 4
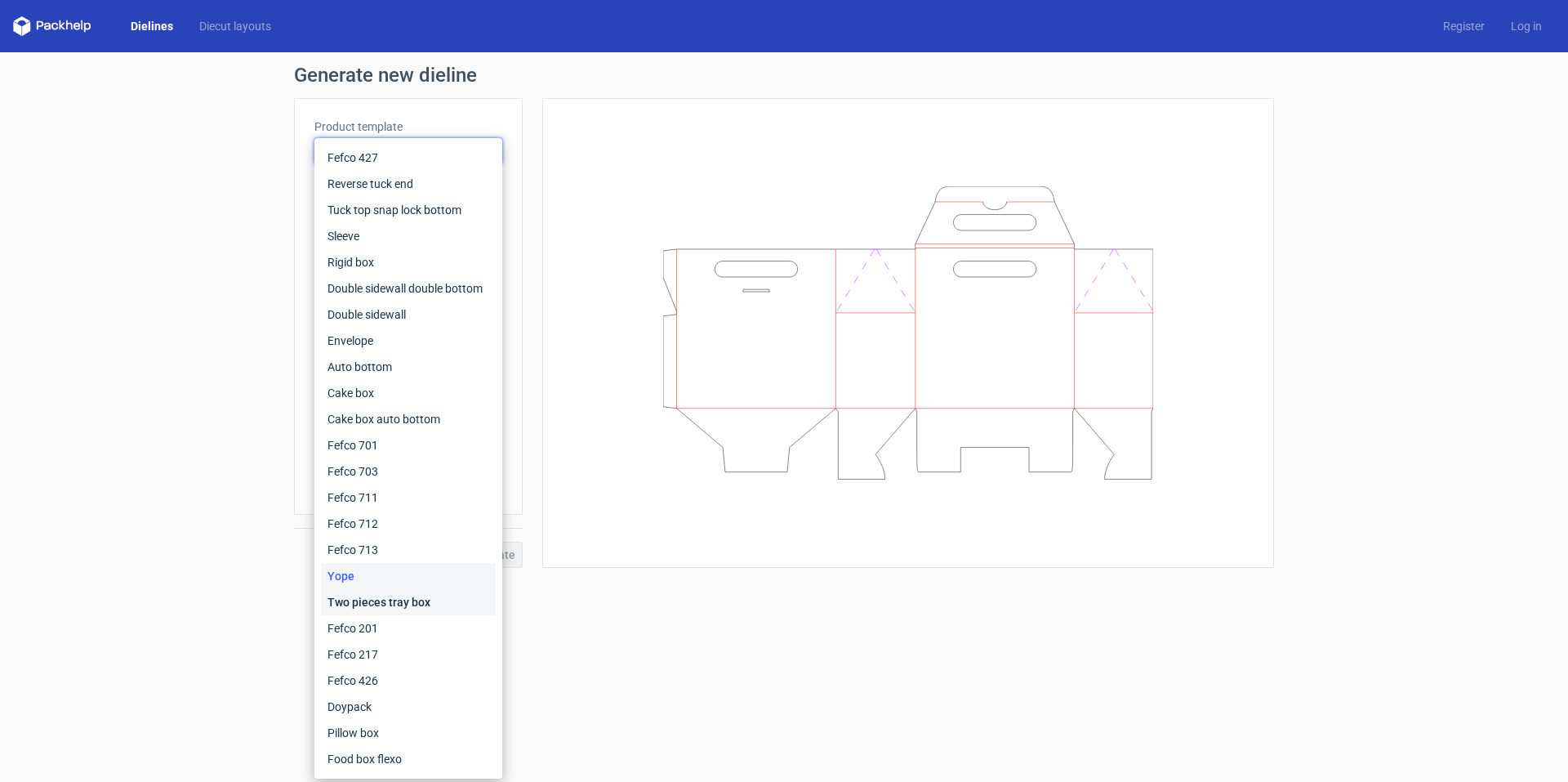
click at [401, 598] on div "Two pieces tray box" at bounding box center [409, 602] width 175 height 26
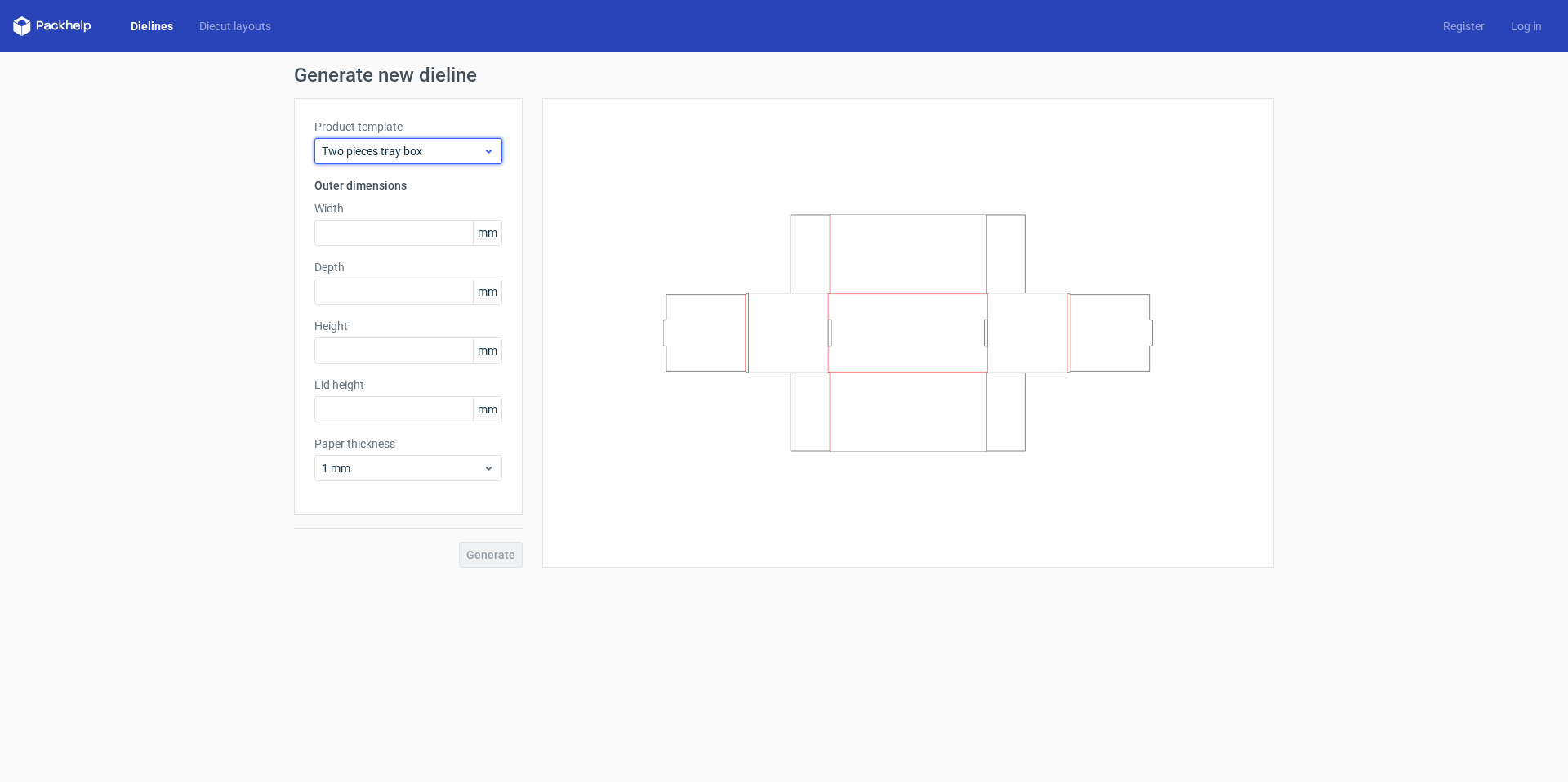
click at [485, 144] on icon at bounding box center [489, 150] width 12 height 13
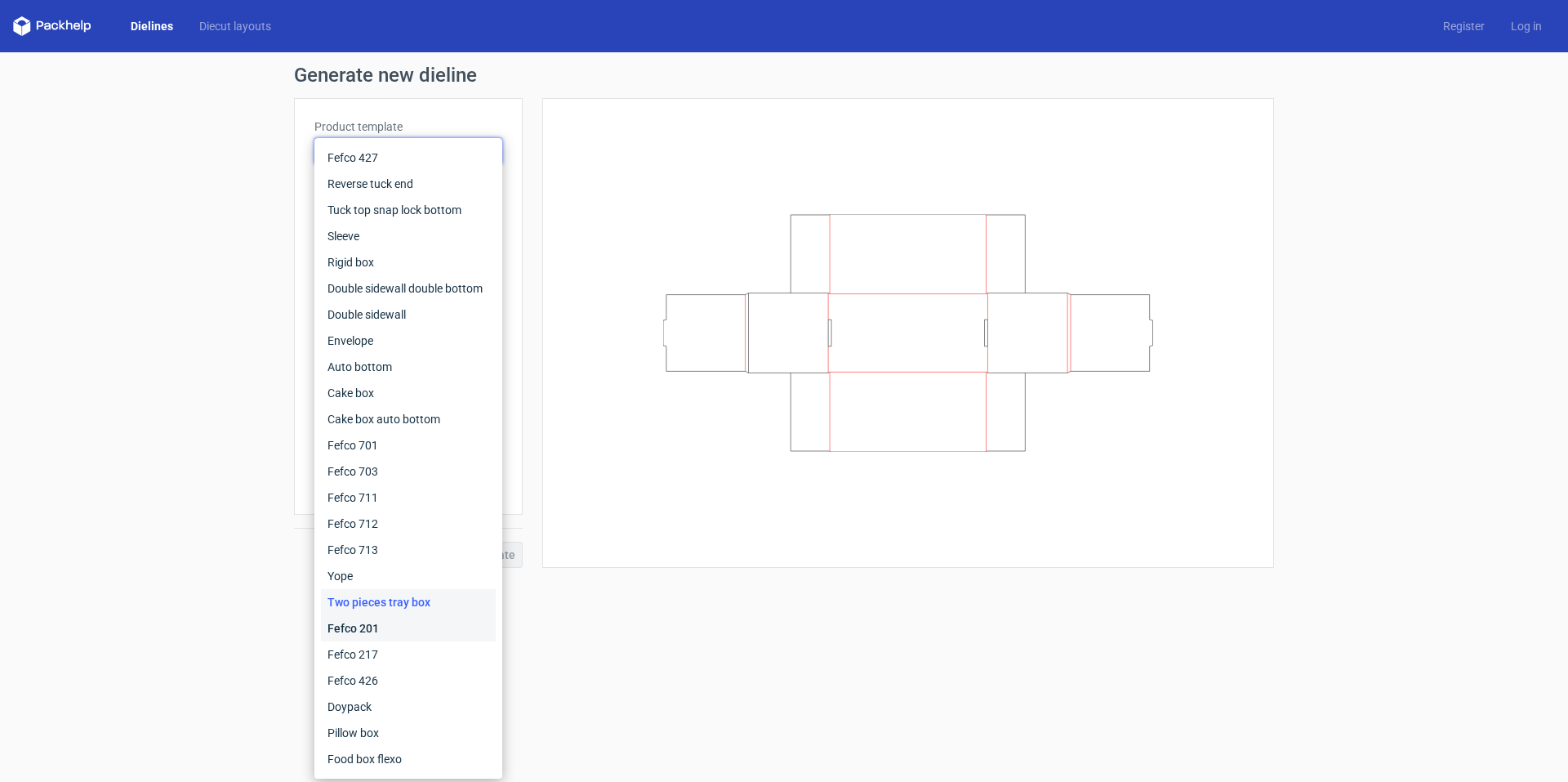
click at [410, 625] on div "Fefco 201" at bounding box center [409, 628] width 175 height 26
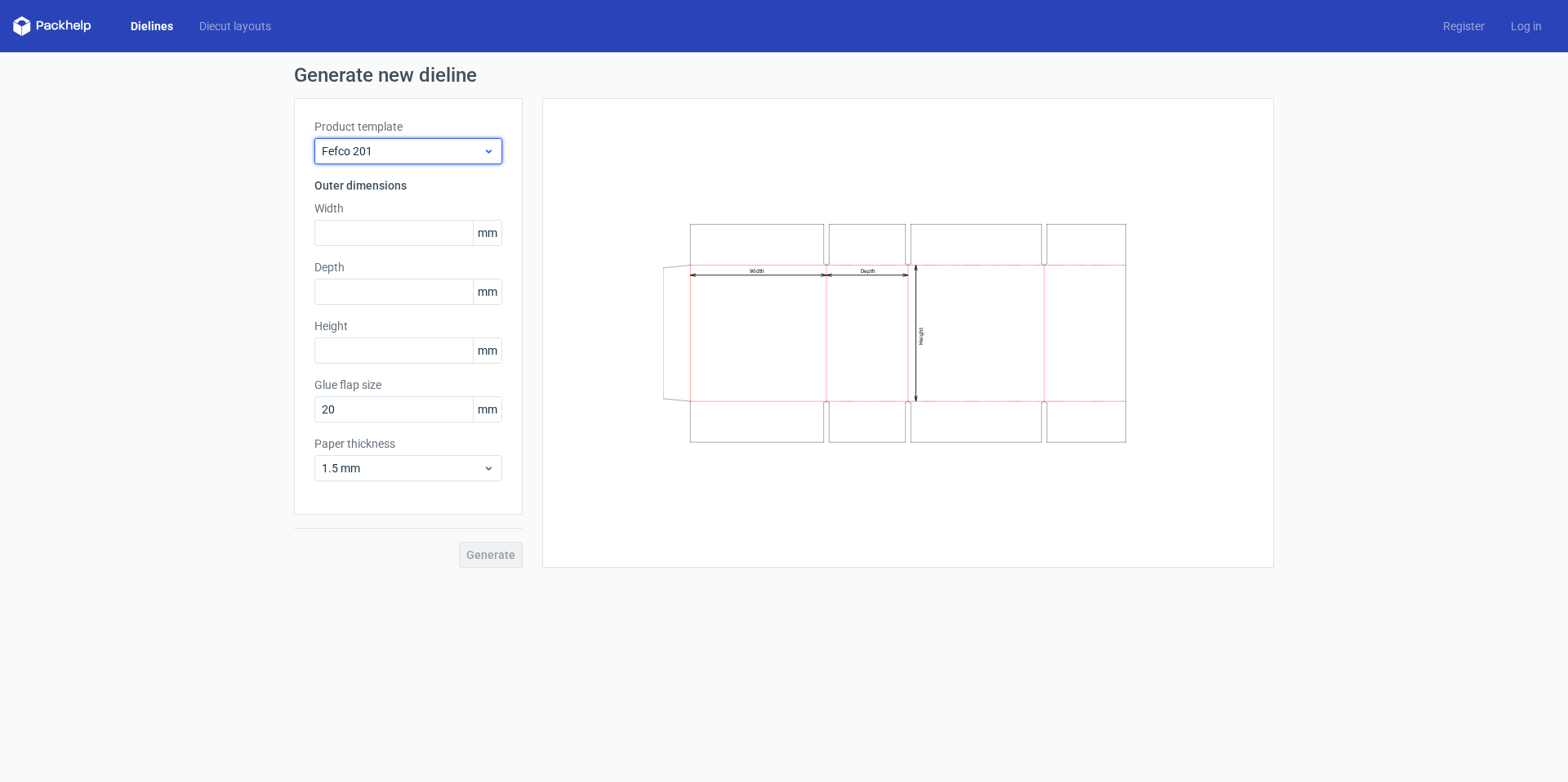
click at [484, 157] on div "Fefco 201" at bounding box center [408, 150] width 188 height 26
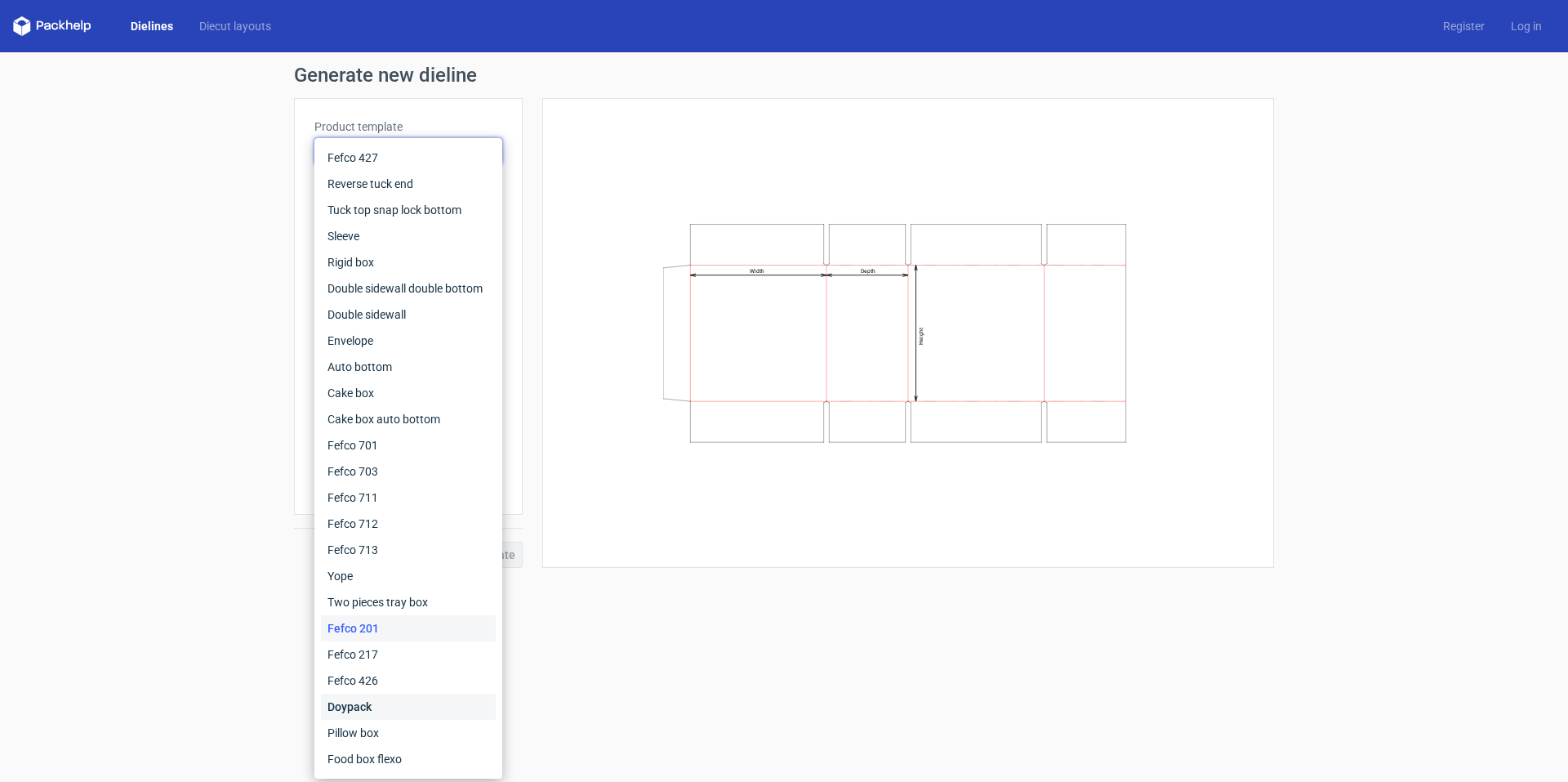
click at [394, 700] on div "Doypack" at bounding box center [409, 706] width 175 height 26
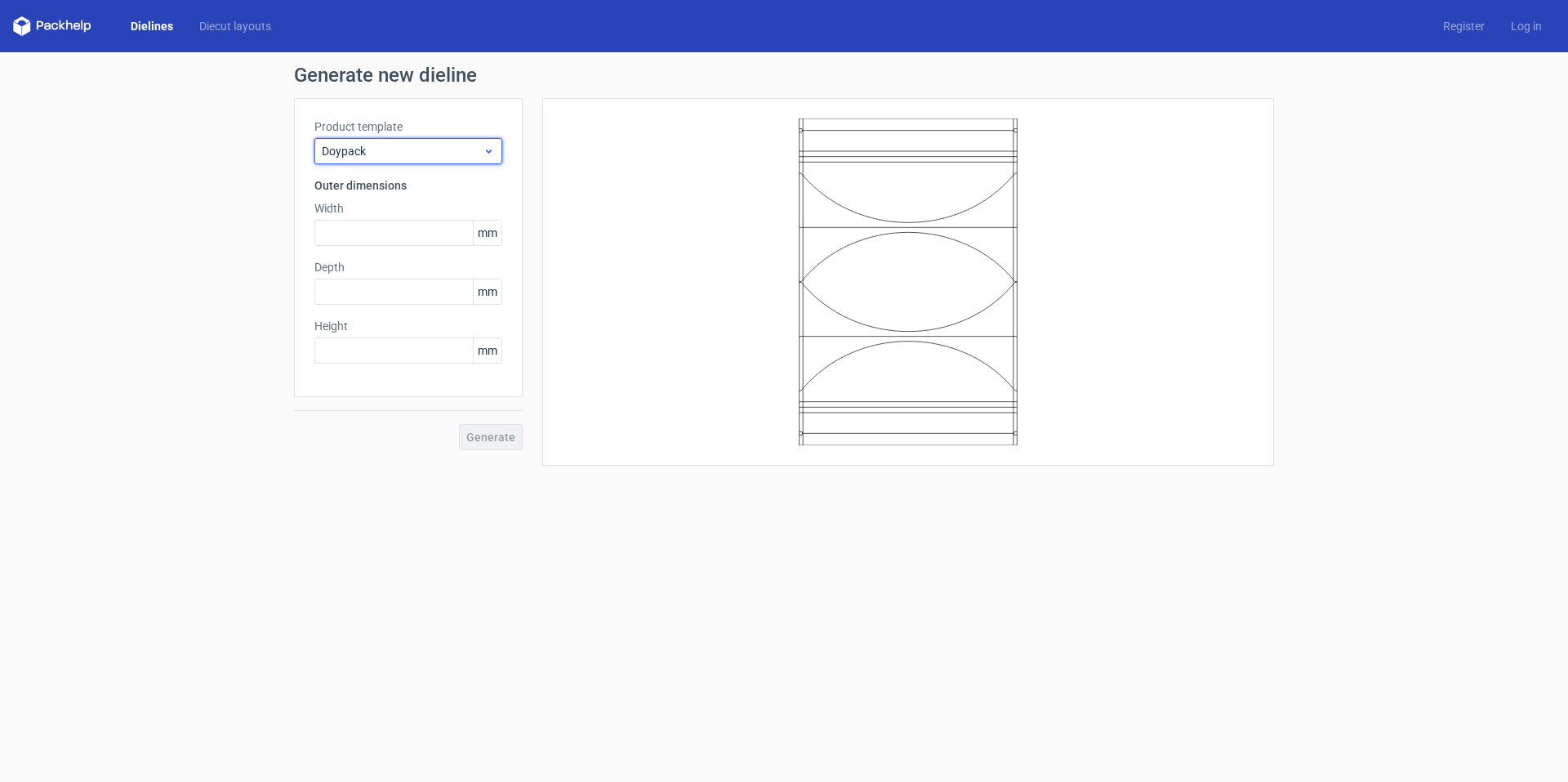
click at [486, 156] on icon at bounding box center [489, 150] width 12 height 13
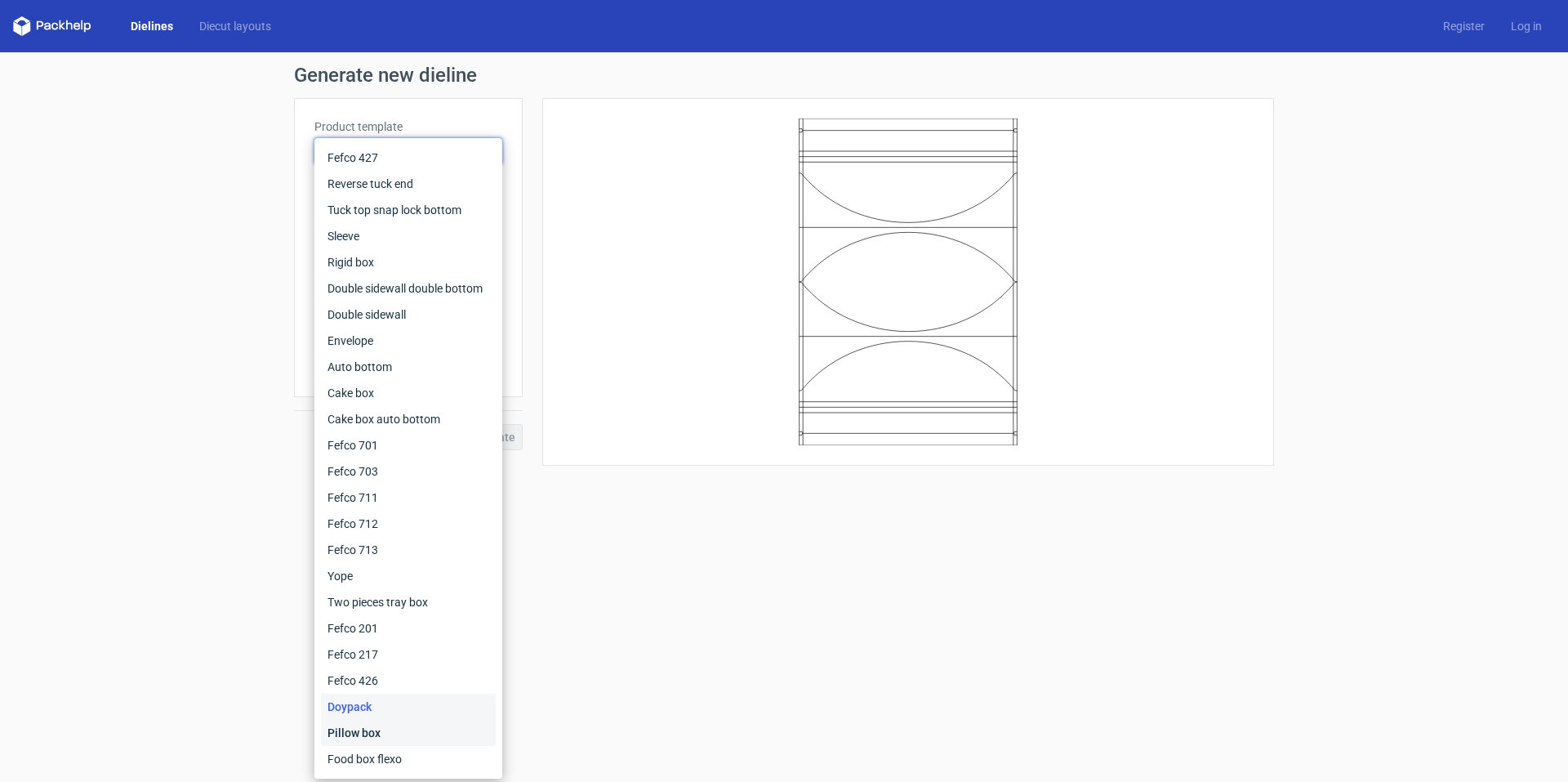
click at [393, 731] on div "Pillow box" at bounding box center [409, 733] width 175 height 26
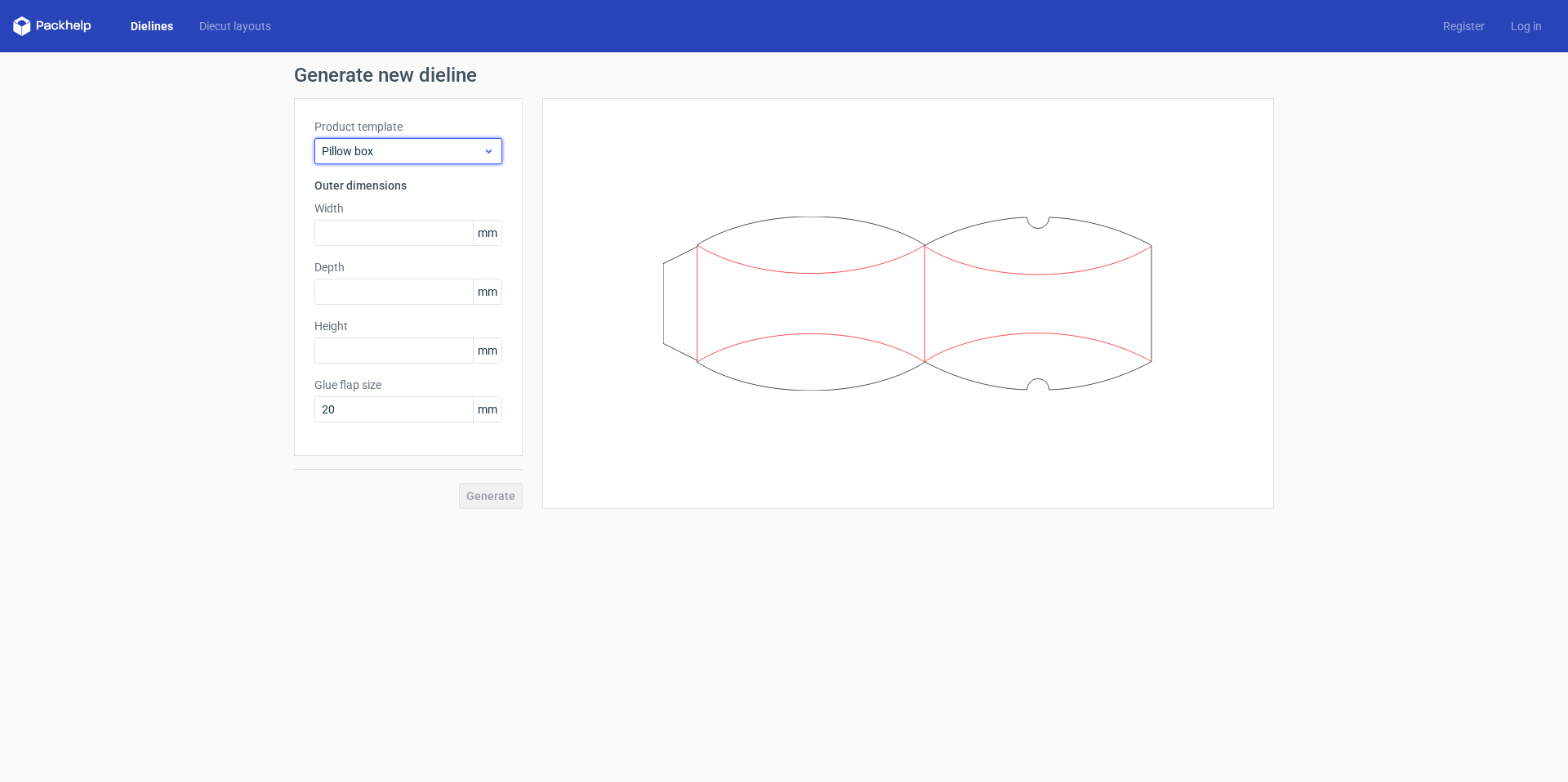
click at [490, 147] on icon at bounding box center [489, 150] width 12 height 13
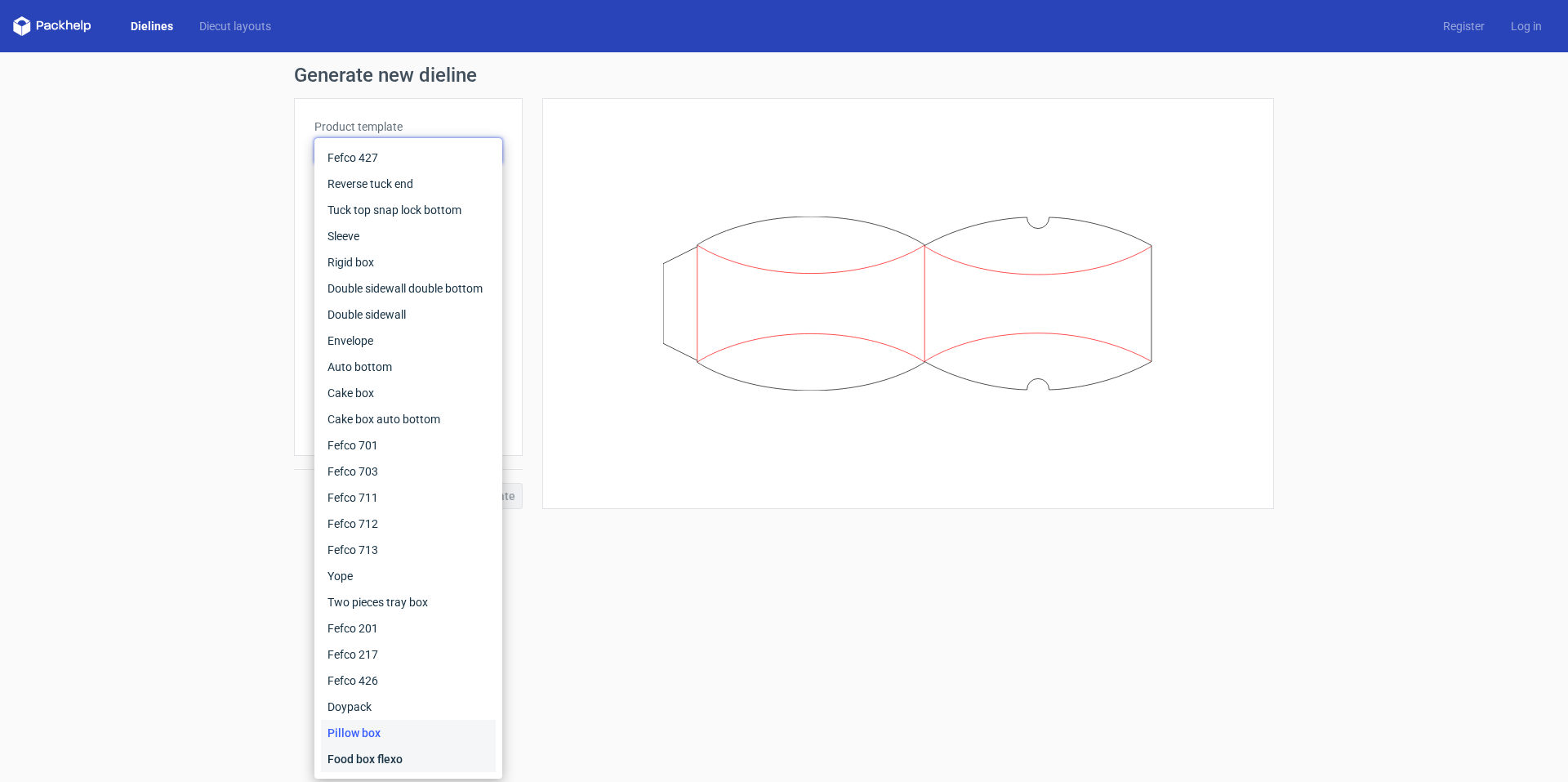
click at [398, 762] on div "Food box flexo" at bounding box center [409, 758] width 175 height 26
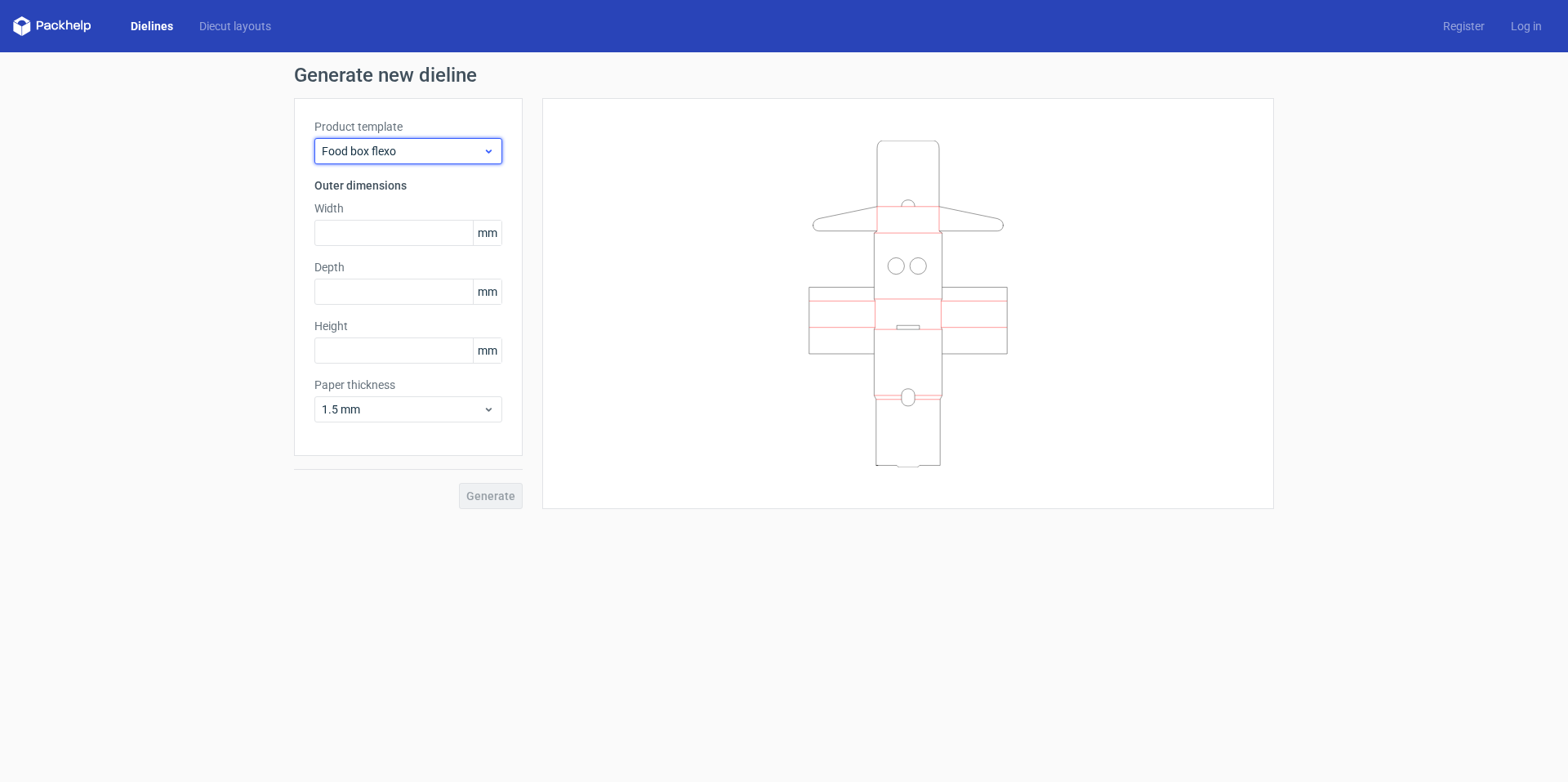
click at [490, 153] on icon at bounding box center [489, 150] width 12 height 13
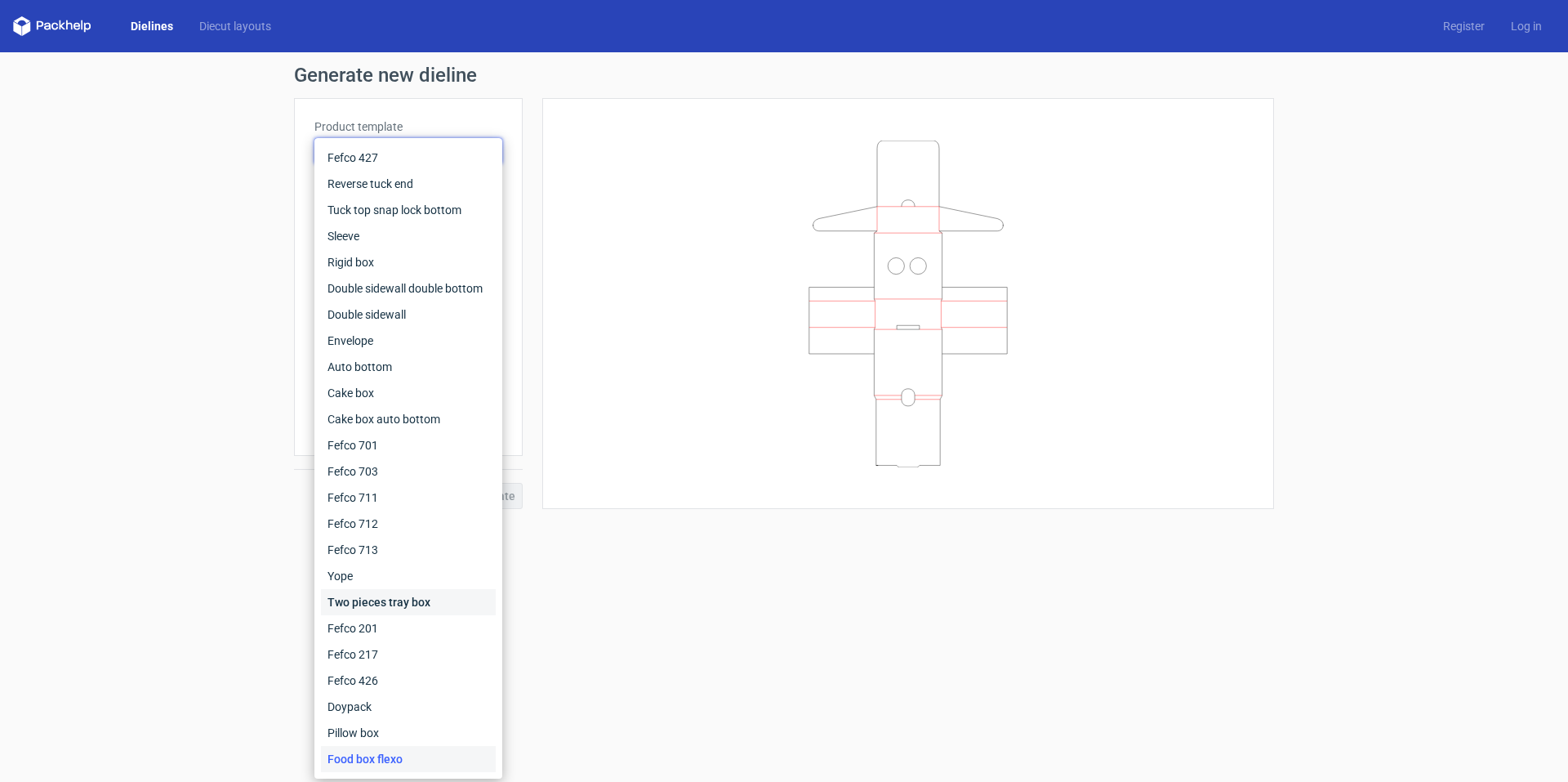
click at [438, 598] on div "Two pieces tray box" at bounding box center [409, 602] width 175 height 26
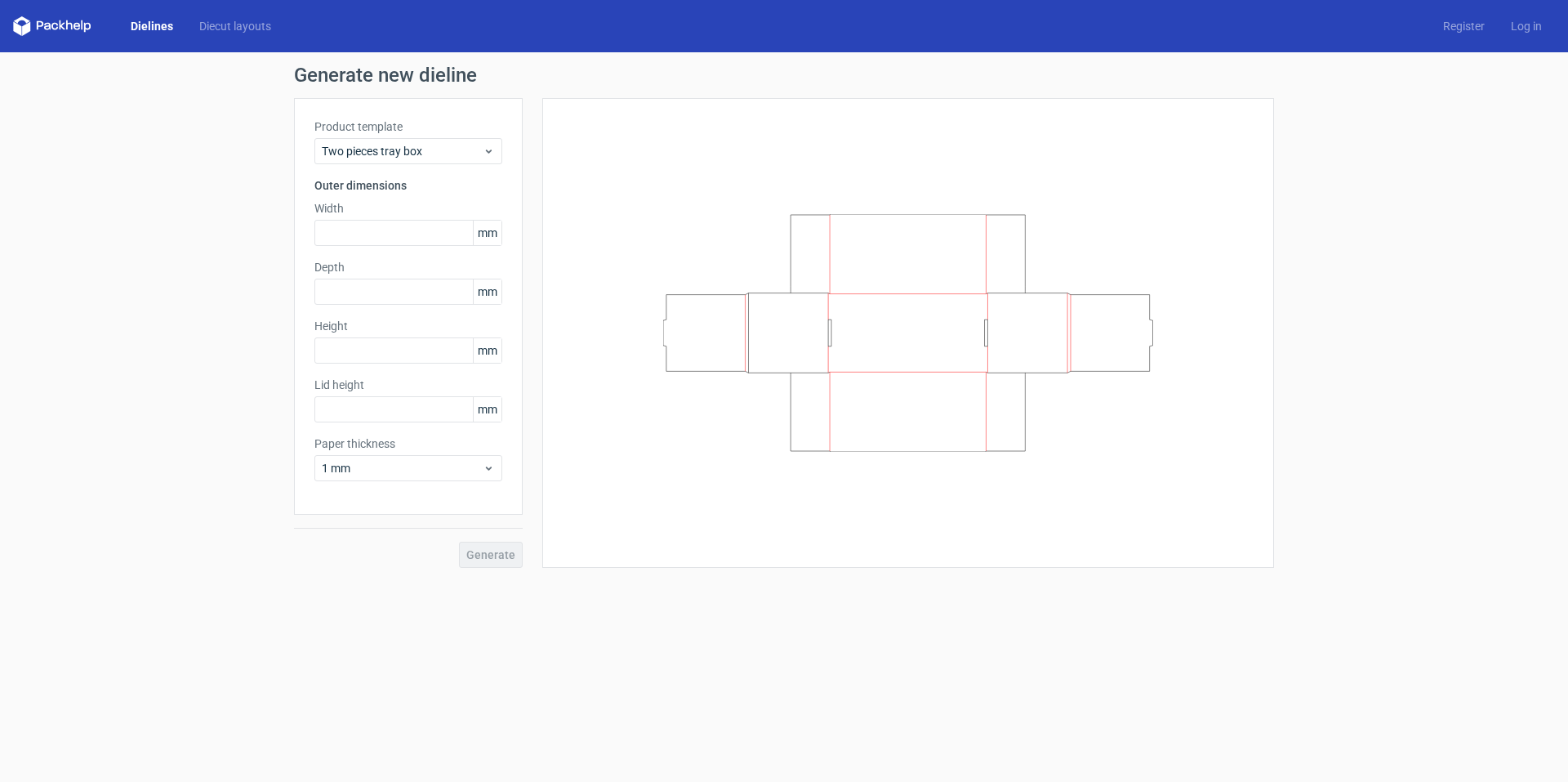
click at [688, 619] on form "Generate new dieline Product template Two pieces tray box Outer dimensions Widt…" at bounding box center [784, 417] width 1568 height 729
click at [251, 20] on link "Diecut layouts" at bounding box center [235, 26] width 98 height 16
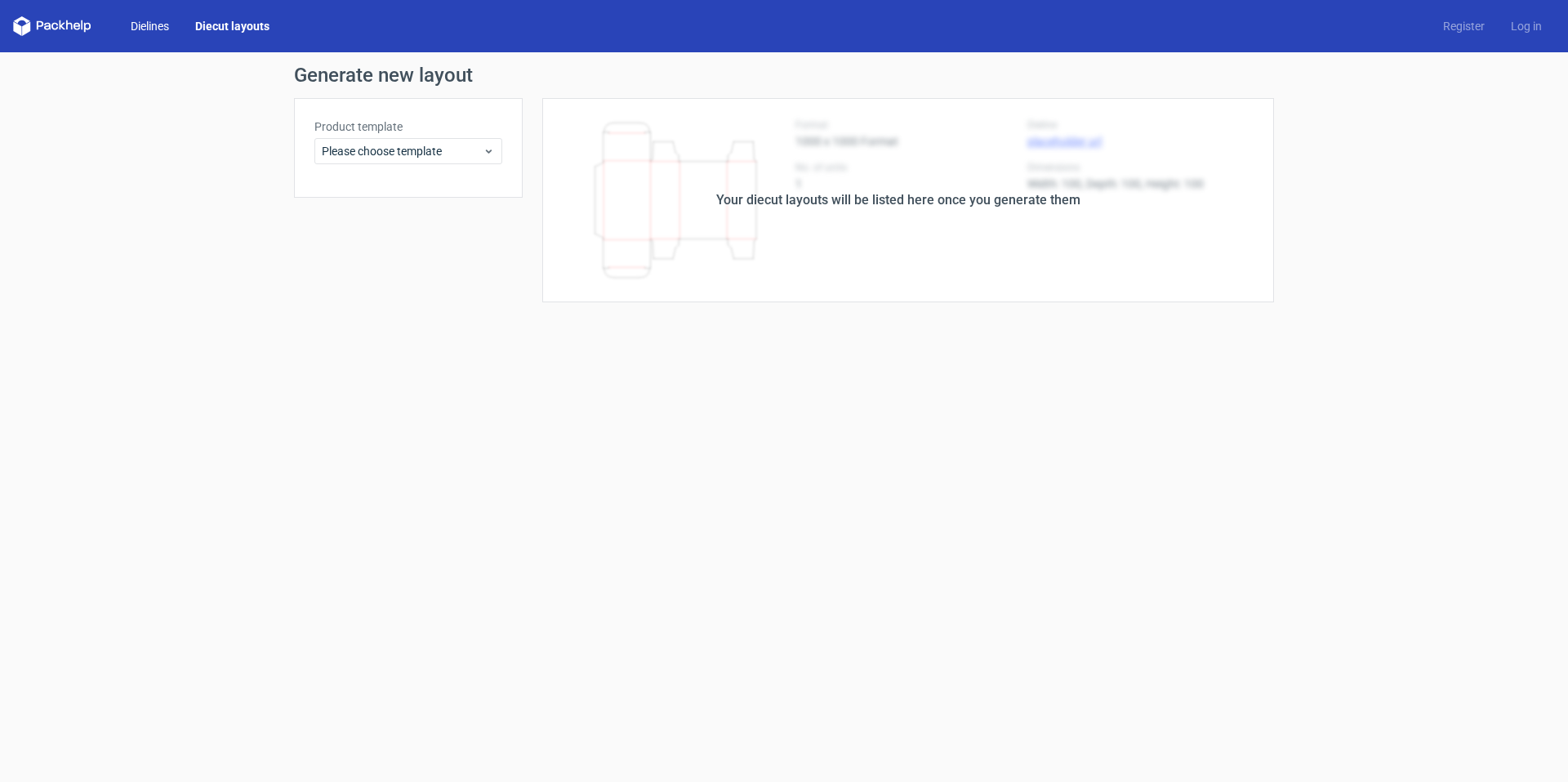
click at [160, 31] on link "Dielines" at bounding box center [150, 26] width 65 height 16
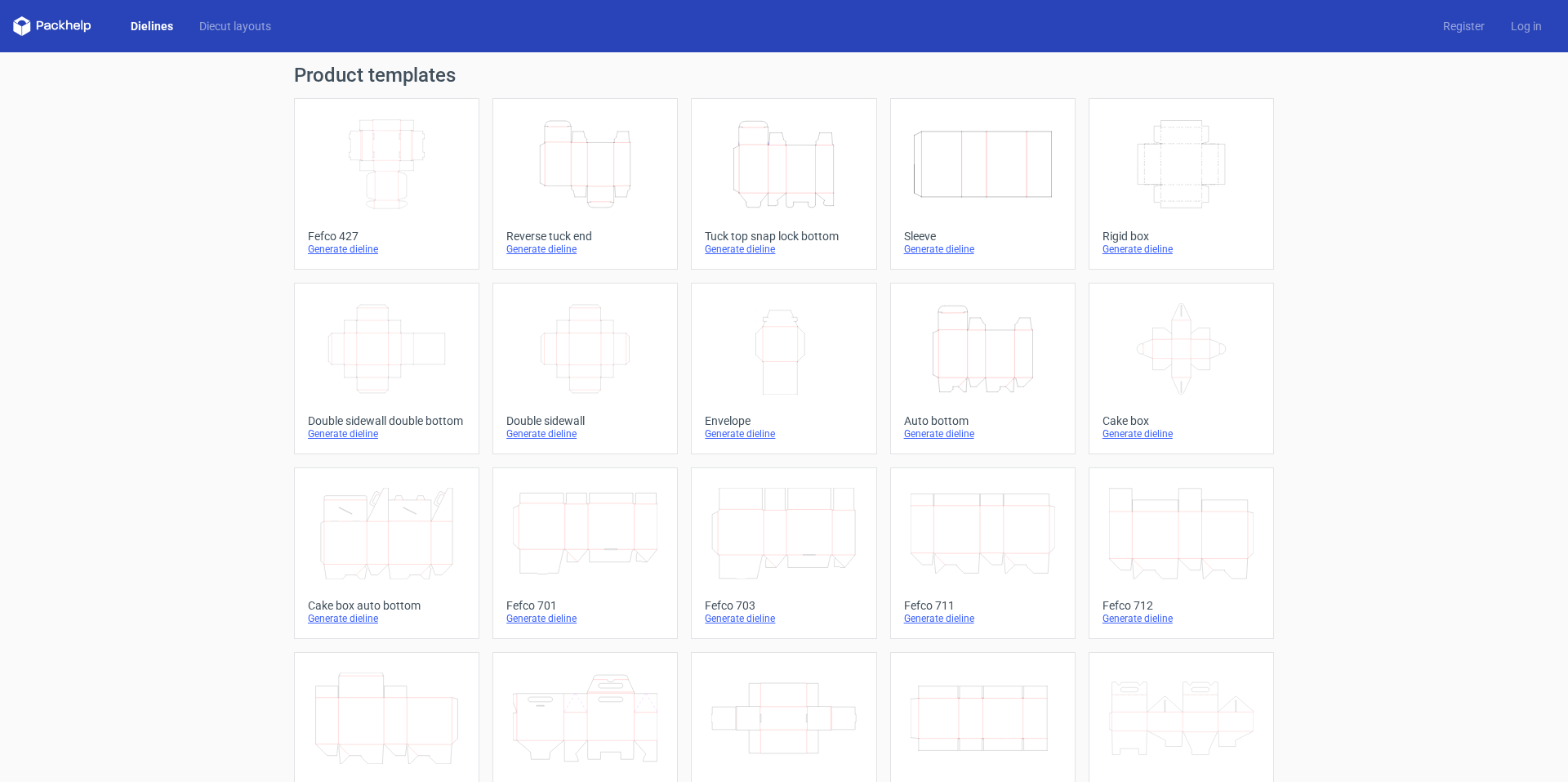
click at [456, 224] on link "Width Depth Height Fefco 427 Generate dieline" at bounding box center [387, 184] width 185 height 172
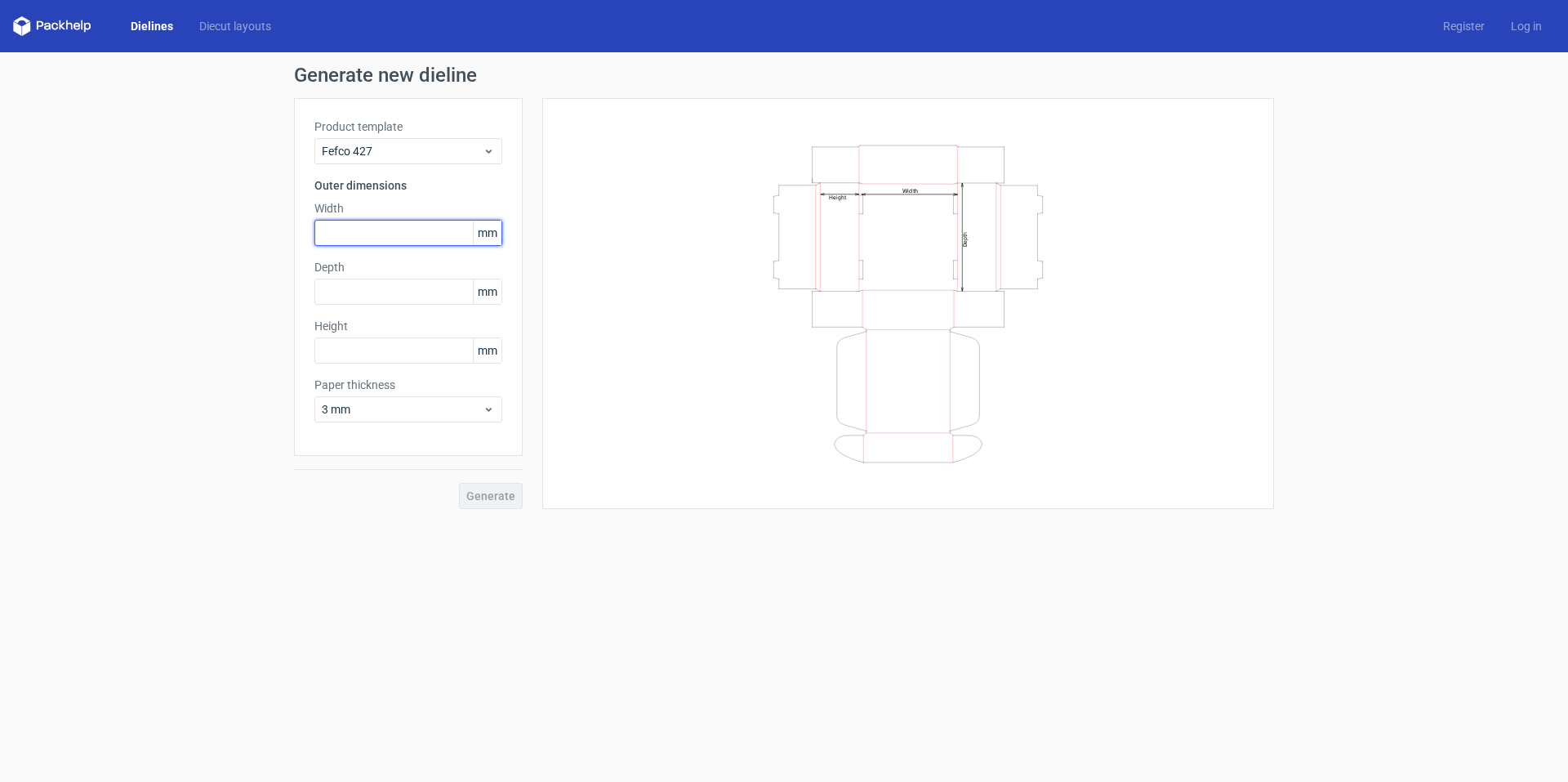
click at [425, 240] on input "text" at bounding box center [408, 233] width 188 height 26
type input "175"
type input "100"
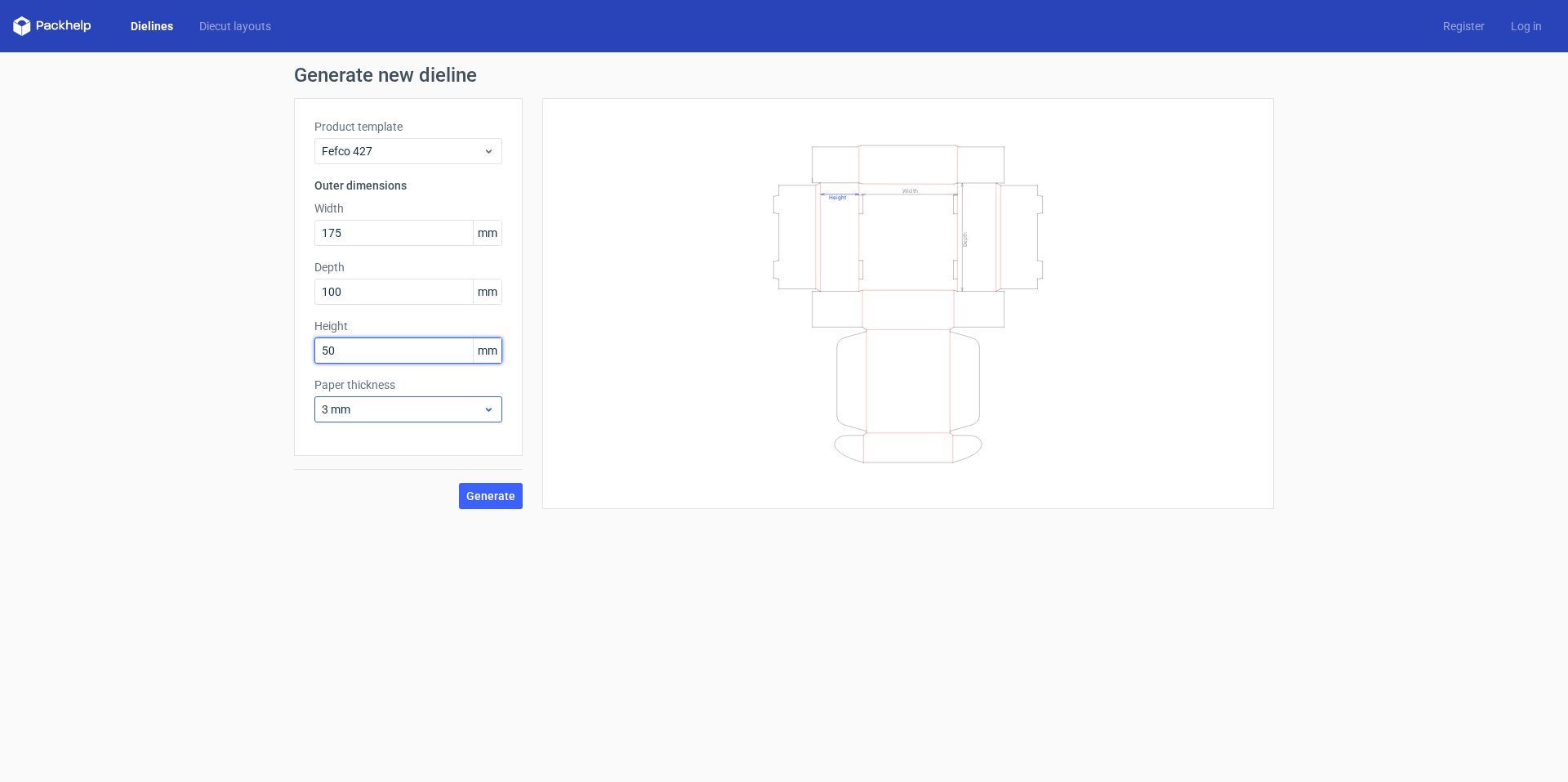
type input "50"
click at [490, 401] on div "3 mm" at bounding box center [408, 409] width 188 height 26
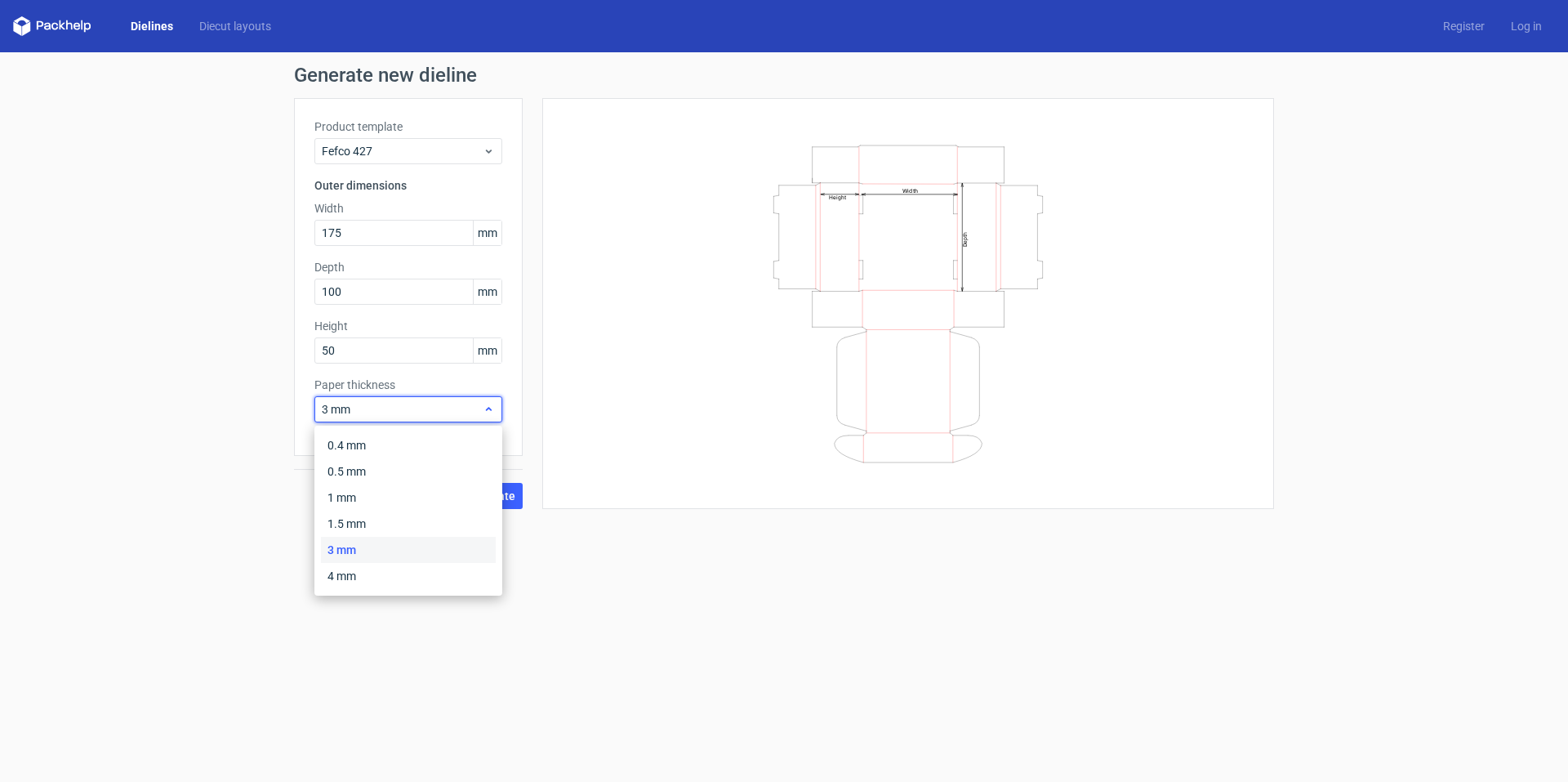
click at [490, 401] on div "3 mm" at bounding box center [408, 409] width 188 height 26
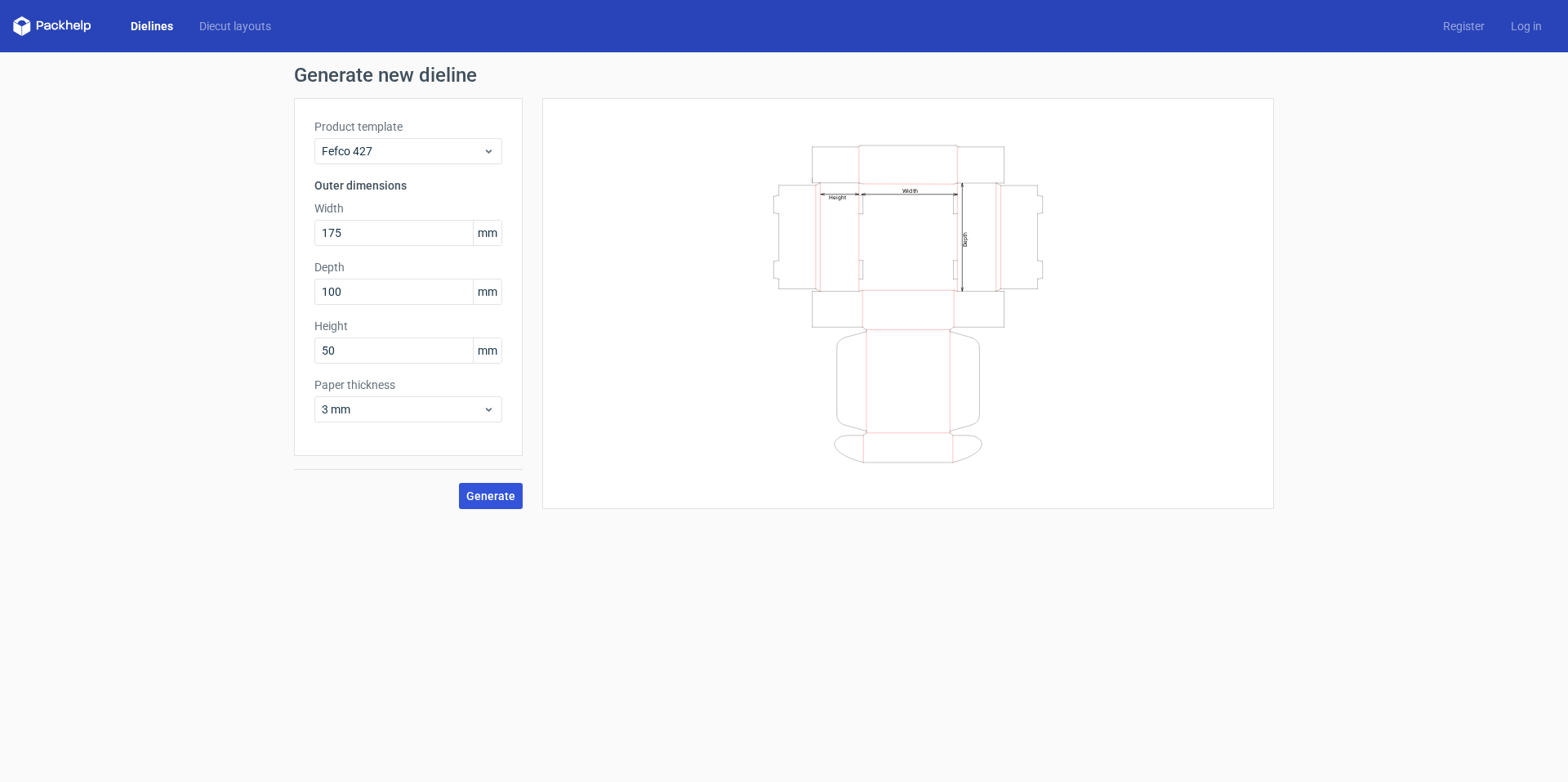
click at [491, 498] on span "Generate" at bounding box center [491, 496] width 49 height 11
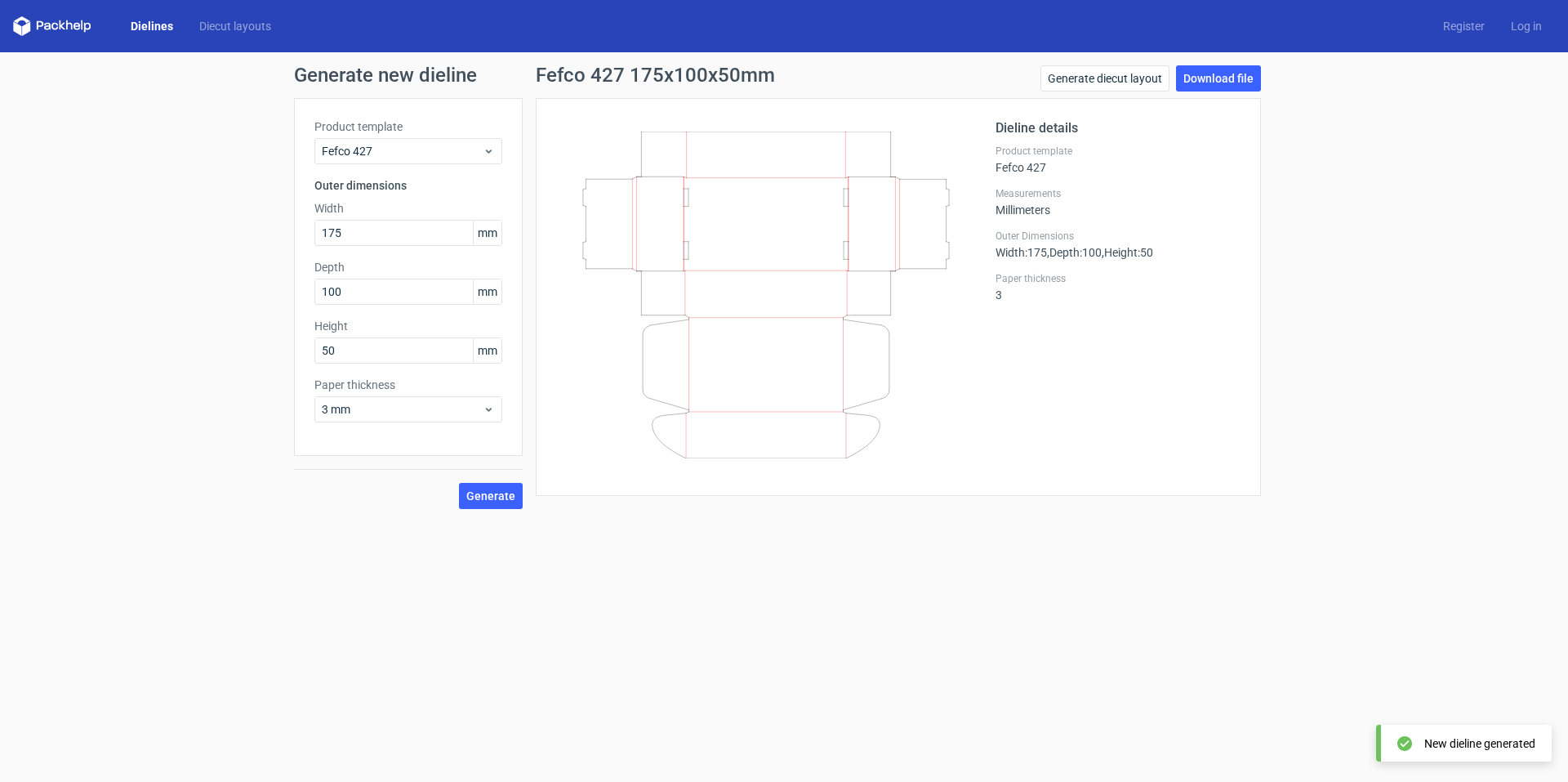
click at [1078, 455] on div "Dieline details Product template Fefco 427 Measurements Millimeters Outer Dimen…" at bounding box center [1118, 297] width 245 height 357
click at [1202, 82] on link "Download file" at bounding box center [1219, 78] width 85 height 26
click at [494, 142] on div "Fefco 427" at bounding box center [408, 150] width 188 height 26
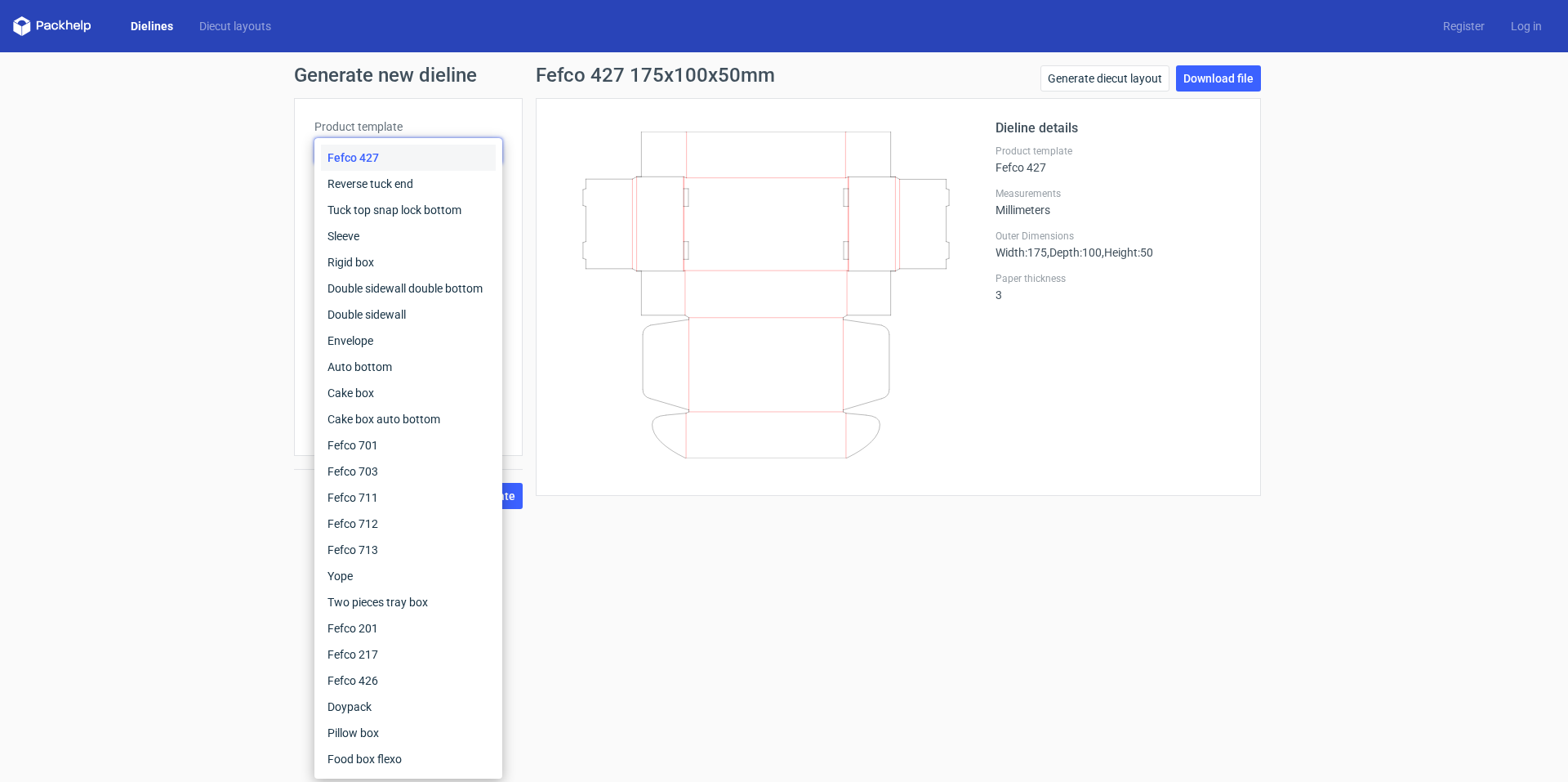
click at [497, 114] on div "Product template Fefco 427 Outer dimensions Width 175 mm Depth 100 mm Height 50…" at bounding box center [408, 276] width 229 height 358
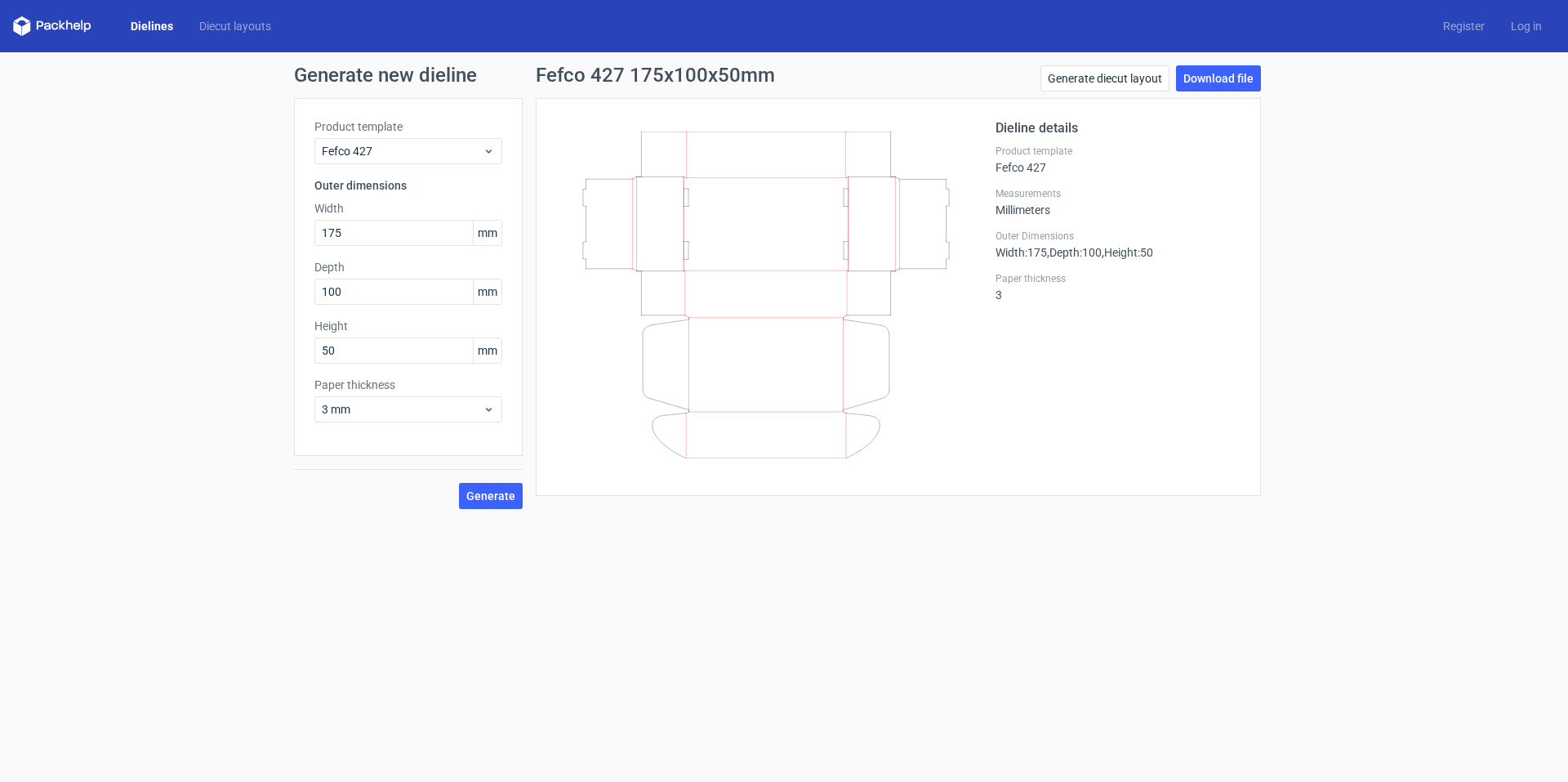
click at [158, 25] on link "Dielines" at bounding box center [151, 26] width 69 height 16
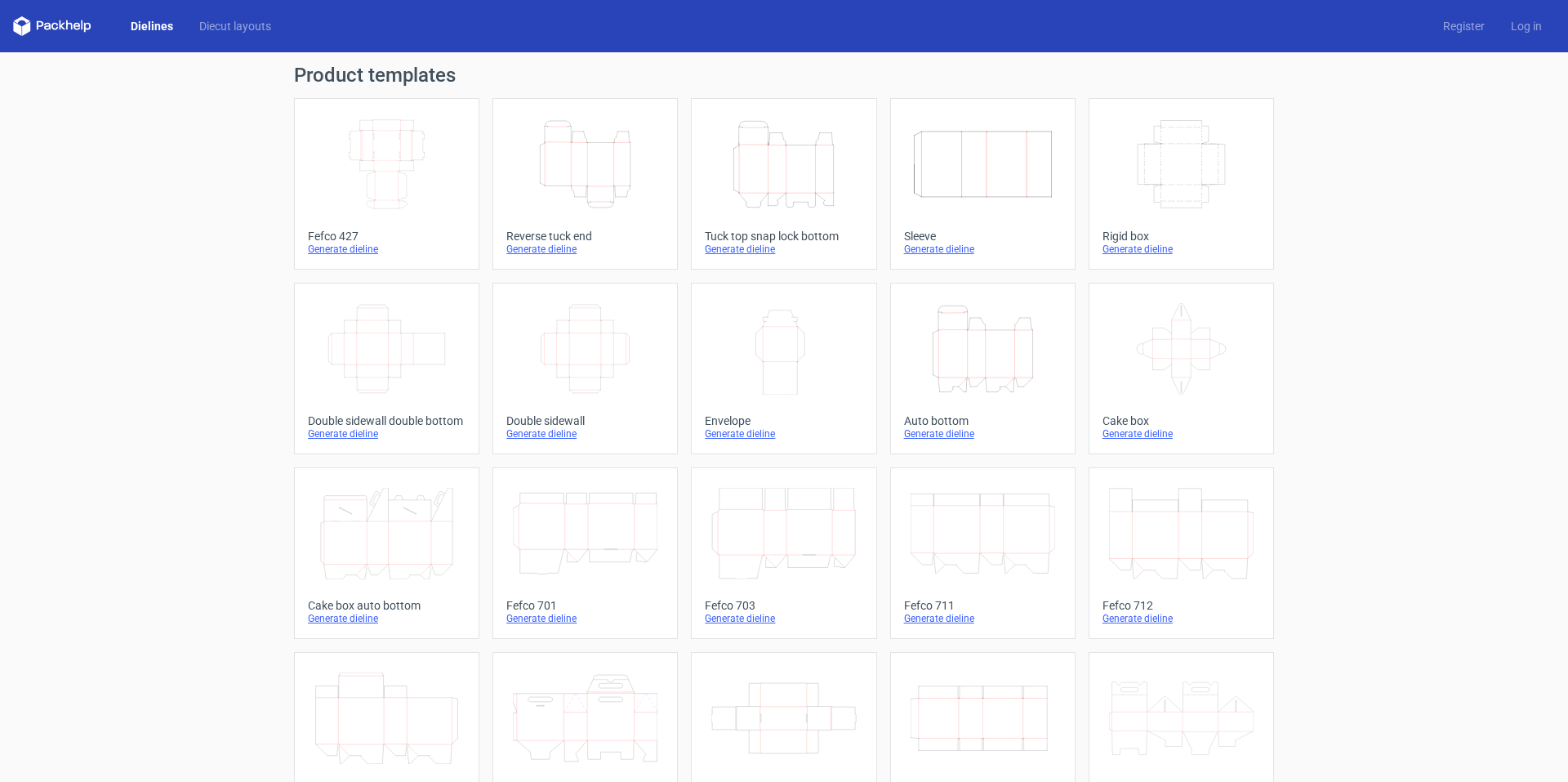
click at [788, 167] on icon "Height Depth Width" at bounding box center [784, 164] width 144 height 92
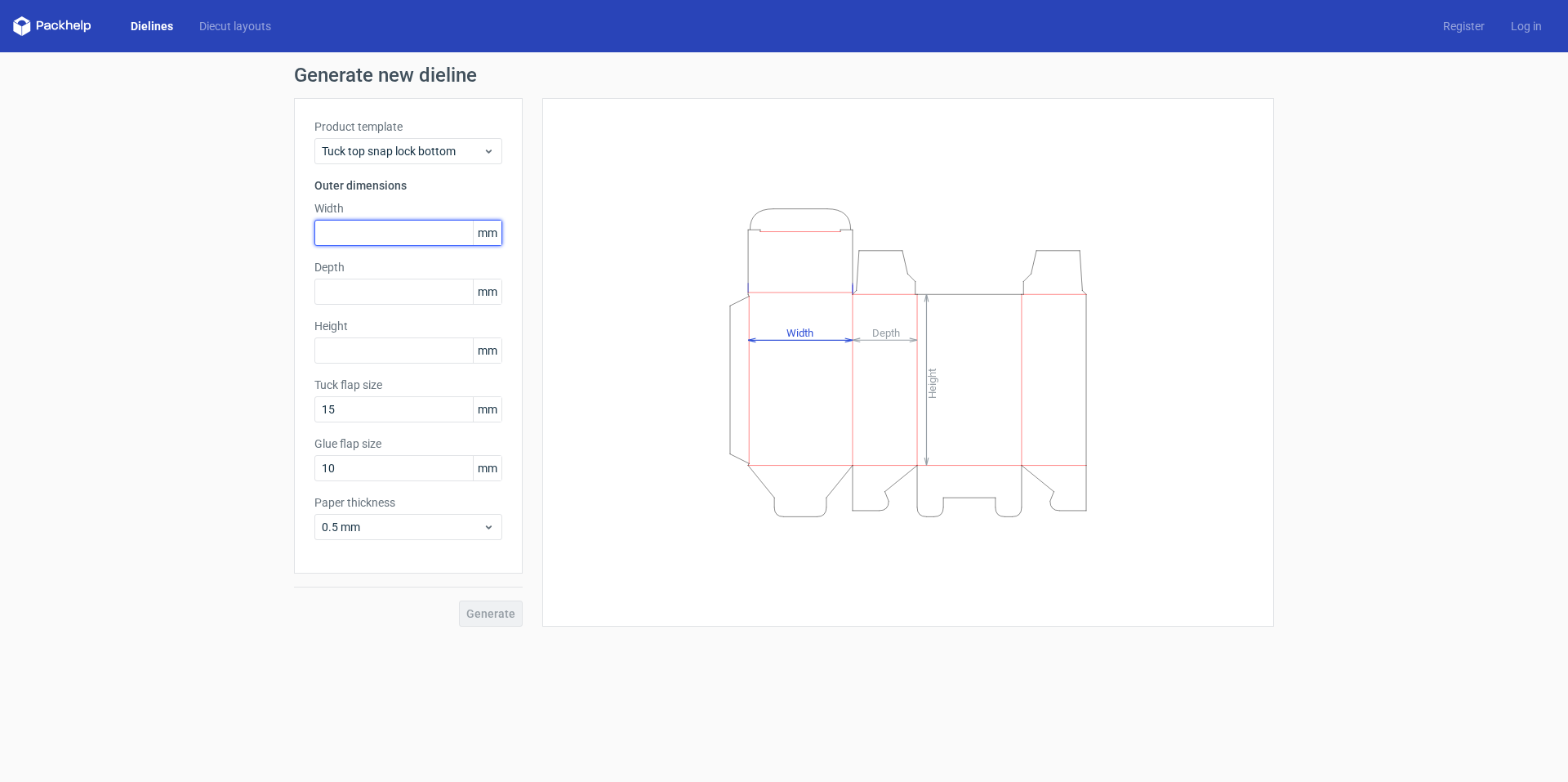
click at [417, 235] on input "text" at bounding box center [408, 233] width 188 height 26
type input "1"
type input "200"
type input "3"
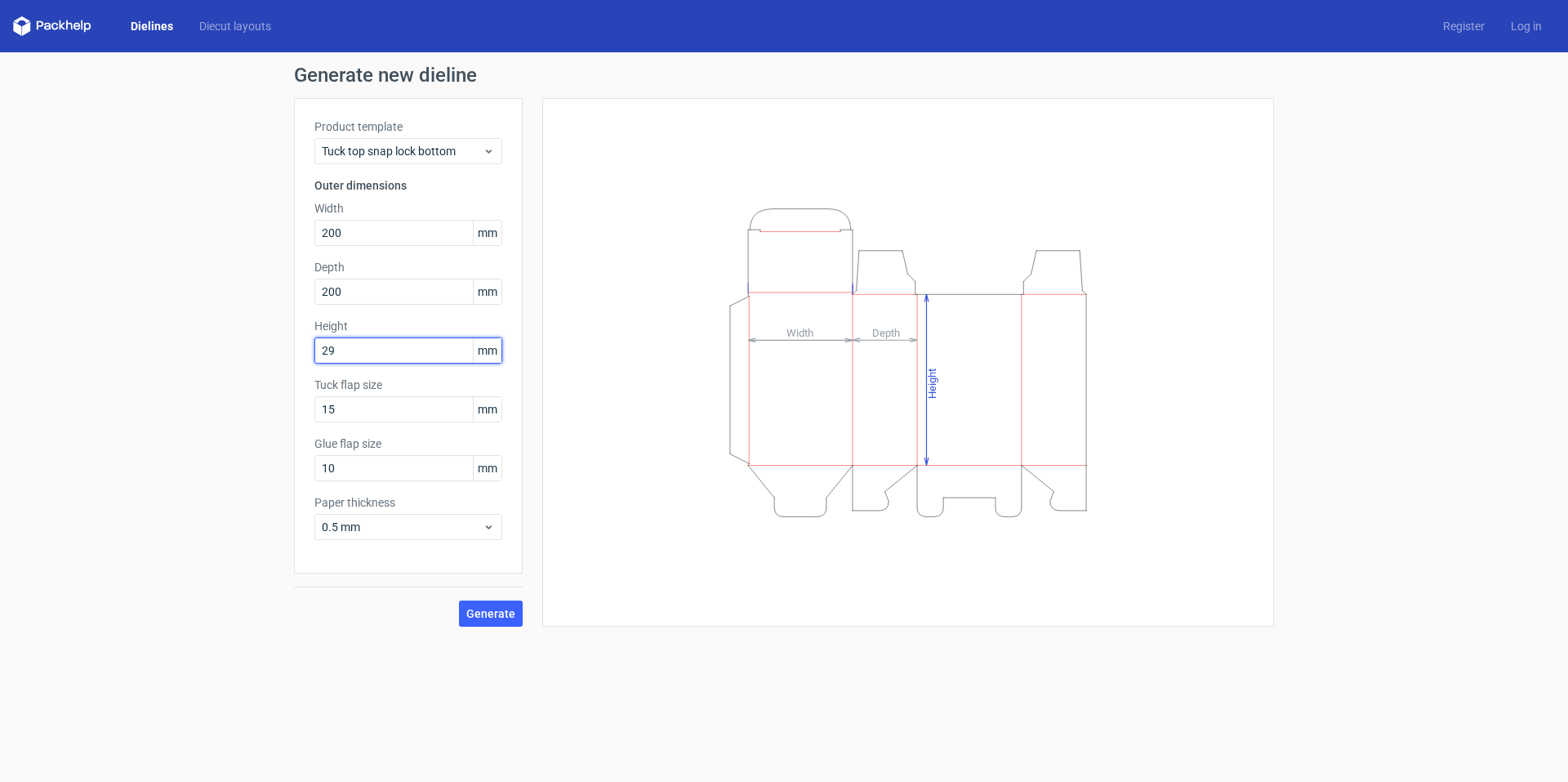
click at [370, 359] on input "29" at bounding box center [408, 350] width 188 height 26
type input "290"
click at [478, 609] on span "Generate" at bounding box center [491, 613] width 49 height 11
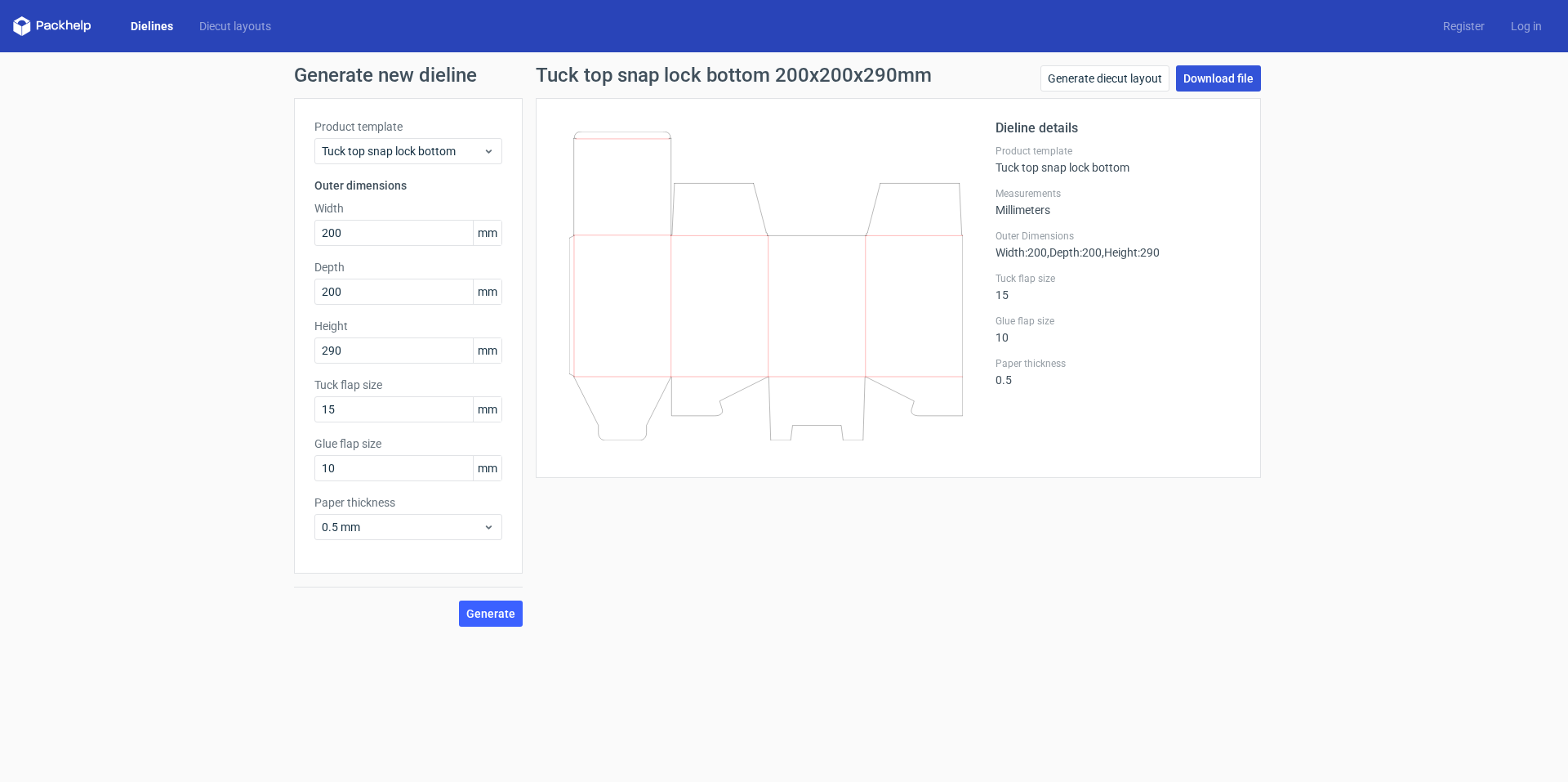
click at [1199, 84] on link "Download file" at bounding box center [1219, 78] width 85 height 26
drag, startPoint x: 345, startPoint y: 472, endPoint x: 303, endPoint y: 473, distance: 42.0
click at [303, 473] on div "Product template Tuck top snap lock bottom Outer dimensions Width 200 mm Depth …" at bounding box center [408, 335] width 229 height 475
type input "30"
click at [424, 496] on label "Paper thickness" at bounding box center [408, 502] width 188 height 16
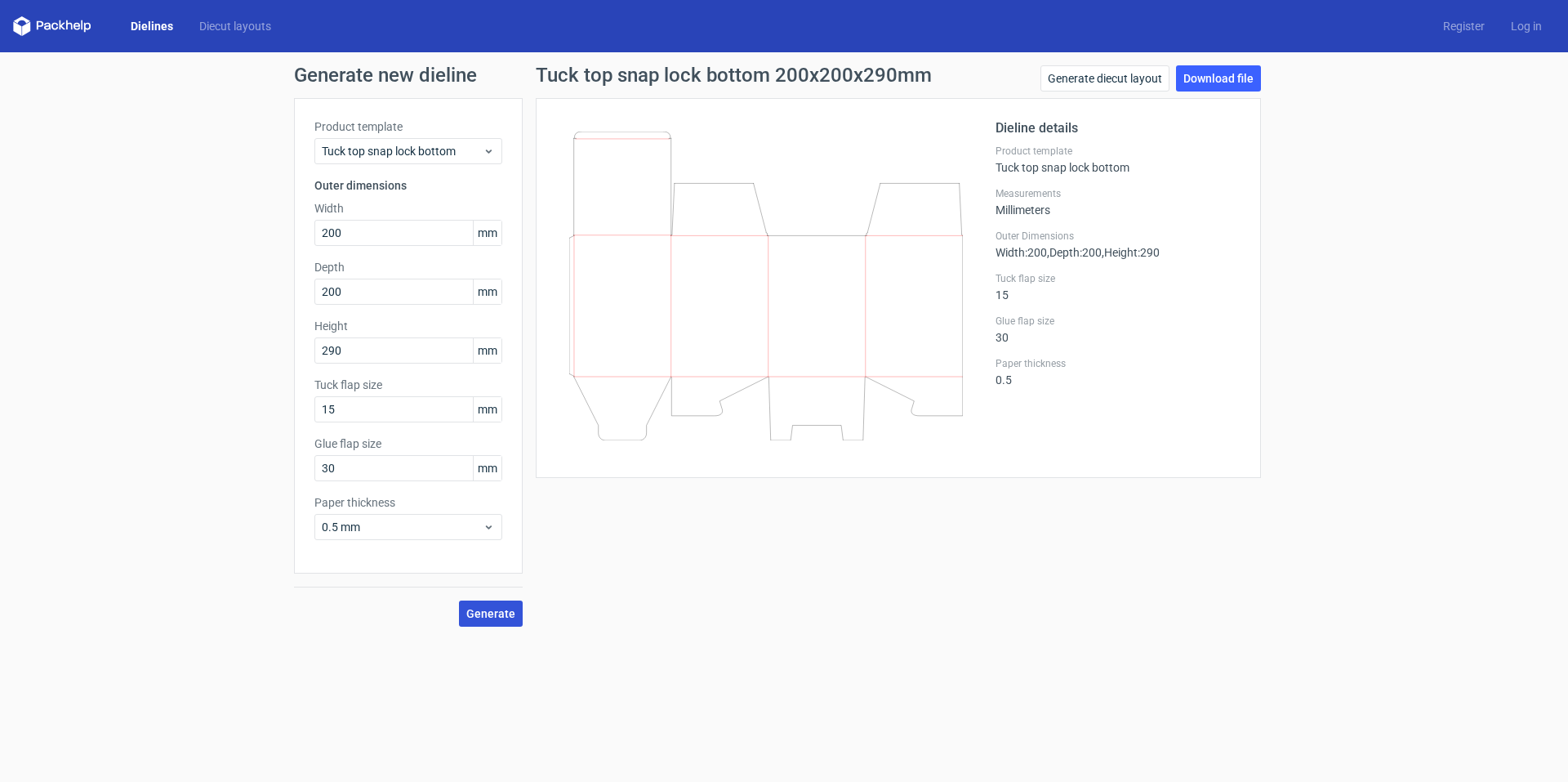
click at [502, 609] on span "Generate" at bounding box center [491, 613] width 49 height 11
drag, startPoint x: 352, startPoint y: 404, endPoint x: 214, endPoint y: 388, distance: 138.9
click at [214, 388] on div "Generate new dieline Product template Tuck top snap lock bottom Outer dimension…" at bounding box center [784, 346] width 1568 height 587
click at [459, 600] on button "Generate" at bounding box center [490, 613] width 64 height 26
click at [488, 619] on span "Generate" at bounding box center [491, 613] width 49 height 11
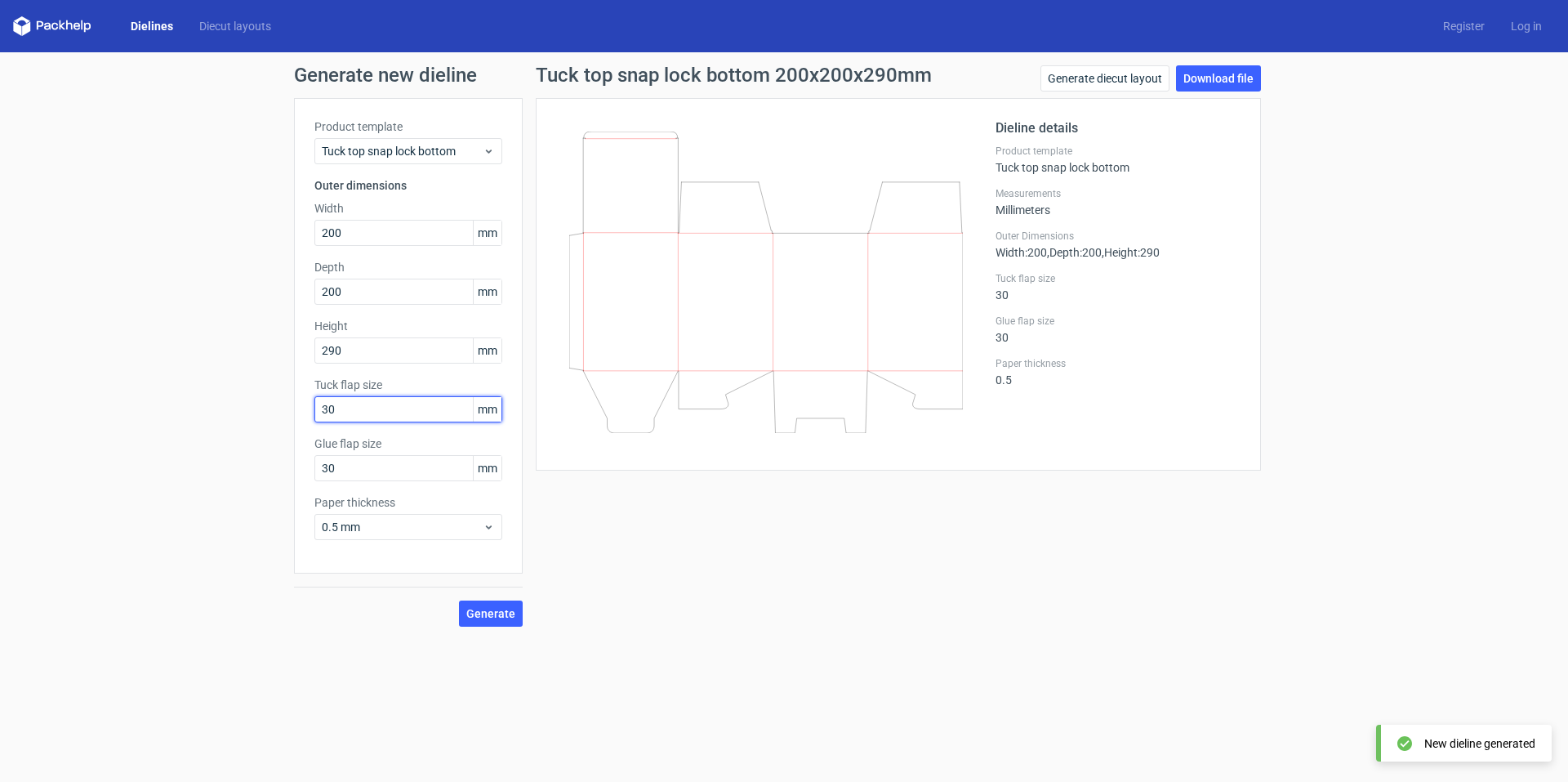
drag, startPoint x: 341, startPoint y: 410, endPoint x: 209, endPoint y: 395, distance: 132.8
click at [211, 396] on div "Generate new dieline Product template Tuck top snap lock bottom Outer dimension…" at bounding box center [784, 346] width 1568 height 587
type input "50"
click at [484, 612] on span "Generate" at bounding box center [491, 613] width 49 height 11
click at [620, 313] on icon at bounding box center [766, 282] width 393 height 302
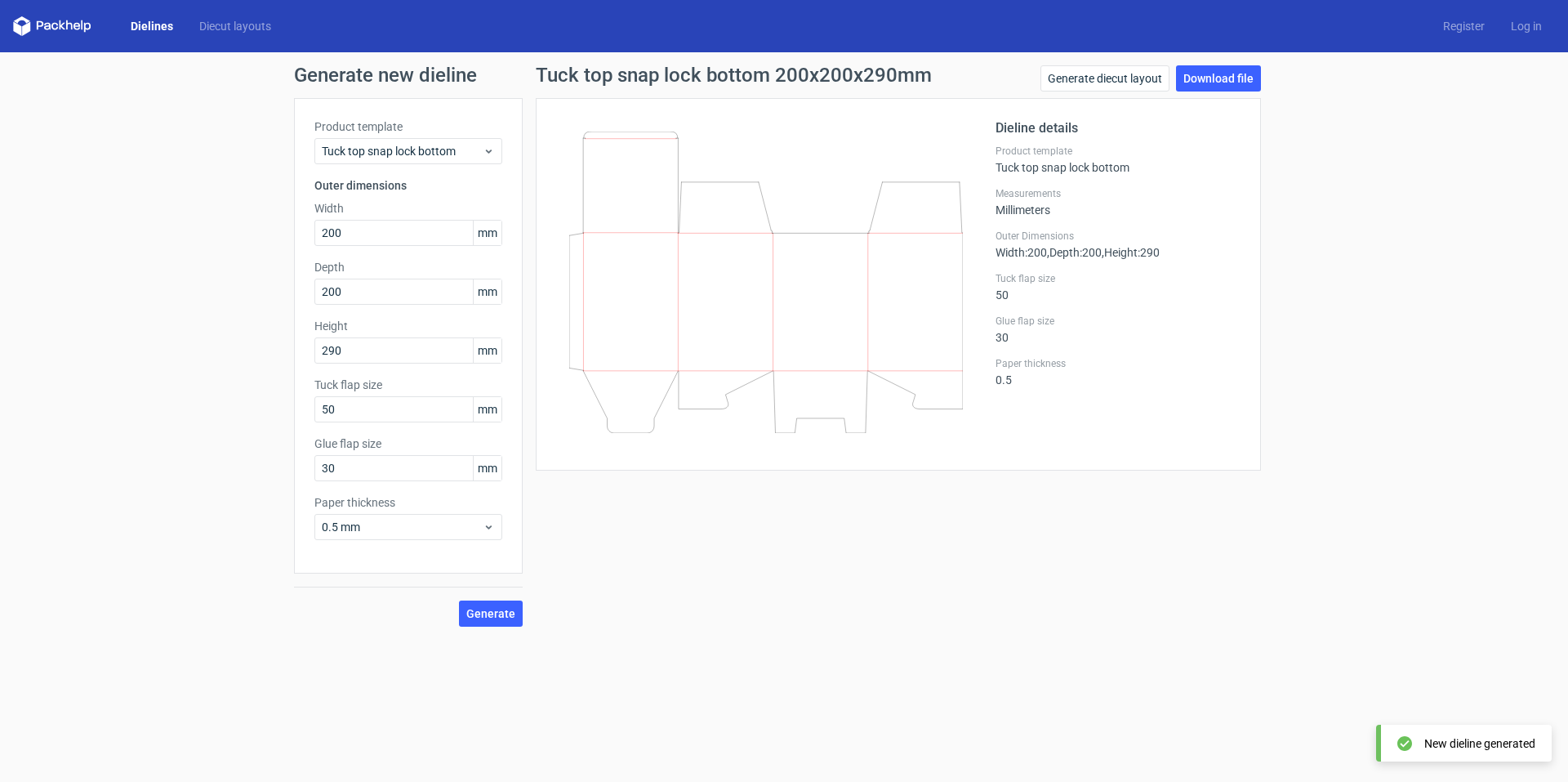
click at [646, 324] on icon at bounding box center [766, 282] width 393 height 302
click at [713, 454] on div "Dieline details Product template Tuck top snap lock bottom Measurements Millime…" at bounding box center [897, 284] width 725 height 372
click at [639, 133] on icon at bounding box center [766, 282] width 393 height 302
click at [632, 135] on icon at bounding box center [766, 282] width 393 height 302
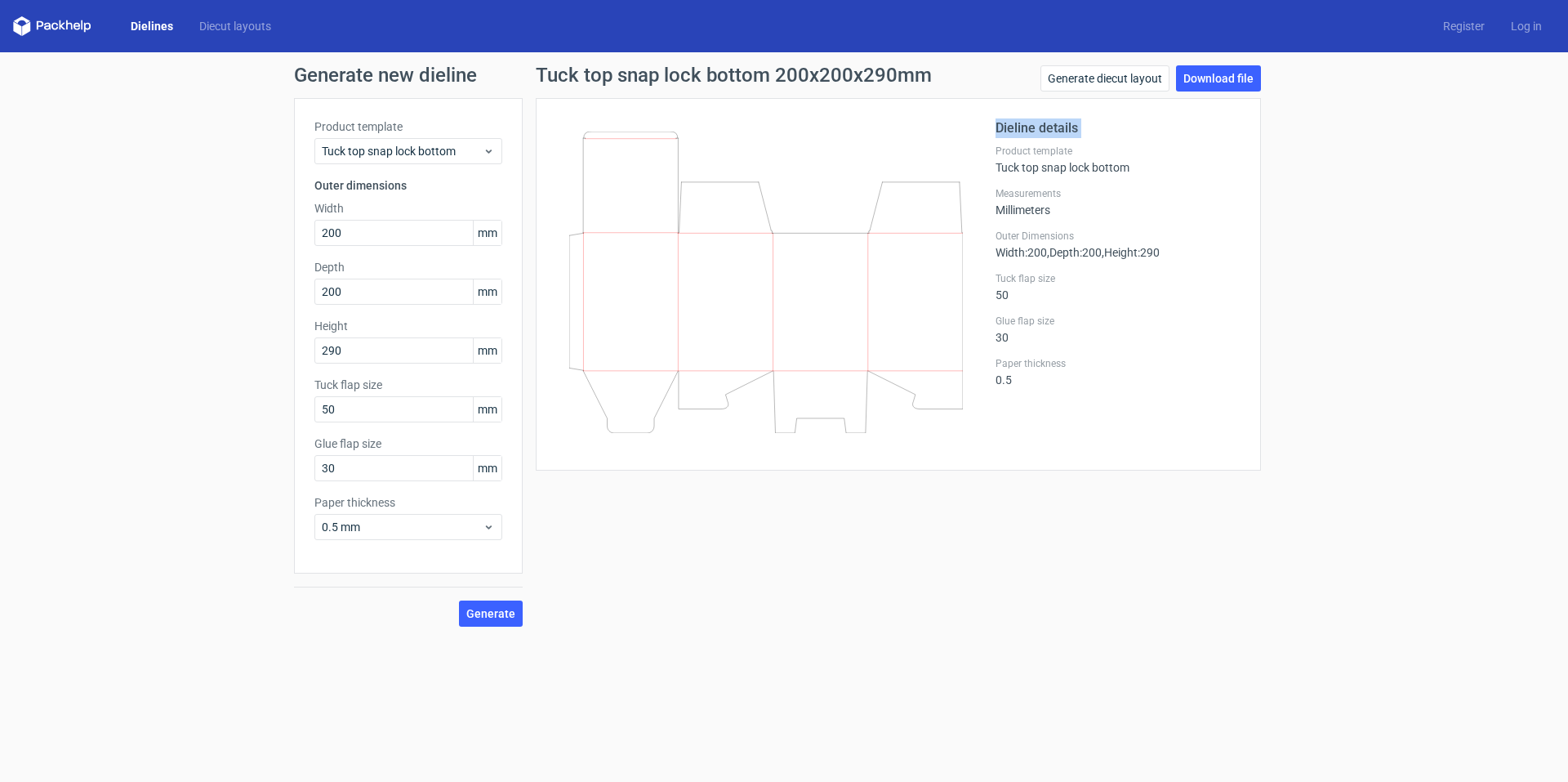
click at [632, 135] on icon at bounding box center [766, 282] width 393 height 302
click at [785, 136] on icon at bounding box center [766, 282] width 393 height 302
click at [1267, 543] on div "Tuck top snap lock bottom 200x200x290mm Generate diecut layout Download file Di…" at bounding box center [898, 346] width 751 height 561
